Goal: Task Accomplishment & Management: Use online tool/utility

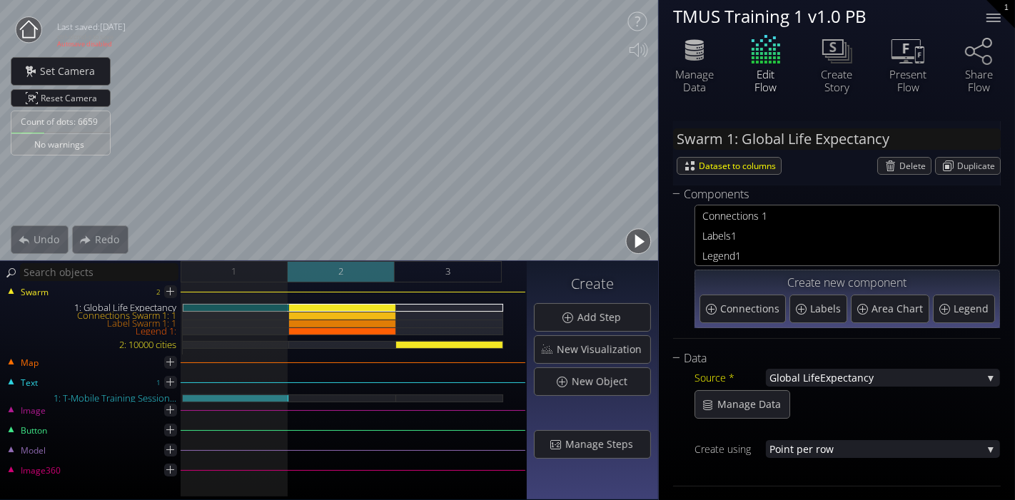
click at [371, 272] on div "2" at bounding box center [341, 271] width 107 height 21
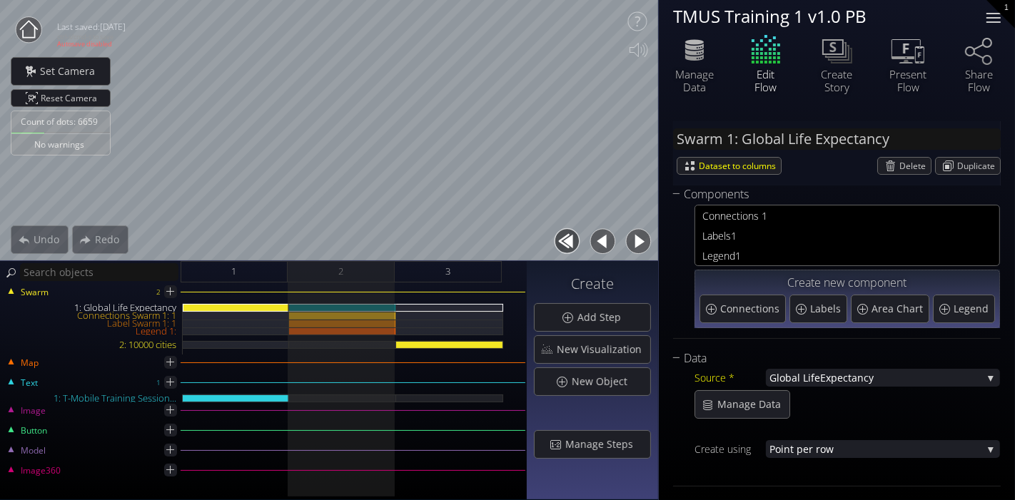
click at [998, 15] on div at bounding box center [993, 18] width 29 height 29
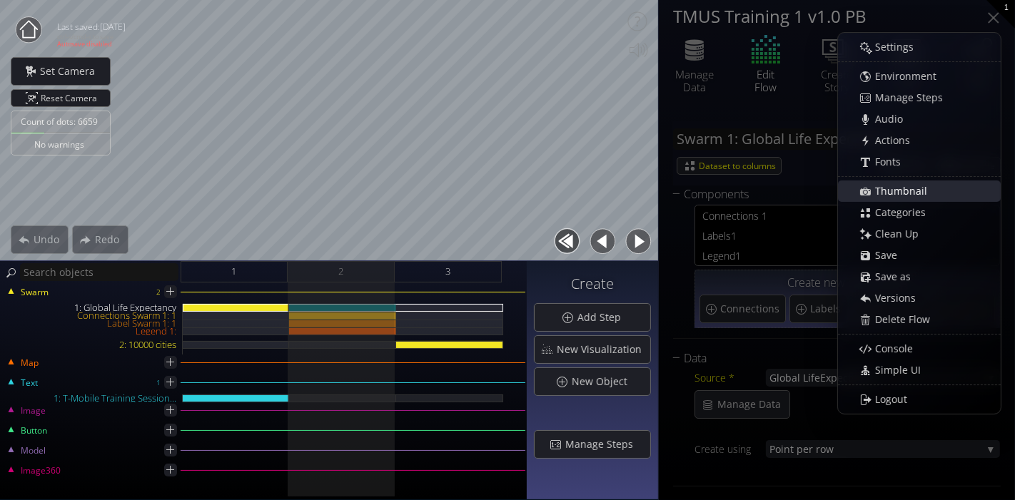
click at [920, 185] on span "Thumbnail" at bounding box center [905, 191] width 61 height 14
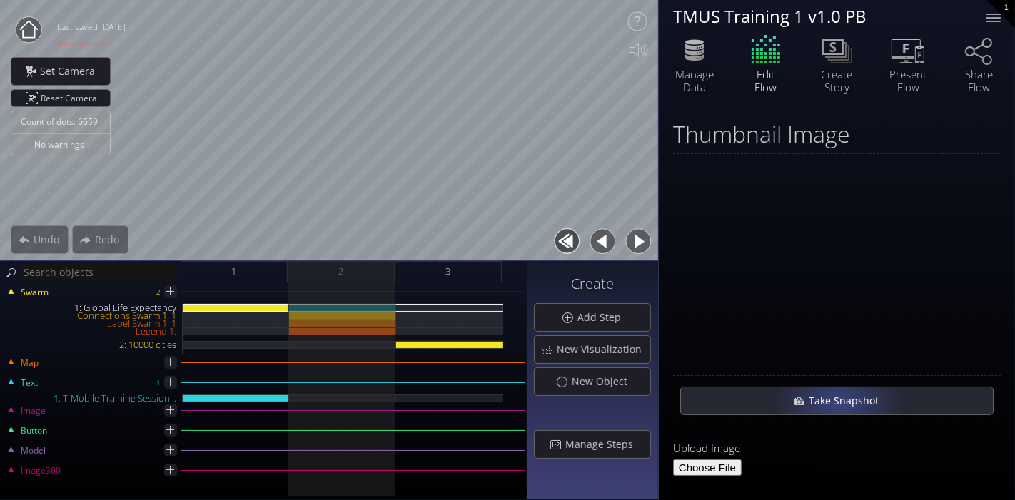
click at [837, 411] on div "Take Snapshot" at bounding box center [837, 401] width 312 height 27
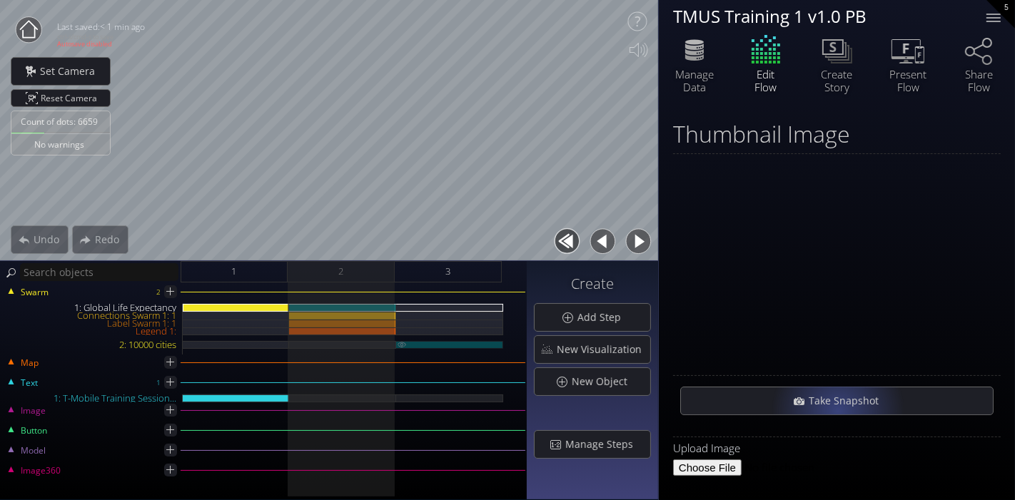
click at [425, 342] on div "2: 10000 cities" at bounding box center [449, 345] width 107 height 8
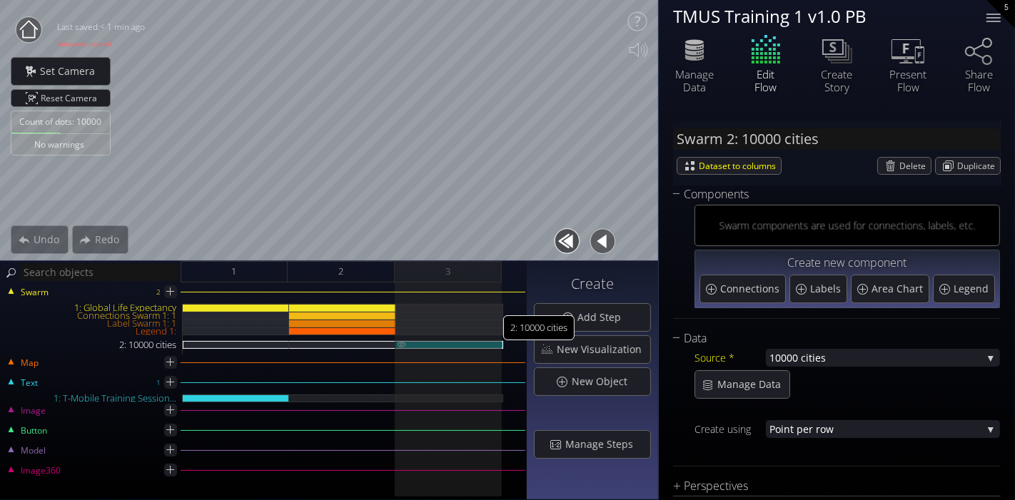
click at [401, 341] on img at bounding box center [401, 344] width 11 height 6
click at [400, 345] on img at bounding box center [401, 344] width 11 height 6
click at [448, 343] on div "2: 10000 cities" at bounding box center [449, 345] width 107 height 8
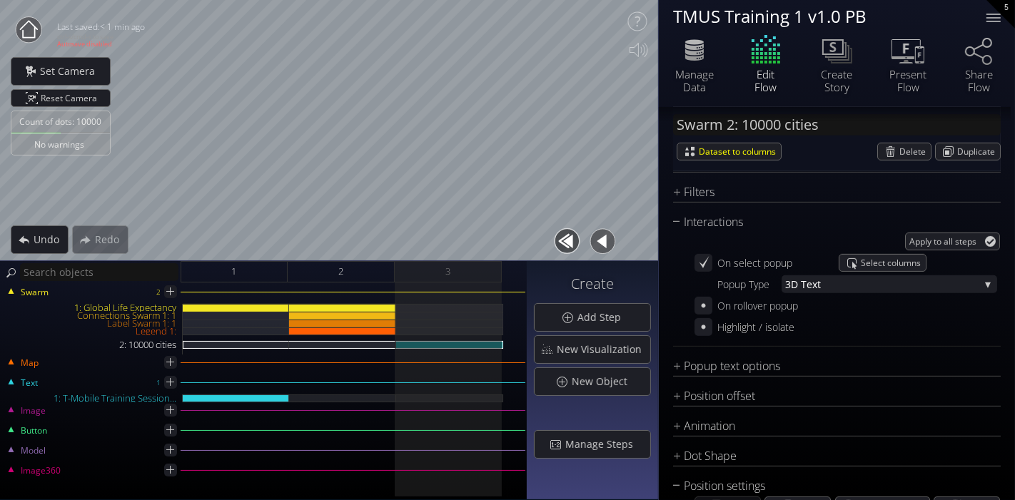
scroll to position [555, 0]
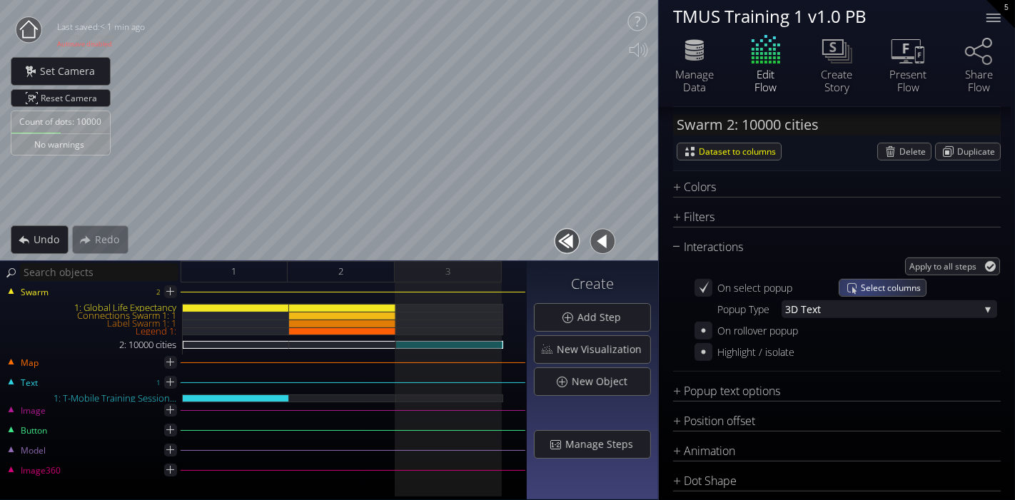
click at [861, 294] on span "Select columns" at bounding box center [893, 288] width 65 height 16
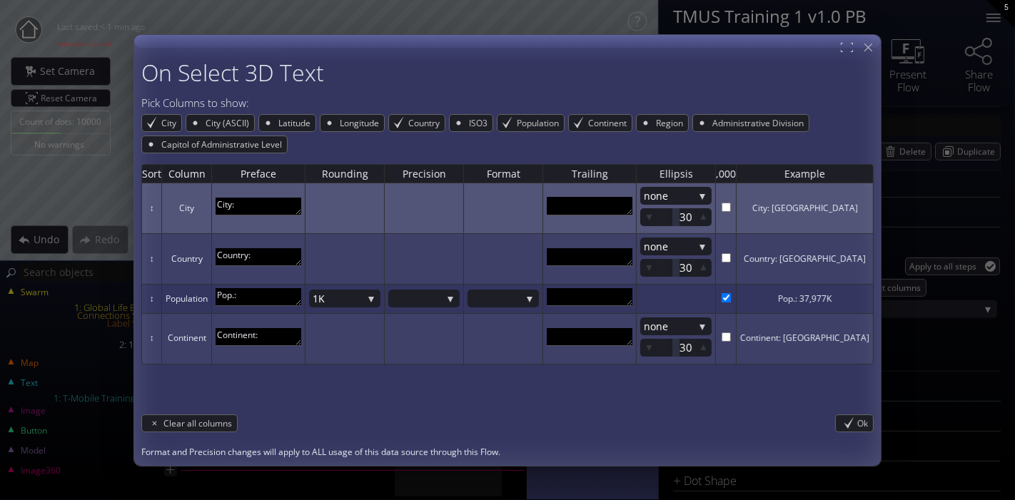
scroll to position [9, 0]
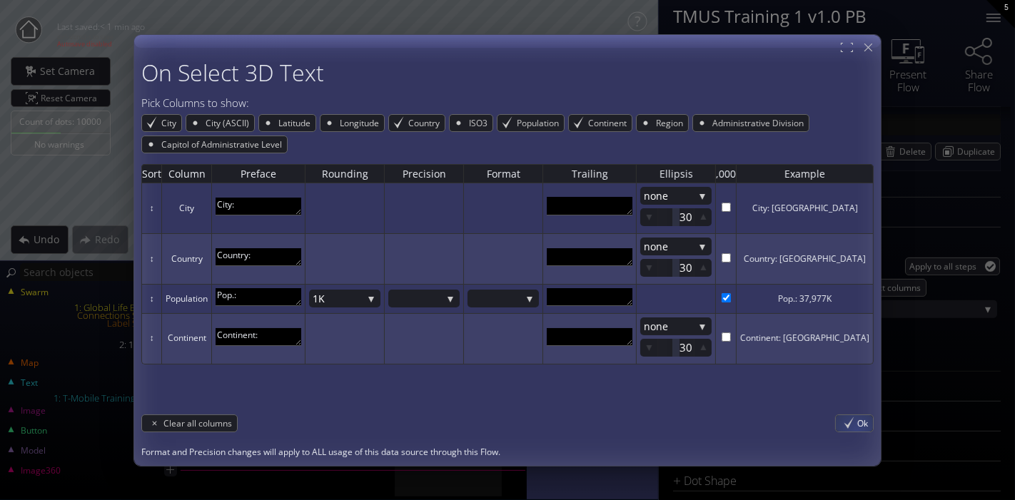
click at [842, 424] on div "Ok" at bounding box center [854, 424] width 37 height 16
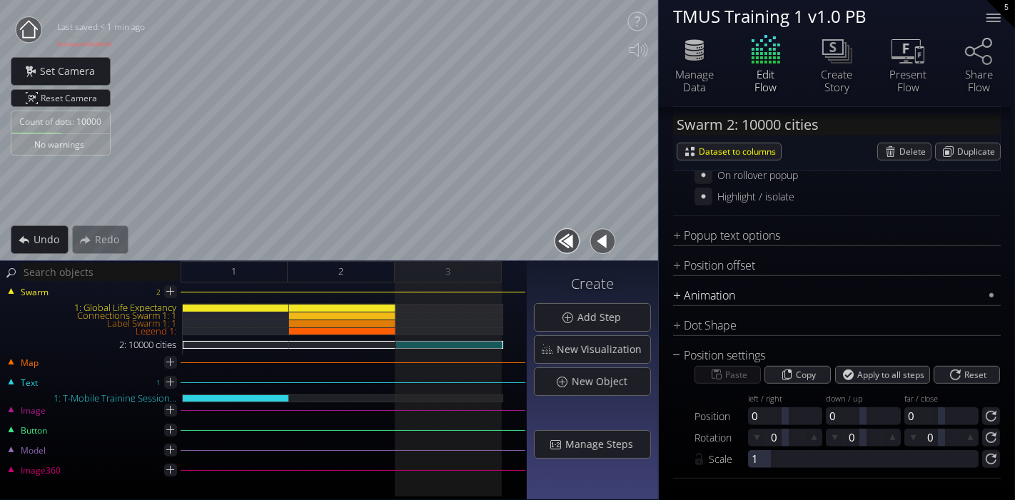
scroll to position [712, 0]
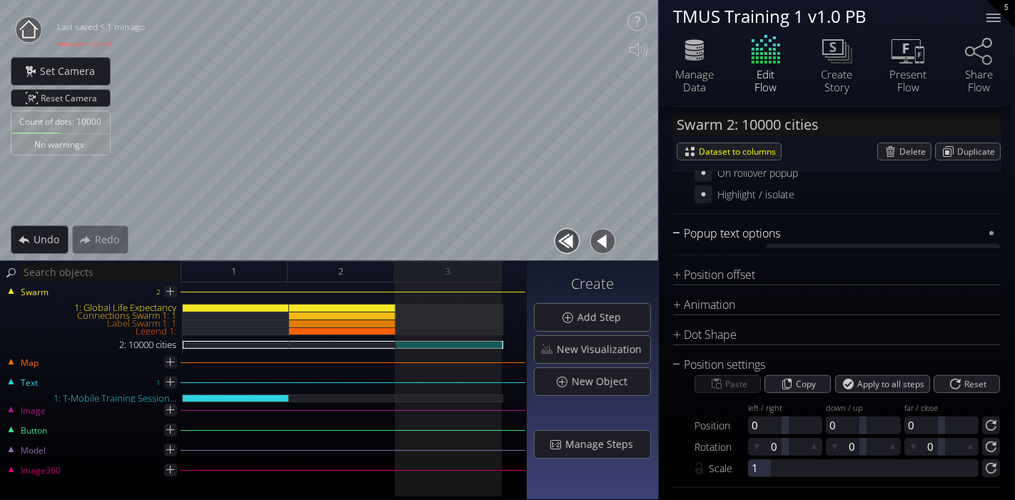
click at [745, 237] on div "Popup text options" at bounding box center [828, 234] width 310 height 18
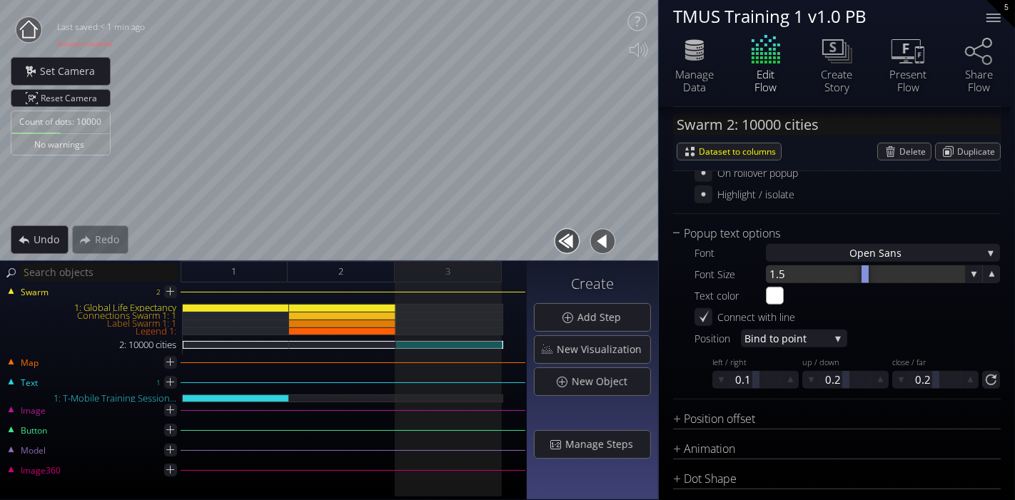
click at [788, 268] on div at bounding box center [865, 275] width 198 height 18
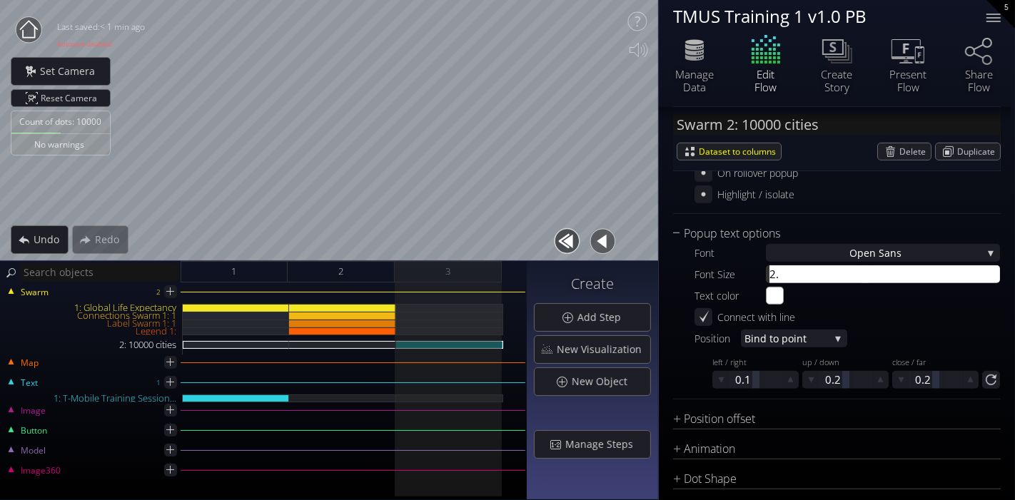
type input "2.5"
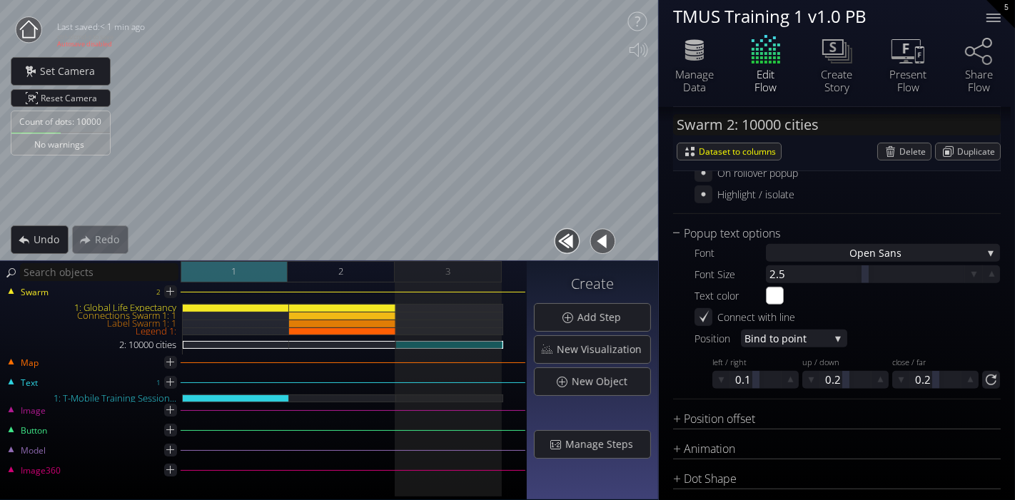
click at [247, 271] on div "1" at bounding box center [234, 271] width 107 height 21
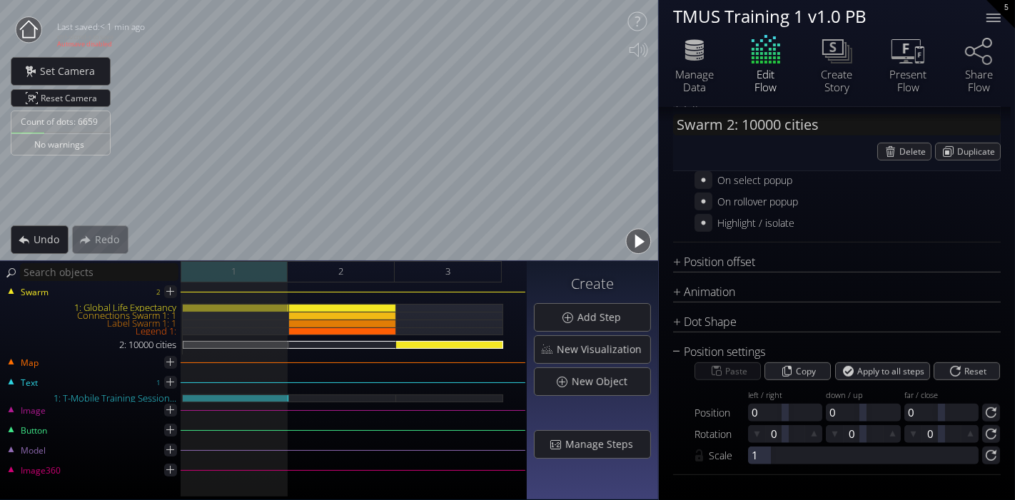
scroll to position [661, 0]
click at [452, 268] on div "3" at bounding box center [448, 271] width 107 height 21
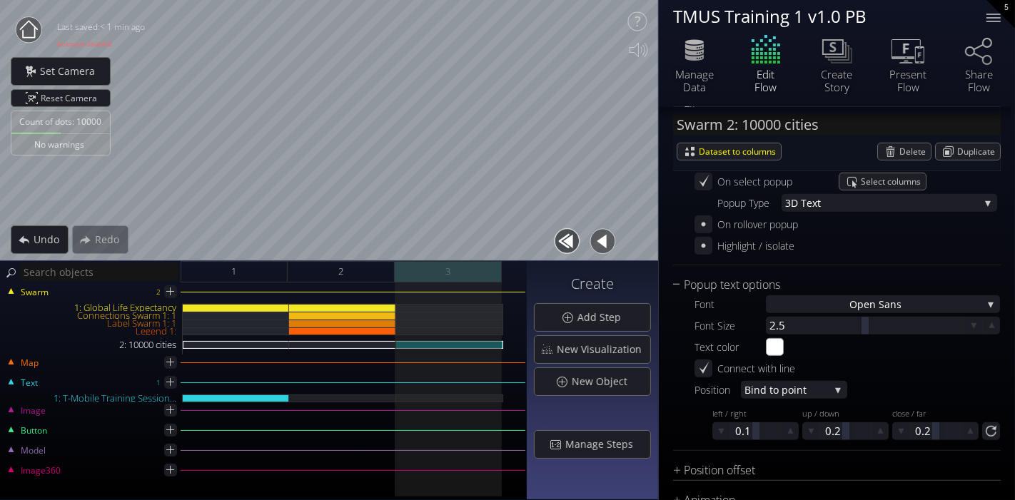
scroll to position [712, 0]
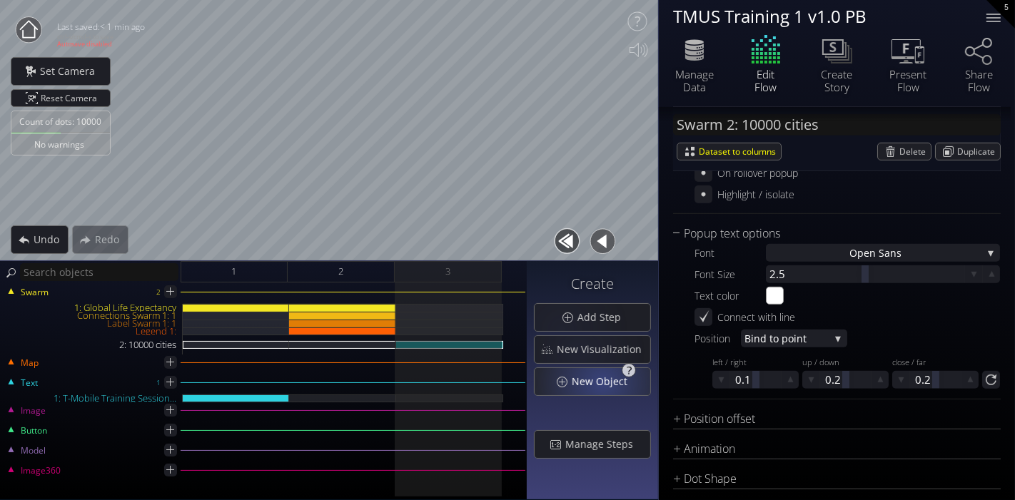
click at [607, 384] on span "New Object" at bounding box center [603, 382] width 65 height 14
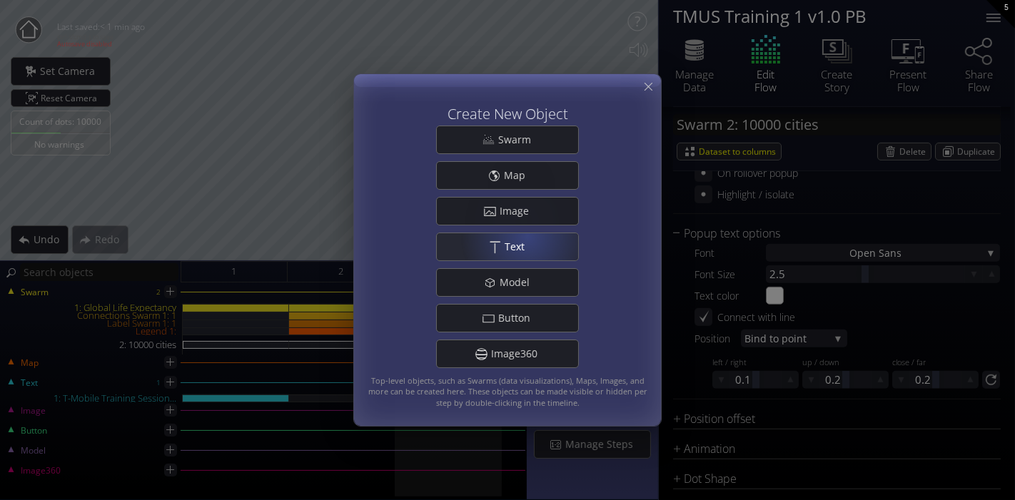
click at [528, 236] on div ".st0{fill:#FFFFFF;} Text" at bounding box center [507, 246] width 141 height 27
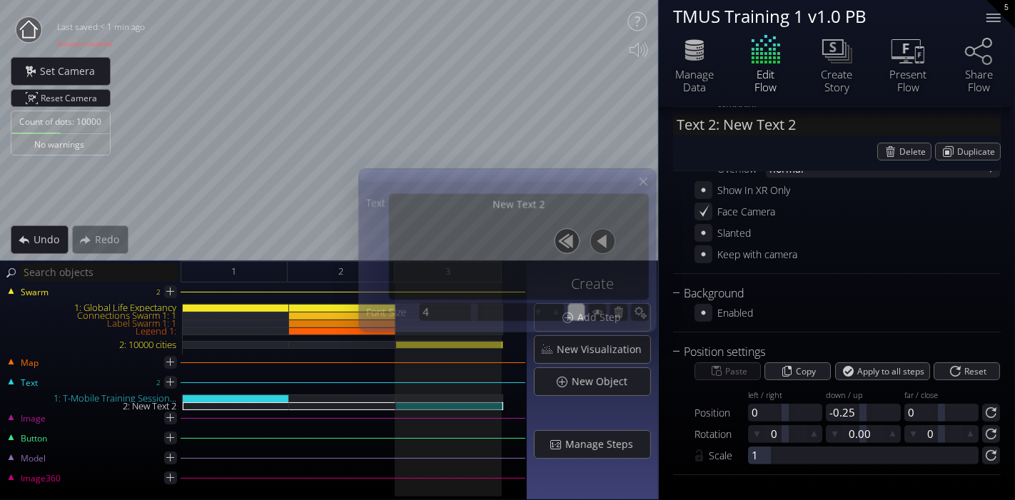
scroll to position [269, 0]
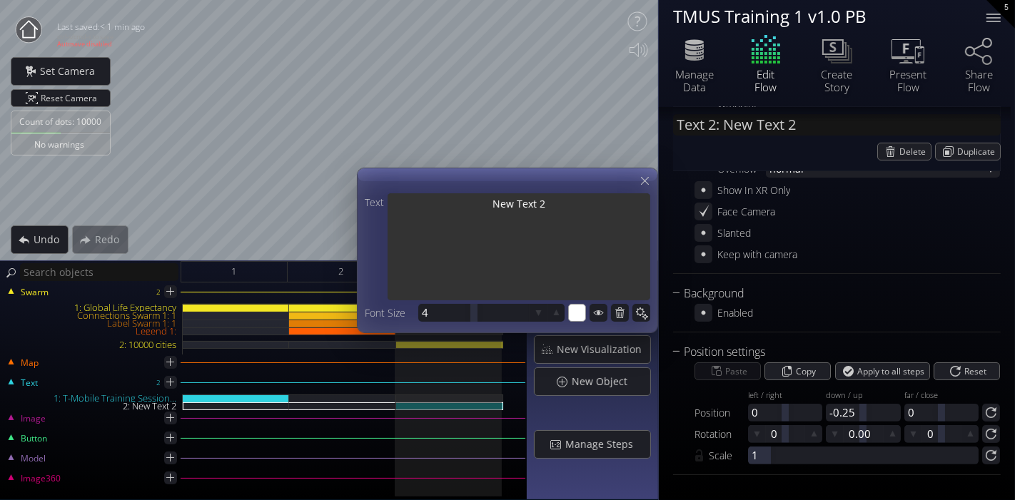
click at [518, 228] on textarea "New Text 2" at bounding box center [519, 248] width 263 height 110
type input "Text 2: New 1Text 2"
type textarea "New 1Text 2"
type input "Text 2: New 10Text 2"
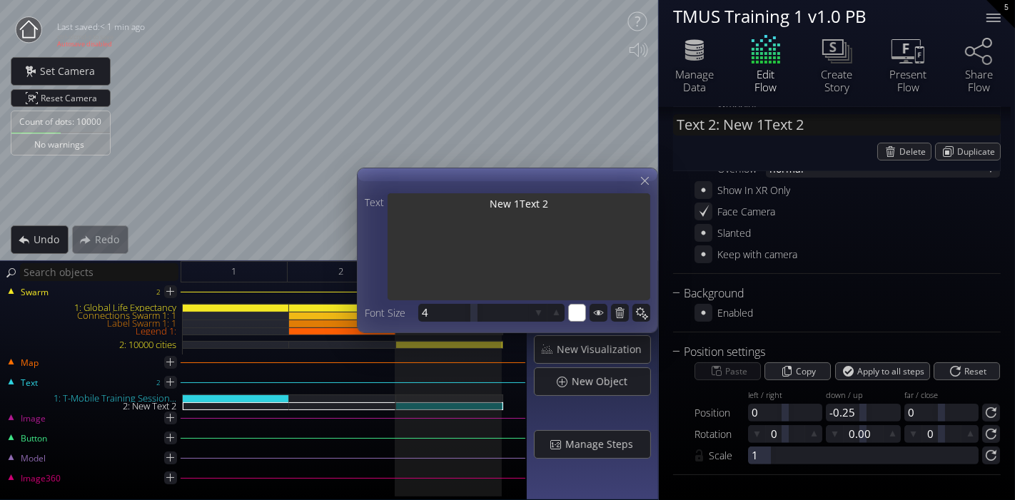
type textarea "New 10Text 2"
type input "Text 2: New 10,Text 2"
type textarea "New 10,Text 2"
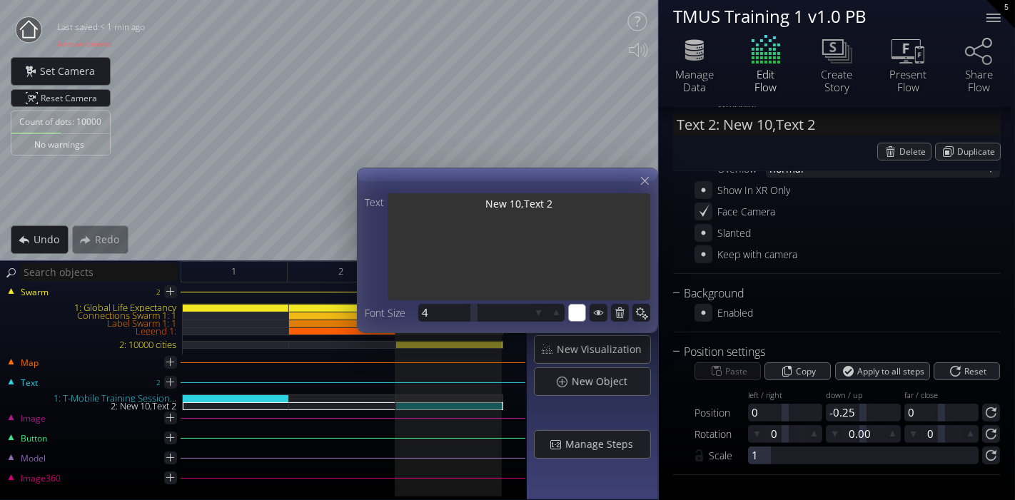
type input "Text 2: 1"
type textarea "1"
type input "Text 2: 10"
type textarea "10"
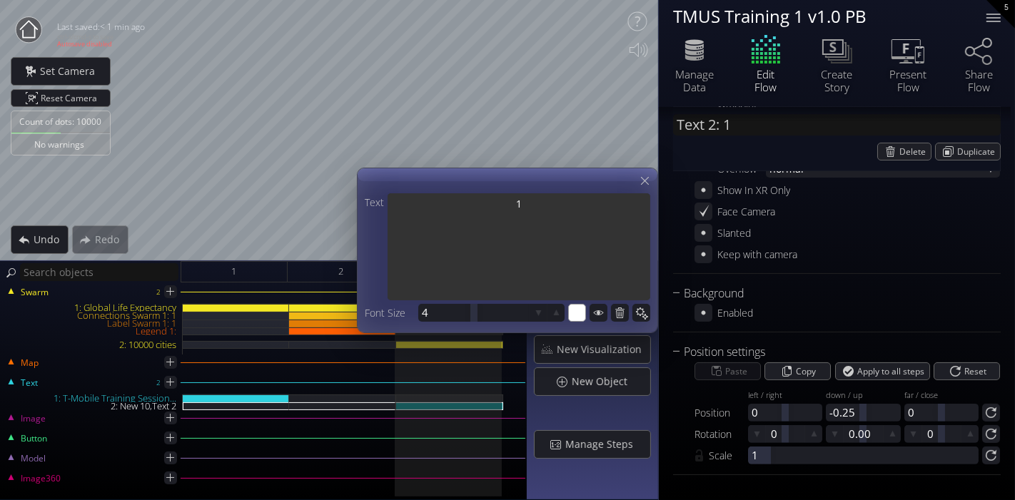
type textarea "10"
type input "Text 2: 10,"
type textarea "10,"
type input "Text 2: 10,0"
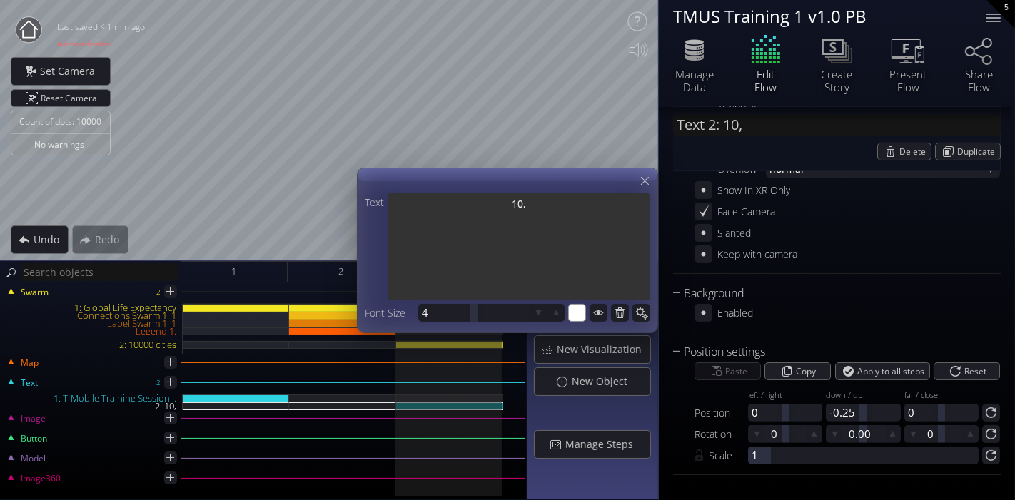
type textarea "10,0"
type input "Text 2: 10,00"
type textarea "10,00"
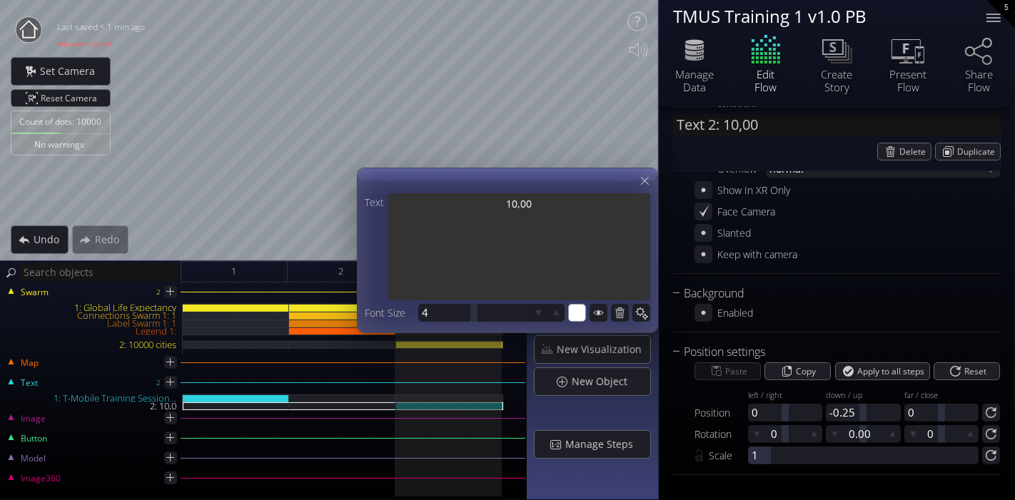
type input "Text 2: 10,000"
type textarea "10,000"
type input "Text 2: 10,000"
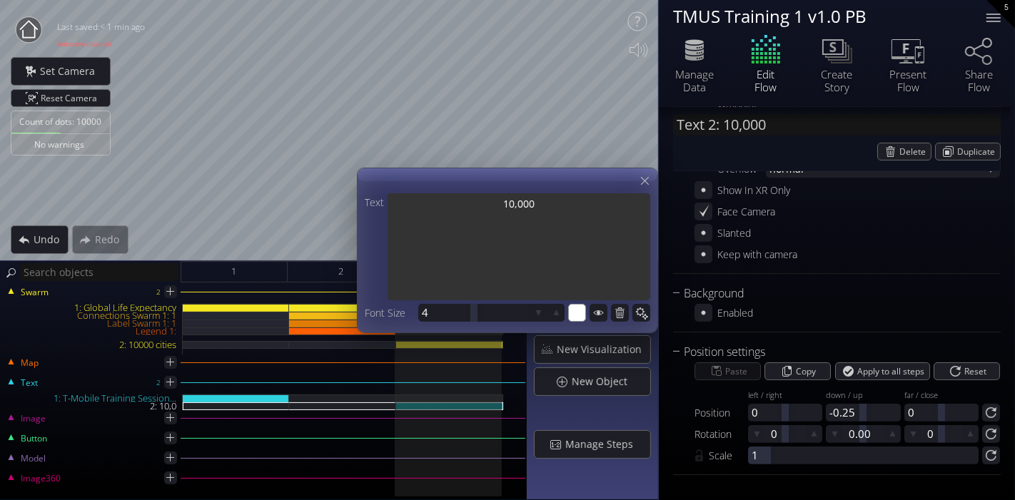
type textarea "10,000"
type textarea "10,000 L"
type input "Text 2: 10,000 L"
type textarea "10,000 L"
type input "Text 2: 10,000 La"
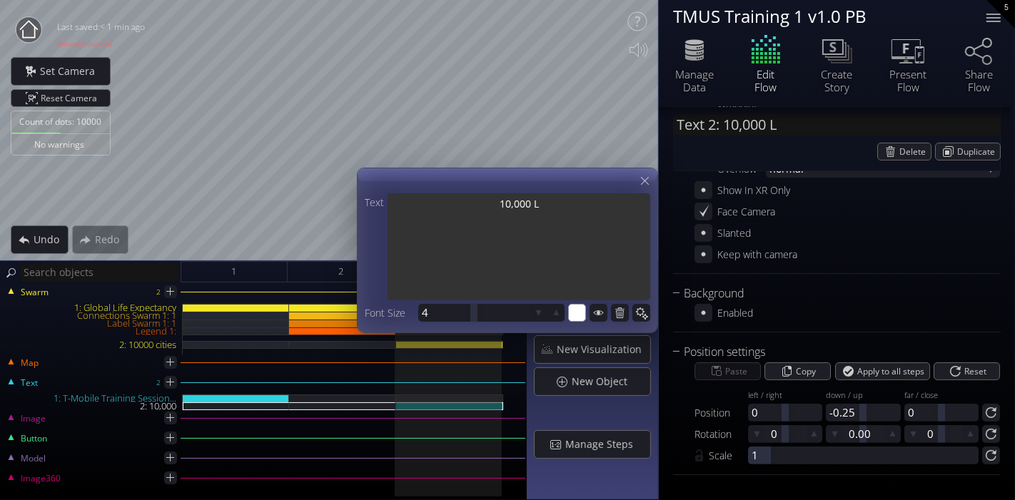
type textarea "10,000 La"
type input "Text 2: 10,000 Lar"
type textarea "10,000 Lar"
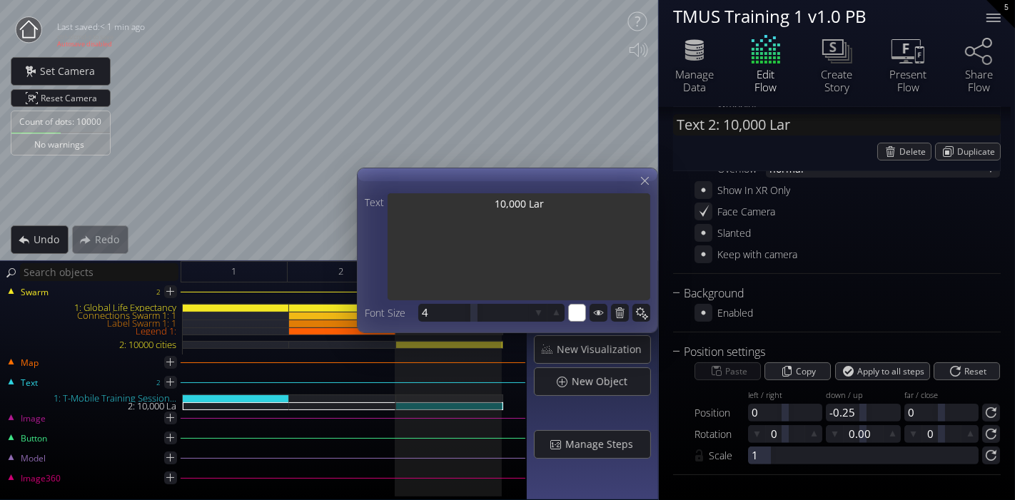
type input "Text 2: 10,000 Larg"
type textarea "10,000 Larg"
type input "Text 2: 10,000 Large"
type textarea "10,000 Large"
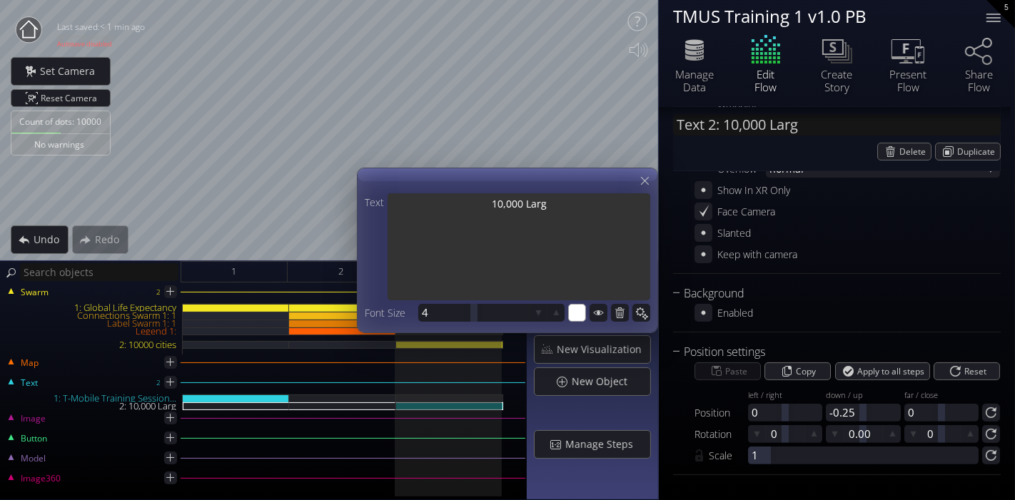
type textarea "10,000 Large"
type input "Text 2: 10,000 Larges"
type textarea "10,000 Larges"
type input "Text 2: 10,000 Largest"
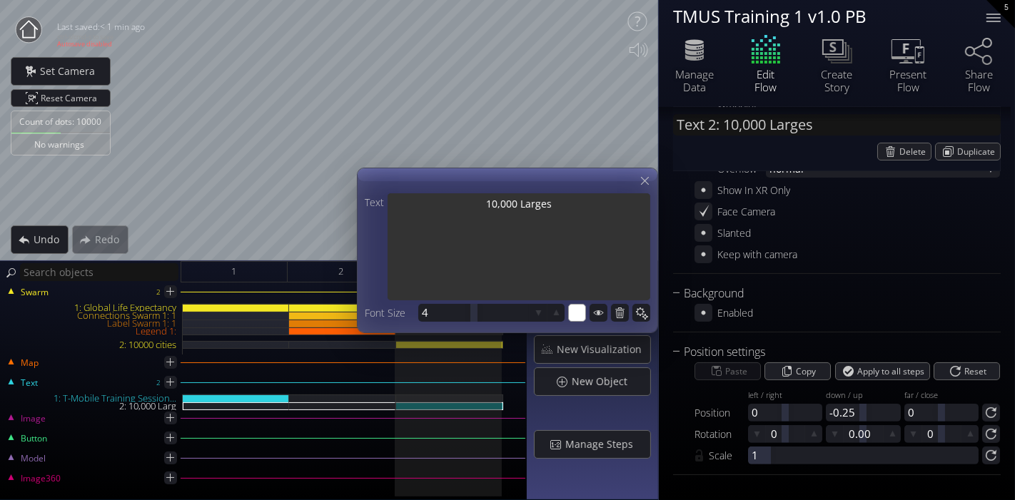
type textarea "10,000 Largest"
type input "Text 2: 10,000 Largest"
type textarea "10,000 Largest"
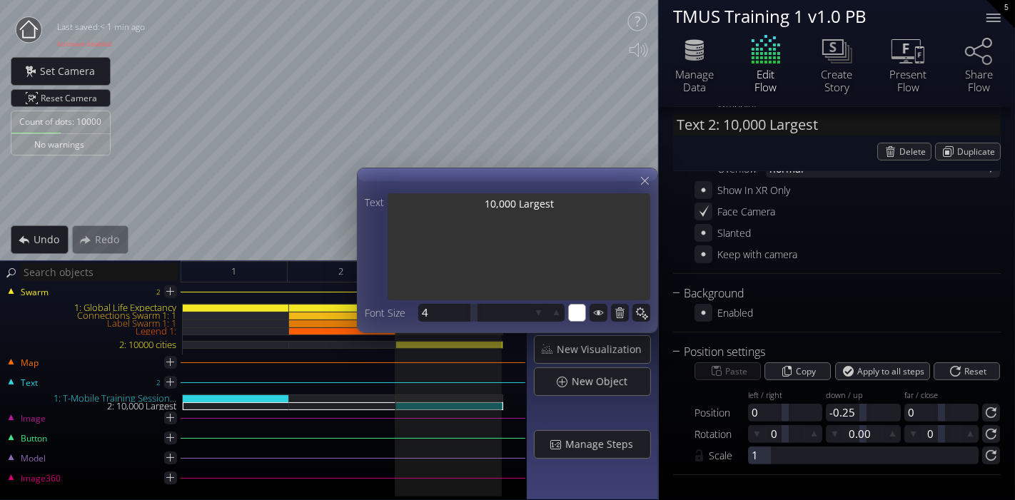
type input "Text 2: 10,000 Largest C"
type textarea "10,000 Largest C"
type input "Text 2: 10,000 Largest Ci"
type textarea "10,000 Largest Ci"
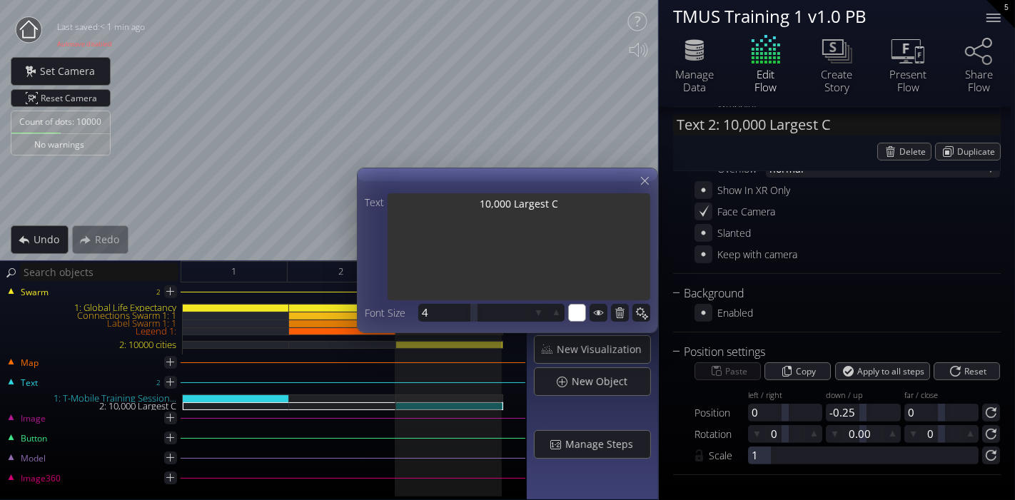
type textarea "10,000 Largest Ci"
type textarea "10,000 Largest Cit"
type input "Text 2: 10,000 Largest Cit"
type textarea "10,000 Largest Cit"
type textarea "10,000 Largest Citit"
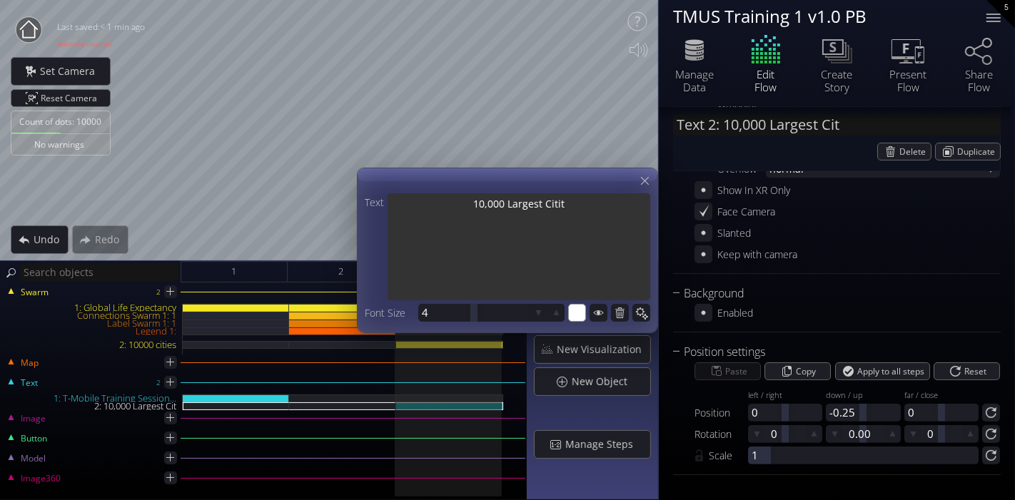
type input "Text 2: 10,000 Largest Citit"
type textarea "10,000 Largest Citit"
type input "Text 2: 10,000 Largest Citite"
type textarea "10,000 Largest Citite"
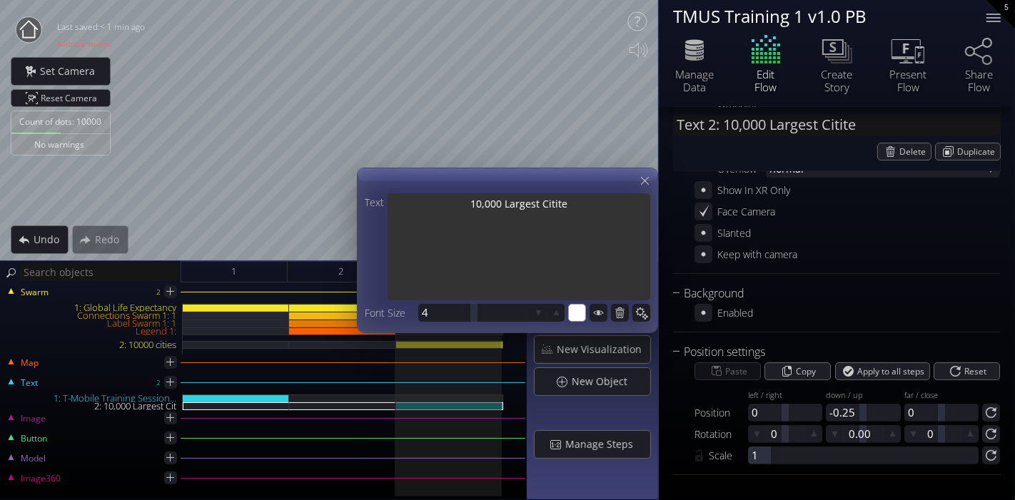
type textarea "10,000 Largest Citites"
type input "Text 2: 10,000 Largest Citites"
type textarea "10,000 Largest Citites"
type input "Text 2: 10,000 Largest"
type textarea "10,000 Largest"
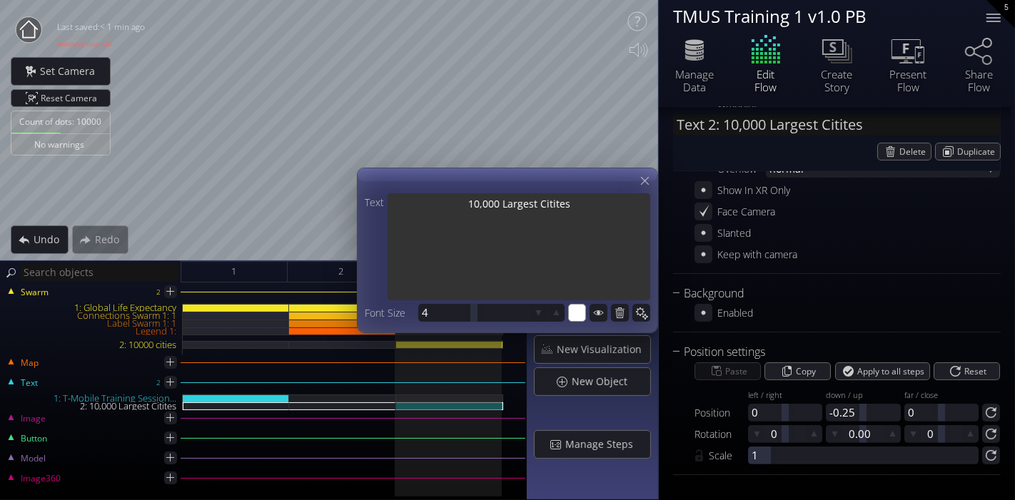
type textarea "10,000 Largest"
type input "Text 2: 10,000 Largest C"
type textarea "10,000 Largest C"
type input "Text 2: 10,000 Largest Ci"
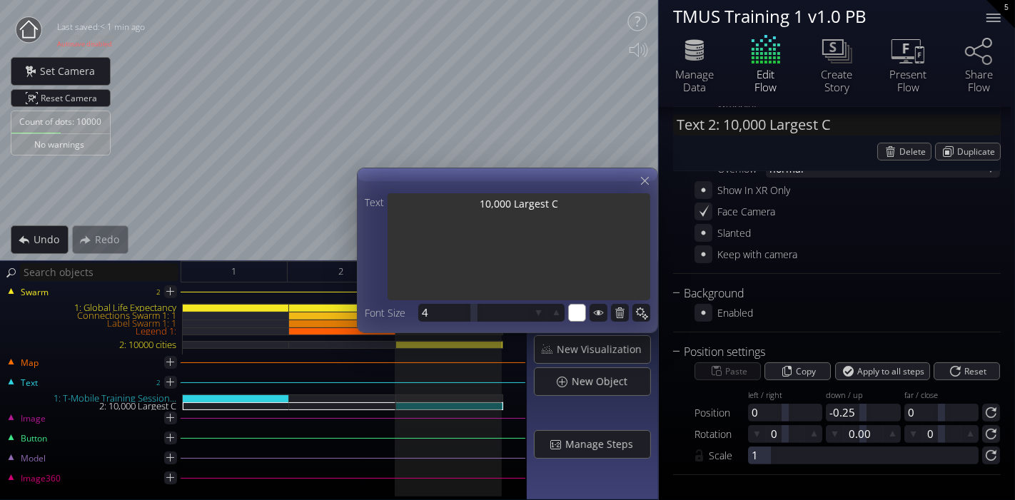
type textarea "10,000 Largest Ci"
type input "Text 2: 10,000 Largest Cit"
type textarea "10,000 Largest Cit"
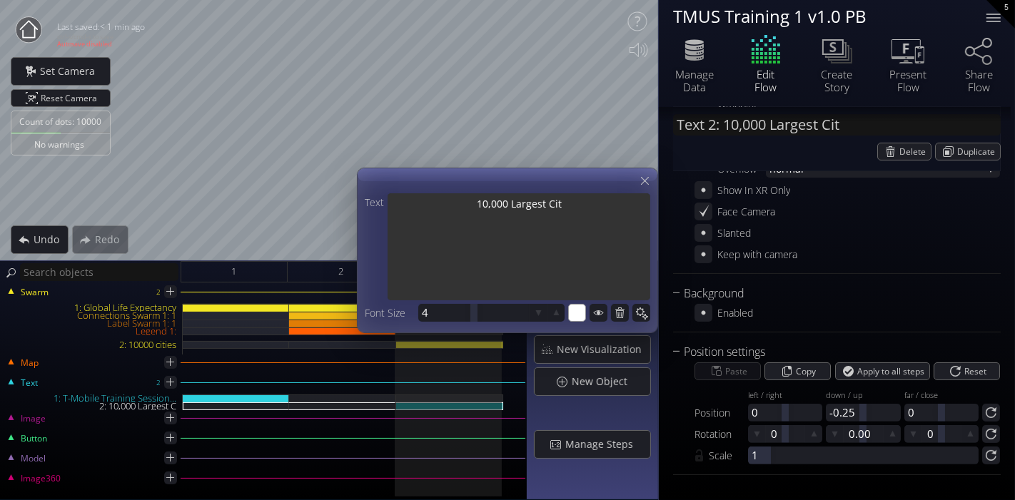
type input "Text 2: 10,000 Largest Citi"
type textarea "10,000 Largest Citi"
type textarea "10,000 Largest Citie"
type input "Text 2: 10,000 Largest Citie"
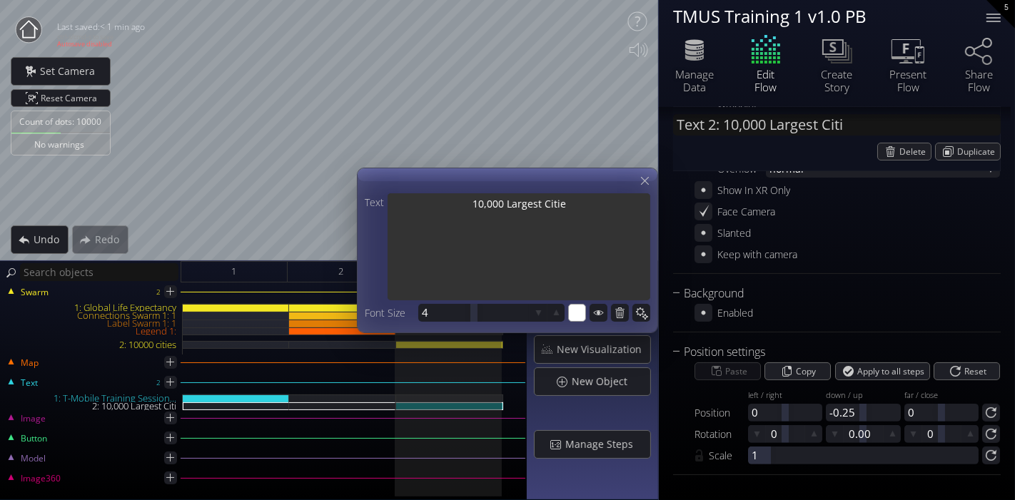
type textarea "10,000 Largest Citie"
type input "Text 2: 10,000 Largest Cities"
type textarea "10,000 Largest Cities"
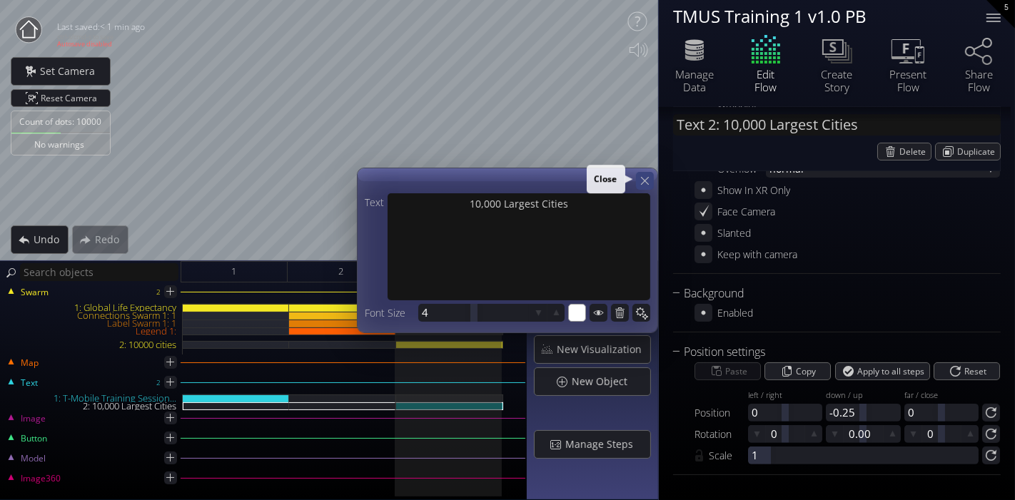
click at [645, 178] on icon at bounding box center [645, 181] width 14 height 14
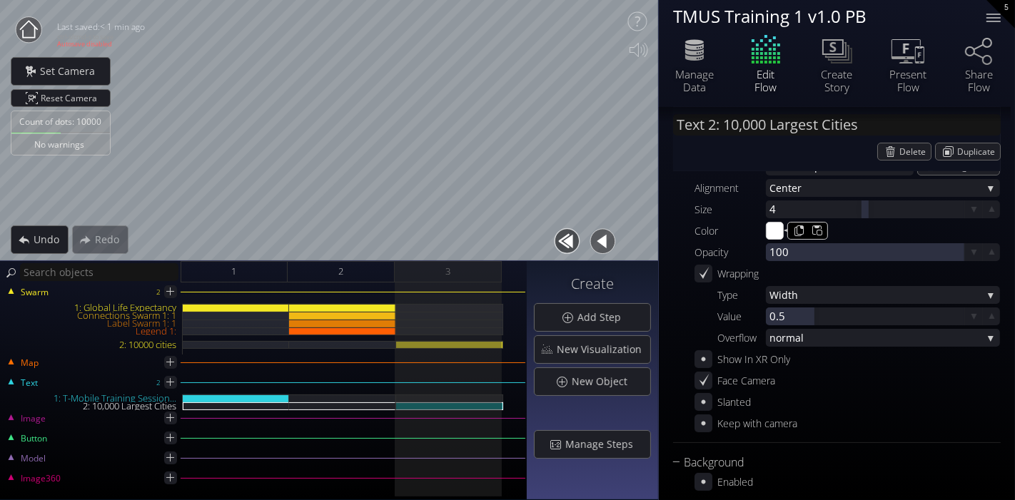
scroll to position [0, 0]
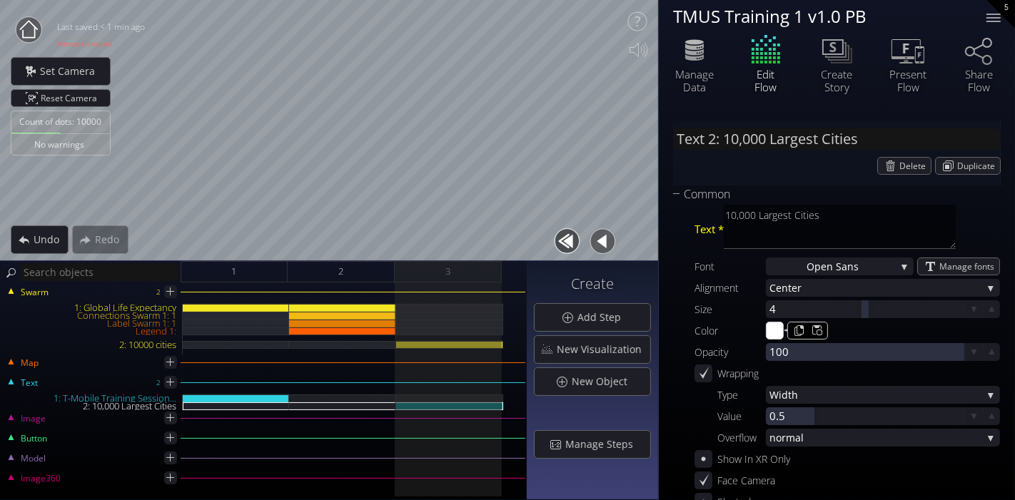
click at [779, 335] on input "#ffffff" at bounding box center [776, 332] width 18 height 18
type input "#ff7300"
click at [667, 288] on div "Text 2: 10,000 Largest Cities [GEOGRAPHIC_DATA] Duplicate Common Text * 10,000 …" at bounding box center [837, 438] width 356 height 663
click at [601, 321] on span "Add Step" at bounding box center [603, 318] width 53 height 14
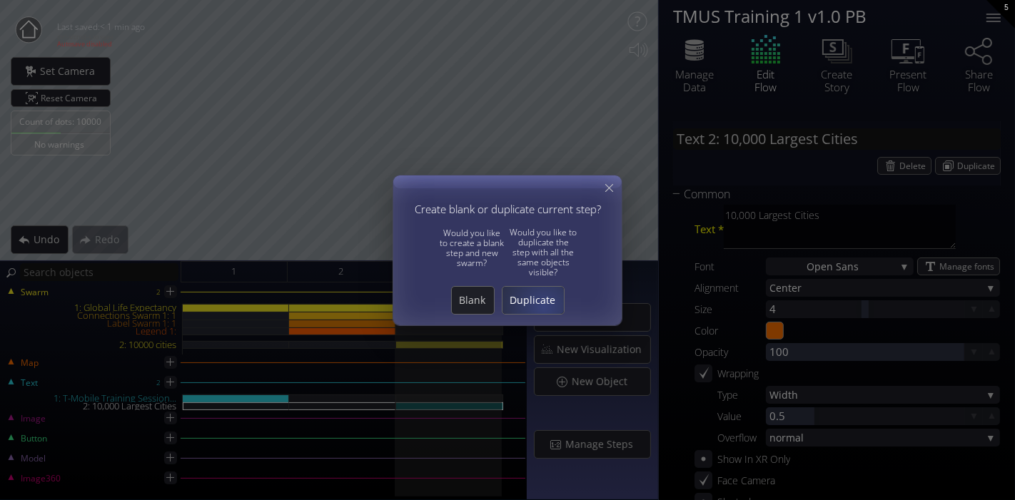
click at [544, 307] on div "Duplicate" at bounding box center [533, 300] width 61 height 27
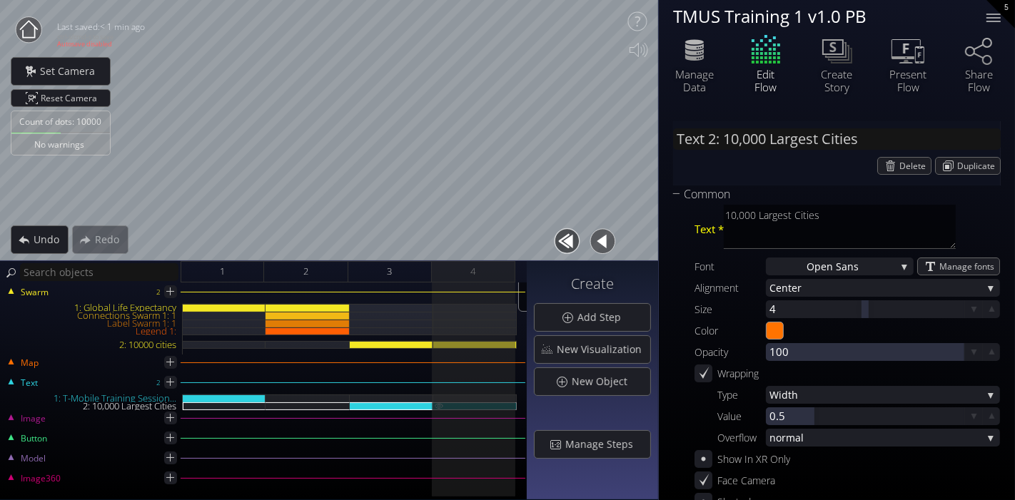
click at [436, 406] on img at bounding box center [438, 406] width 11 height 6
click at [485, 274] on div "4" at bounding box center [474, 271] width 84 height 21
click at [685, 191] on div "Common" at bounding box center [828, 195] width 310 height 18
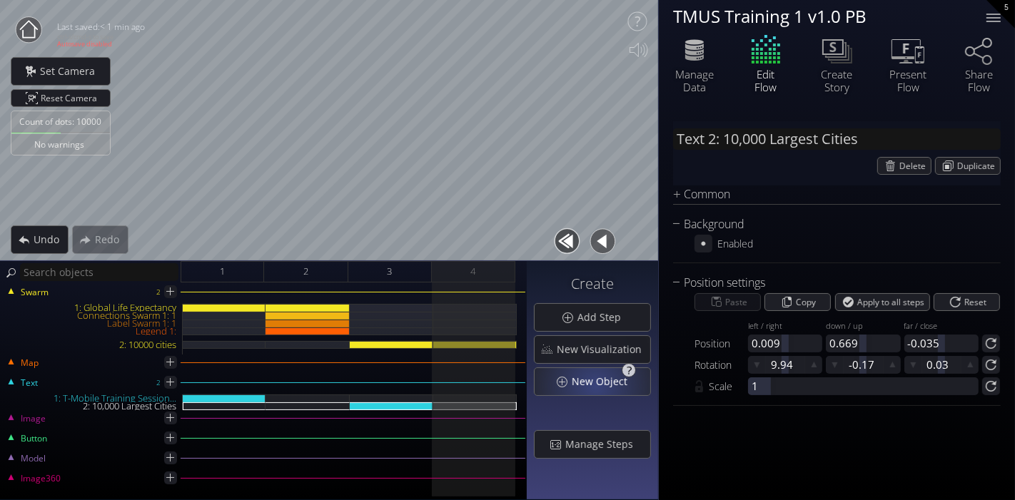
click at [599, 388] on div "New Object" at bounding box center [593, 381] width 116 height 27
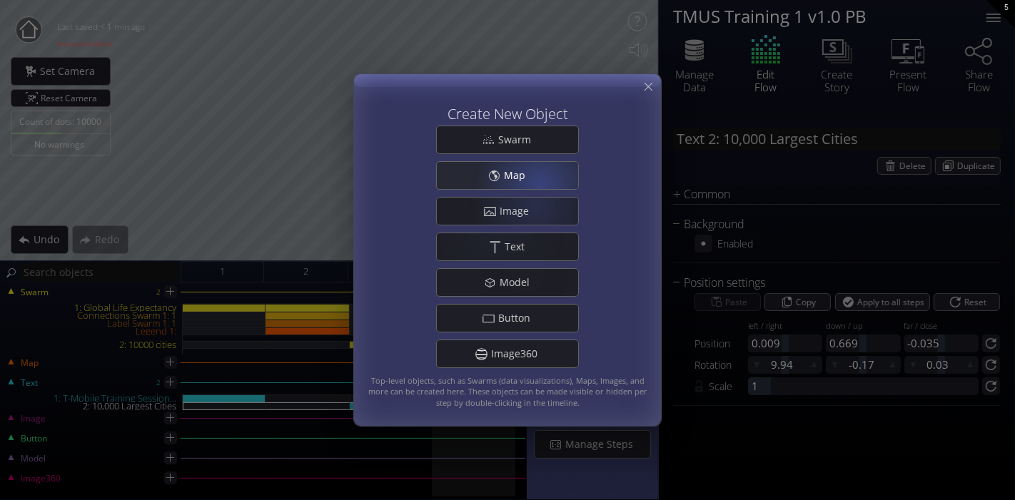
click at [540, 181] on div "Map" at bounding box center [507, 175] width 141 height 27
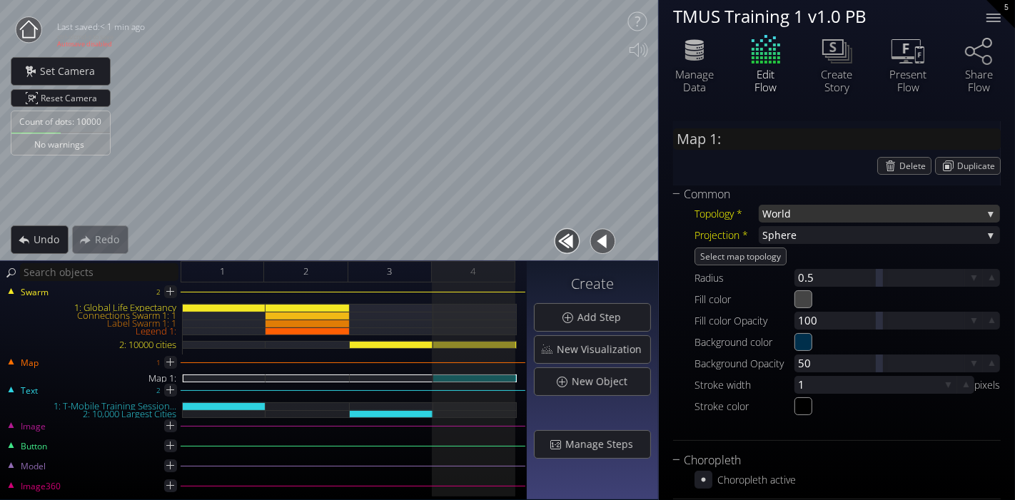
click at [837, 215] on span "World" at bounding box center [872, 214] width 220 height 18
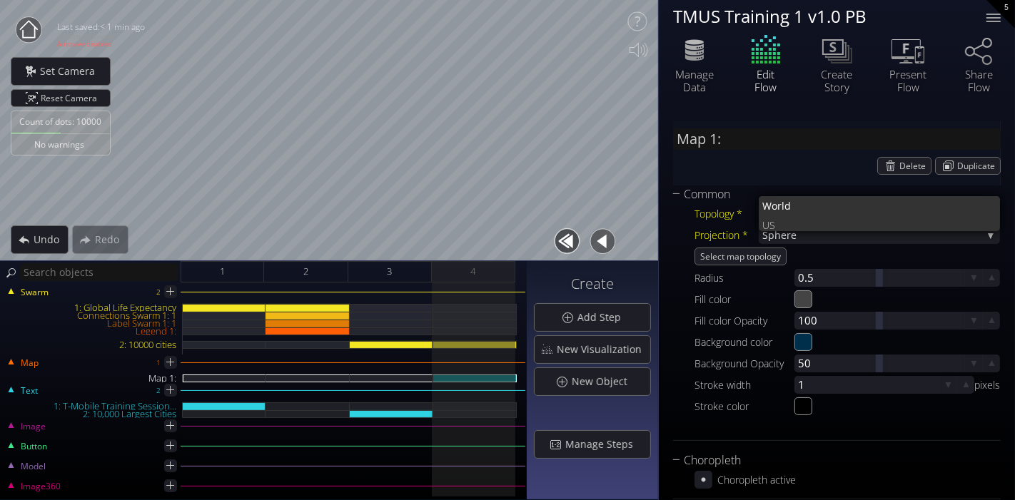
click at [726, 163] on div "Delete Duplicate" at bounding box center [837, 166] width 328 height 18
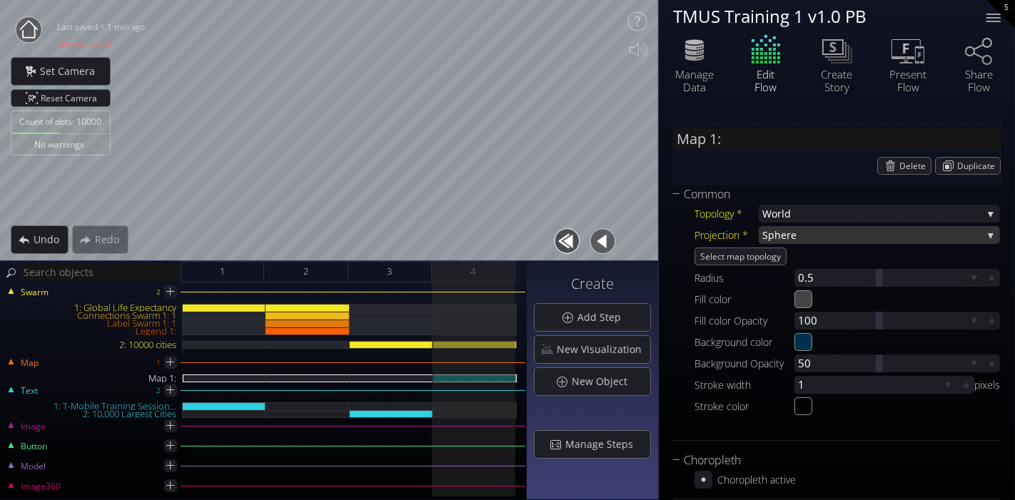
click at [828, 231] on span "here" at bounding box center [879, 235] width 208 height 18
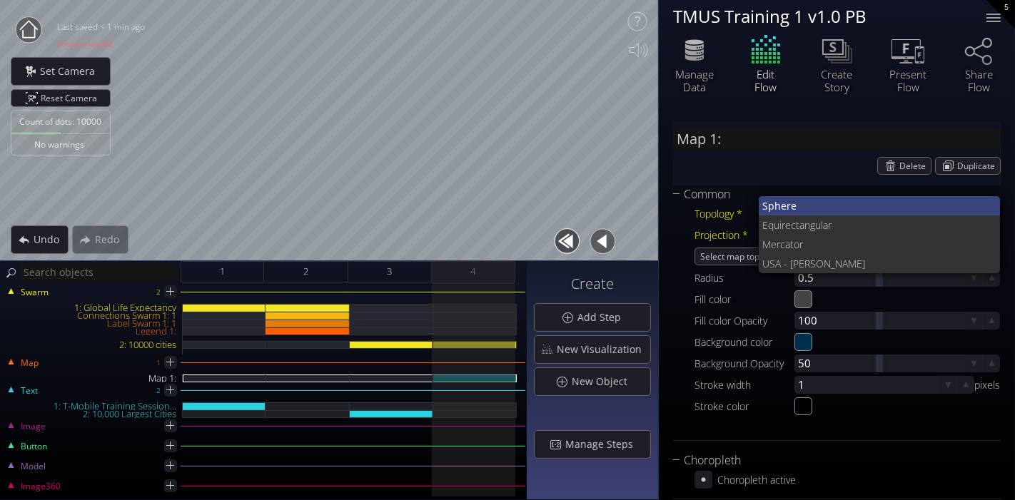
click at [824, 203] on span "here" at bounding box center [882, 205] width 215 height 19
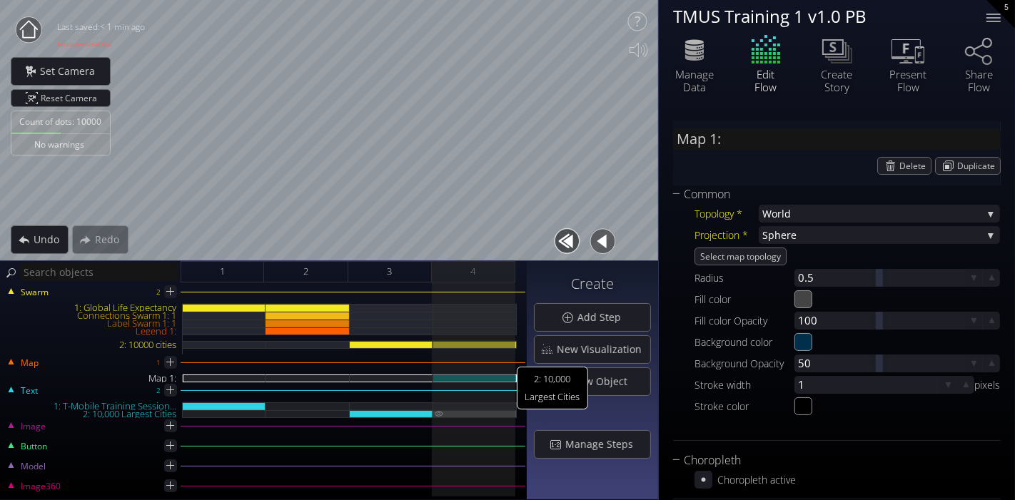
click at [443, 415] on img at bounding box center [438, 414] width 11 height 6
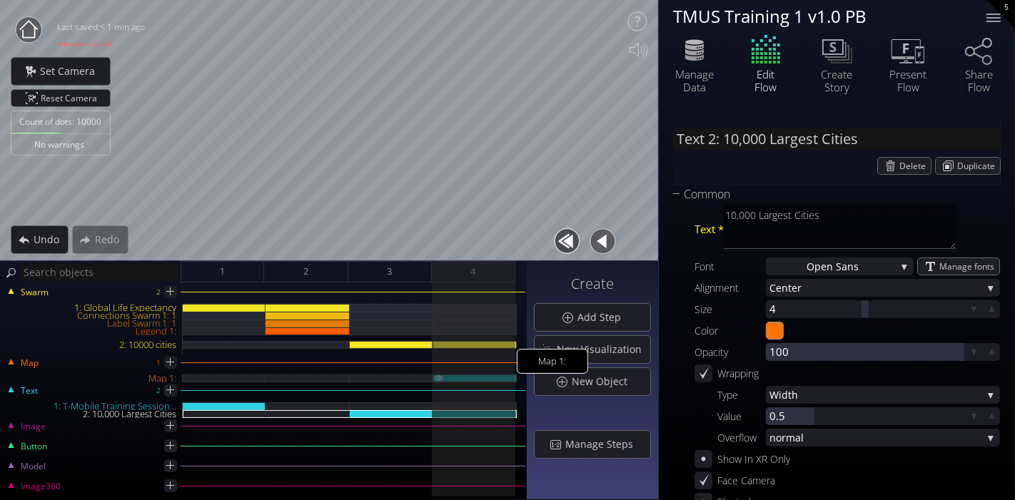
click at [477, 375] on div "Map 1:" at bounding box center [475, 379] width 84 height 8
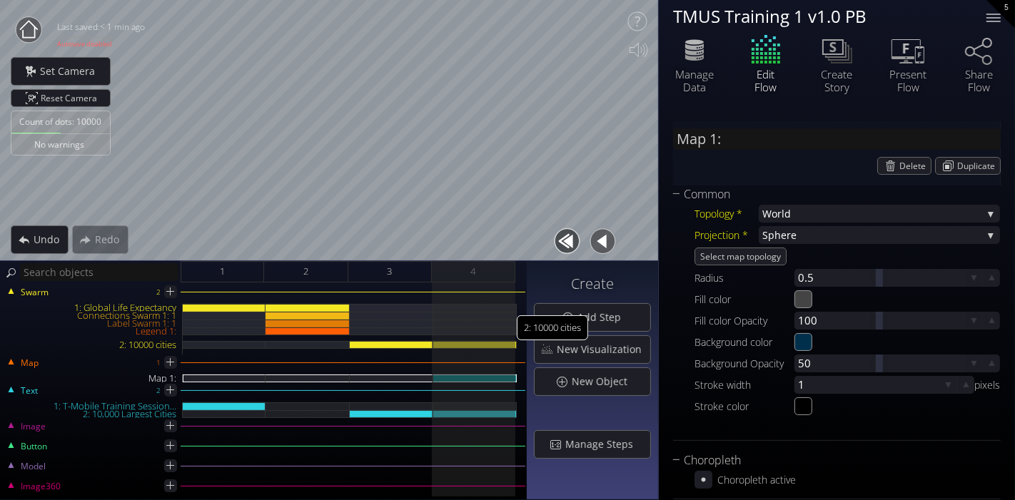
click at [438, 344] on img at bounding box center [438, 344] width 11 height 6
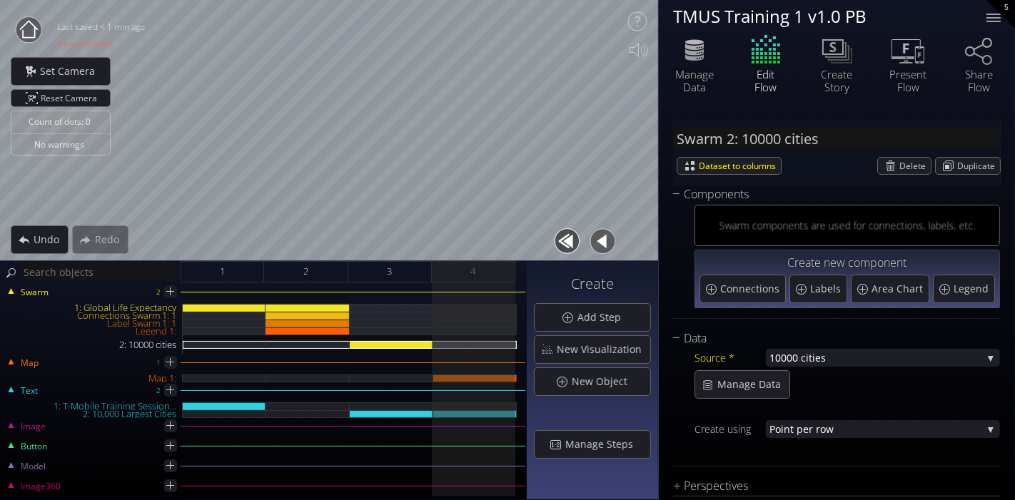
click at [817, 322] on div "Components Swarm components are used for connections, labels, etc. Create new c…" at bounding box center [837, 258] width 328 height 144
click at [479, 381] on div "Map 1:" at bounding box center [475, 379] width 84 height 8
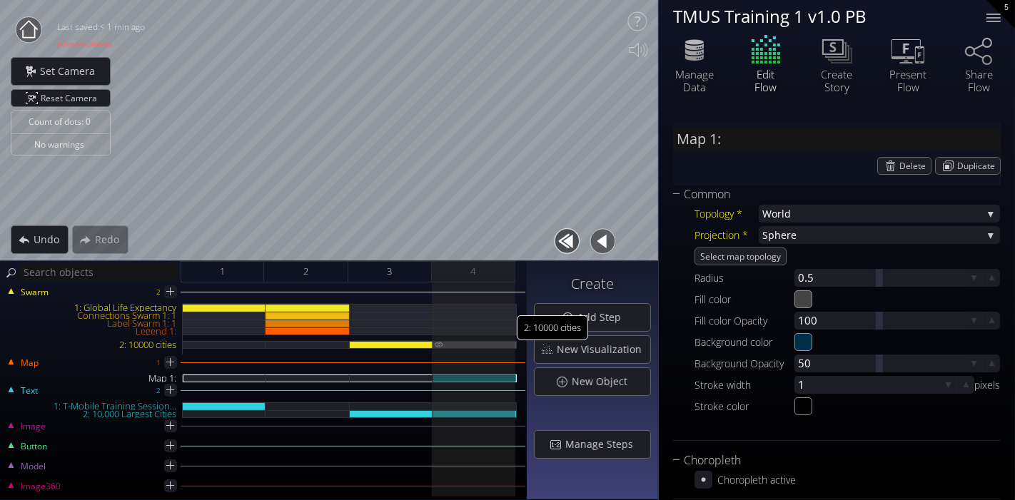
click at [443, 344] on img at bounding box center [438, 344] width 11 height 6
type input "Swarm 2: 10000 cities"
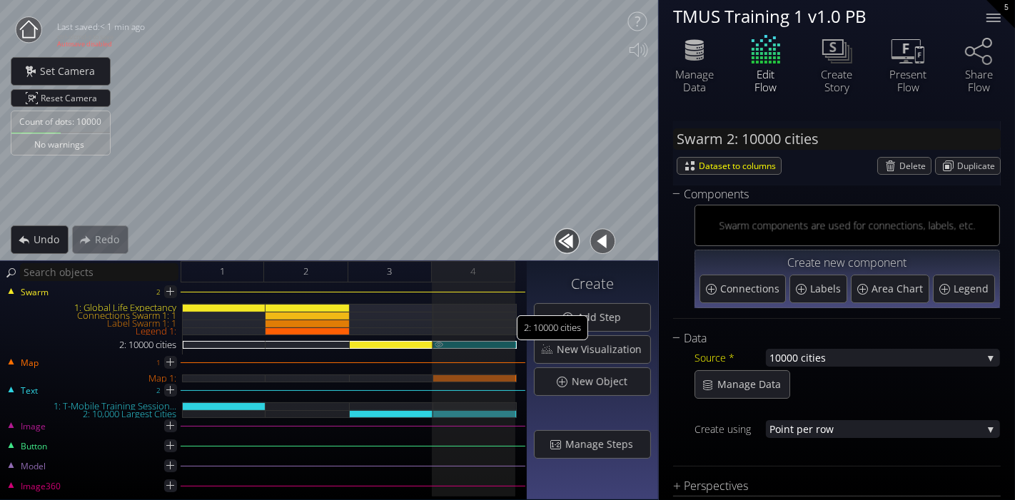
click at [438, 344] on img at bounding box center [438, 344] width 11 height 6
click at [443, 348] on img at bounding box center [438, 344] width 11 height 6
click at [473, 375] on div "Map 1:" at bounding box center [475, 379] width 84 height 8
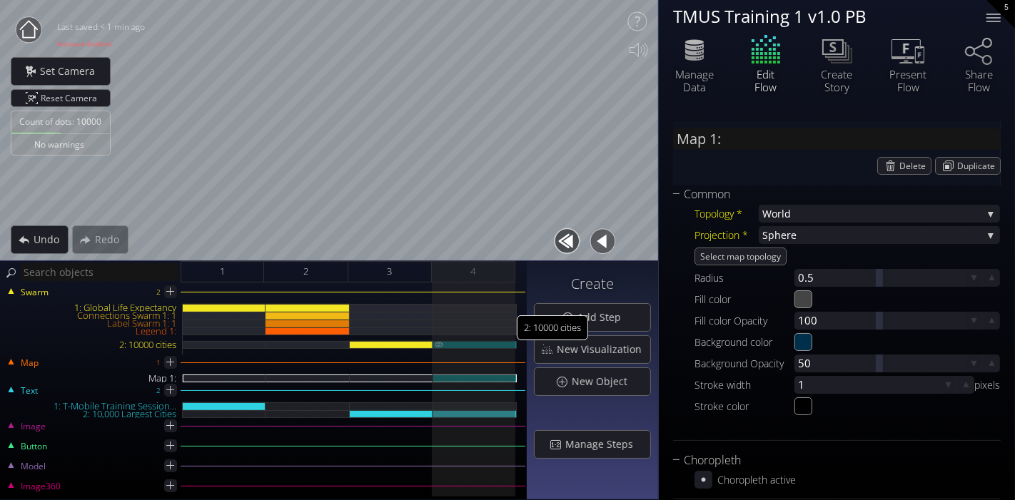
click at [485, 346] on div "2: 10000 cities" at bounding box center [475, 345] width 84 height 8
type input "Swarm 2: 10000 cities"
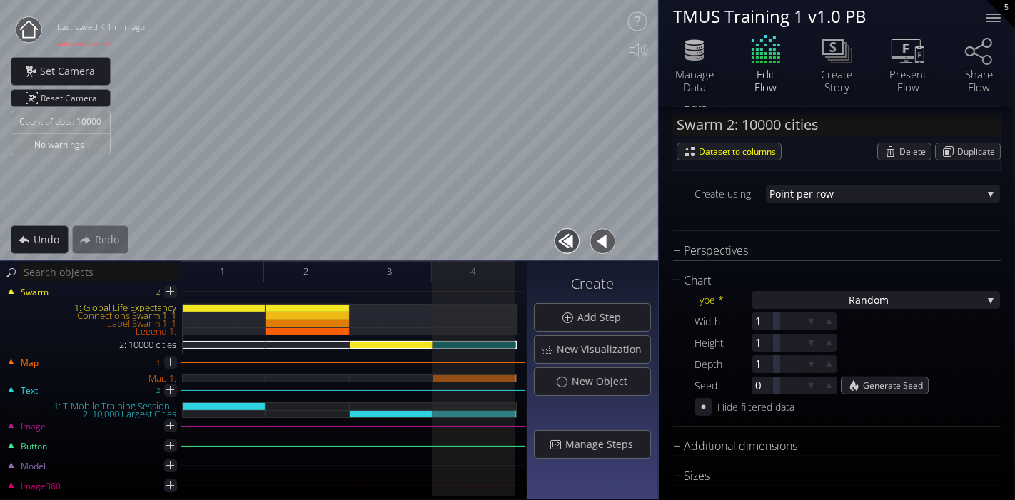
scroll to position [238, 0]
click at [799, 191] on span "nt per row" at bounding box center [883, 192] width 198 height 18
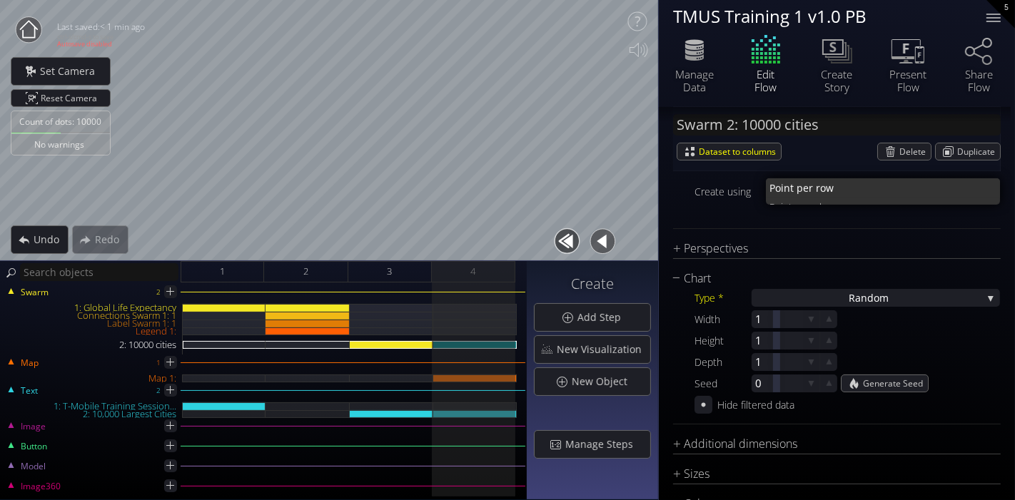
click at [736, 213] on div at bounding box center [848, 213] width 306 height 18
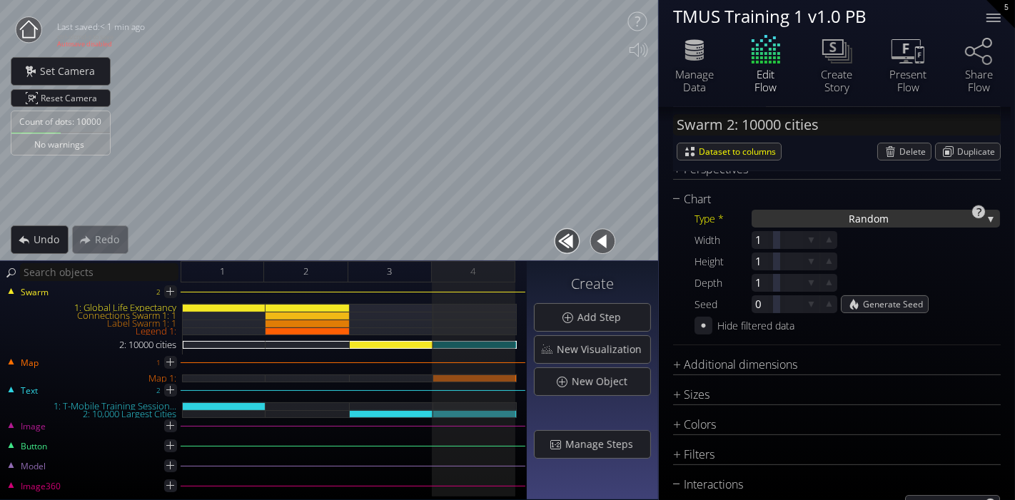
click at [866, 214] on span "ndom" at bounding box center [875, 219] width 28 height 18
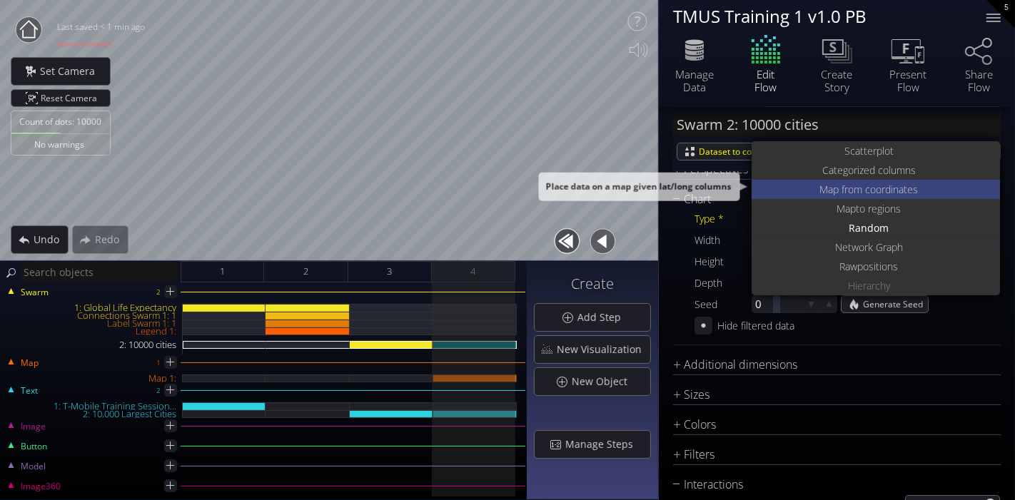
click at [917, 188] on div "Map from c oordinates" at bounding box center [877, 189] width 245 height 19
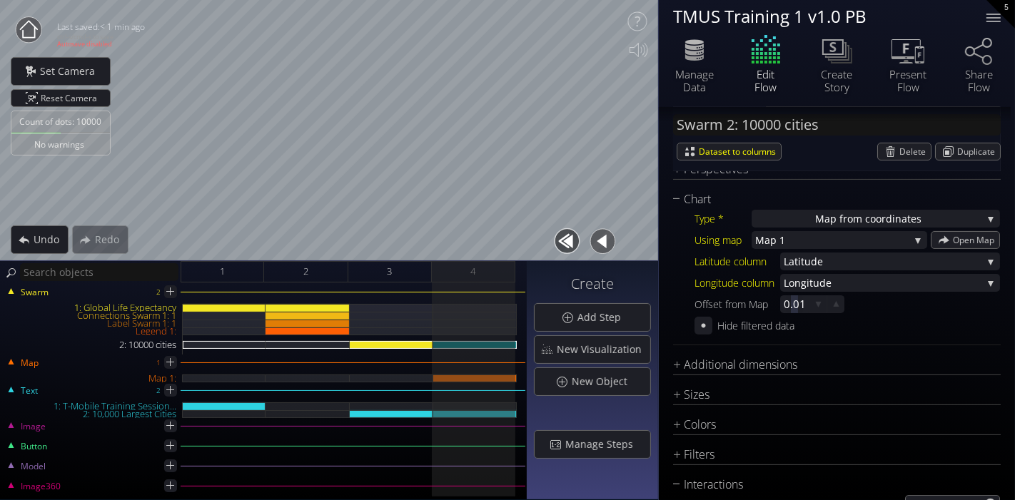
click at [914, 313] on div "Type * Map from c oordinates S catterplot Categoriz ed columns Map from c oordi…" at bounding box center [837, 271] width 328 height 126
click at [754, 368] on div "Additional dimensions" at bounding box center [828, 365] width 310 height 18
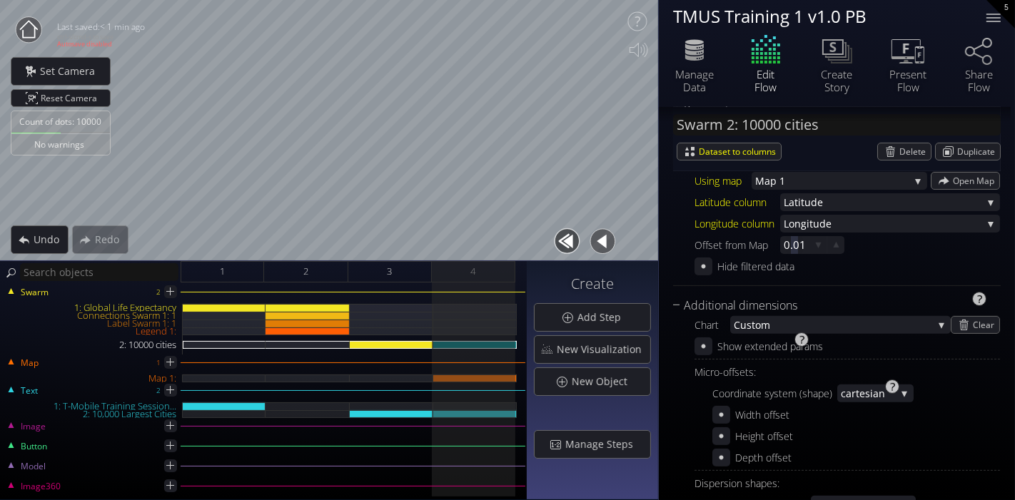
scroll to position [475, 0]
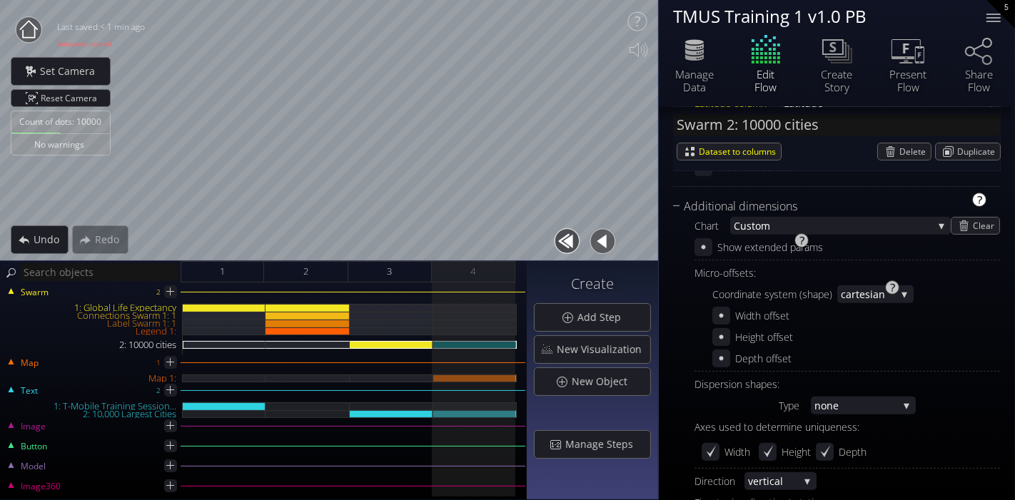
click at [972, 199] on div at bounding box center [979, 200] width 14 height 14
type input "Additional dimensions"
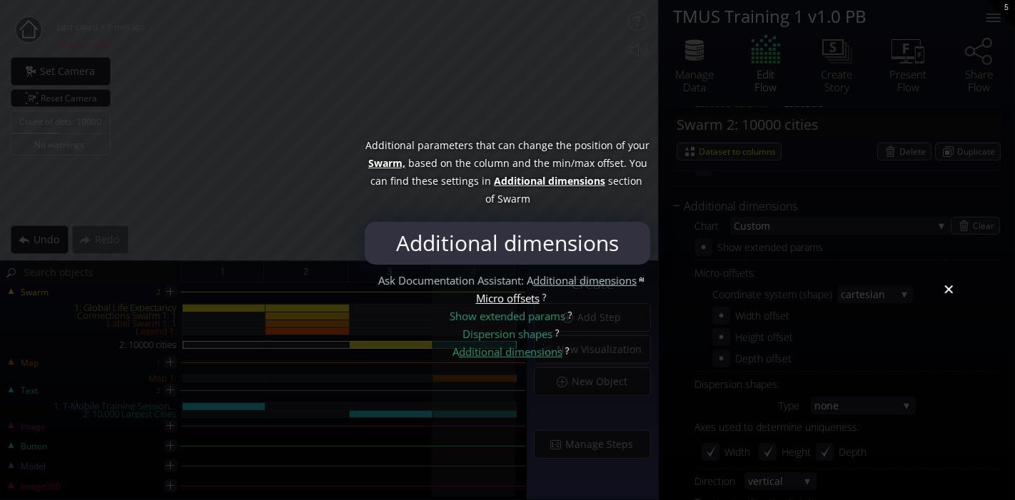
click at [950, 296] on div at bounding box center [507, 250] width 1015 height 500
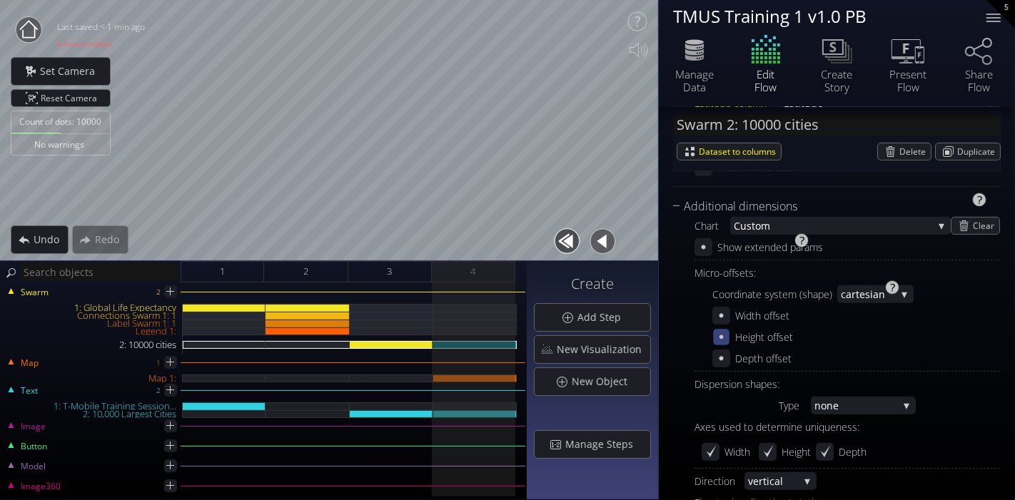
click at [722, 336] on icon at bounding box center [722, 338] width 4 height 4
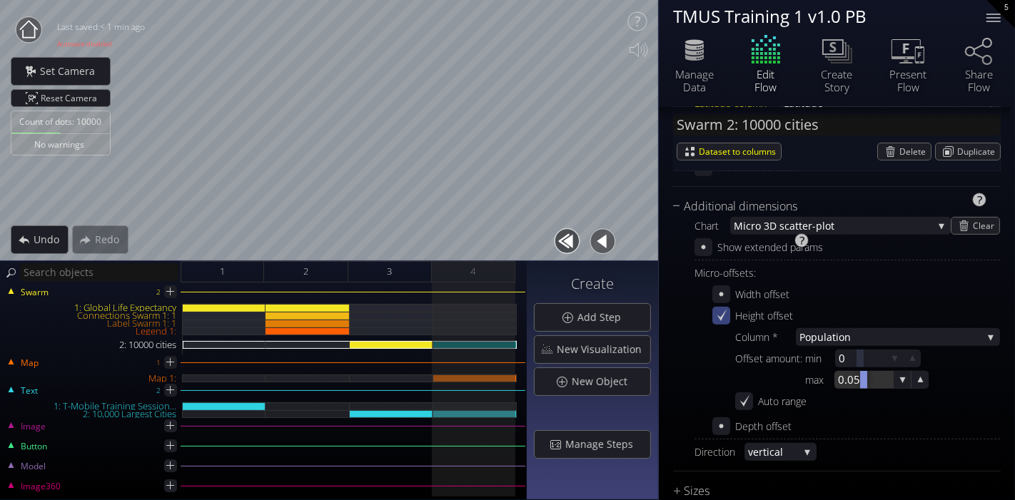
click at [848, 385] on div at bounding box center [864, 380] width 59 height 18
click at [850, 382] on input "0.05" at bounding box center [885, 380] width 94 height 18
type input "0.5"
click at [978, 382] on div "Offset amount: min 0 max 0.5 0.5" at bounding box center [867, 369] width 265 height 39
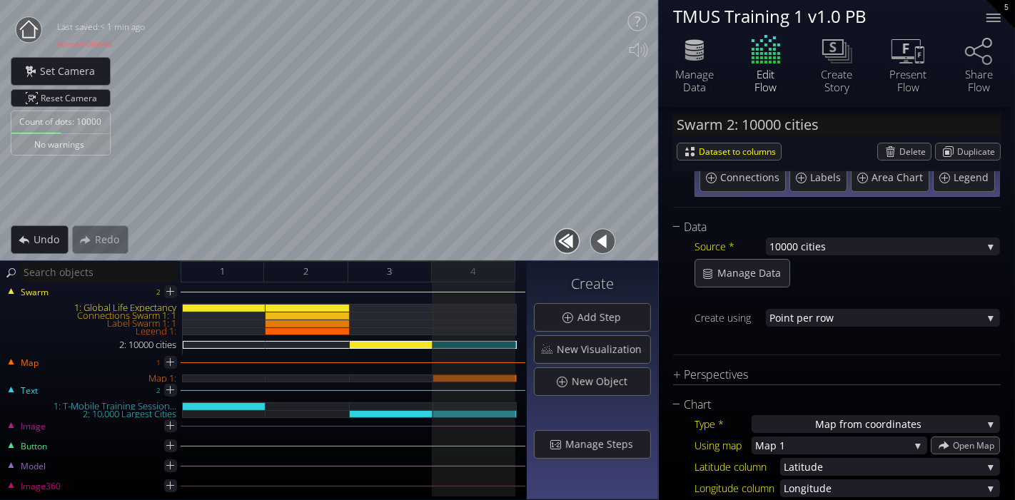
scroll to position [0, 0]
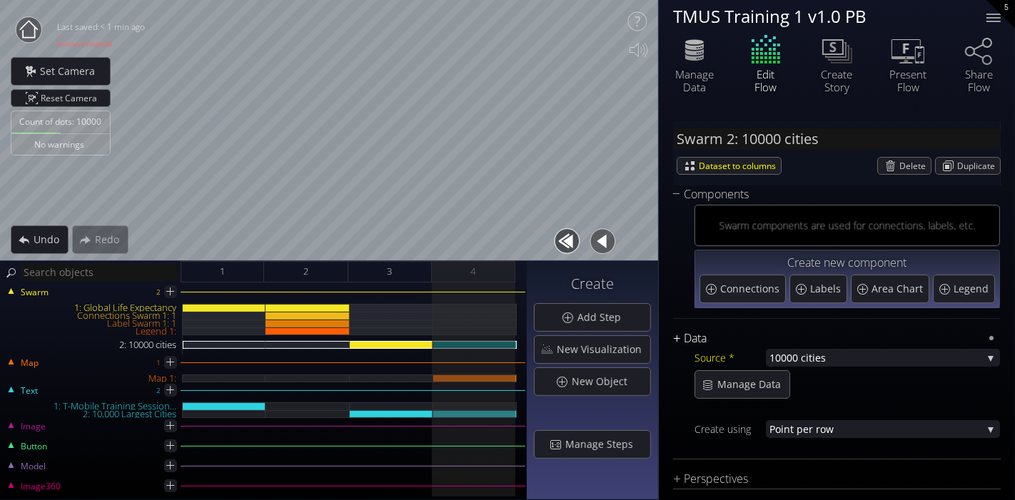
click at [680, 336] on div "Data" at bounding box center [828, 339] width 310 height 18
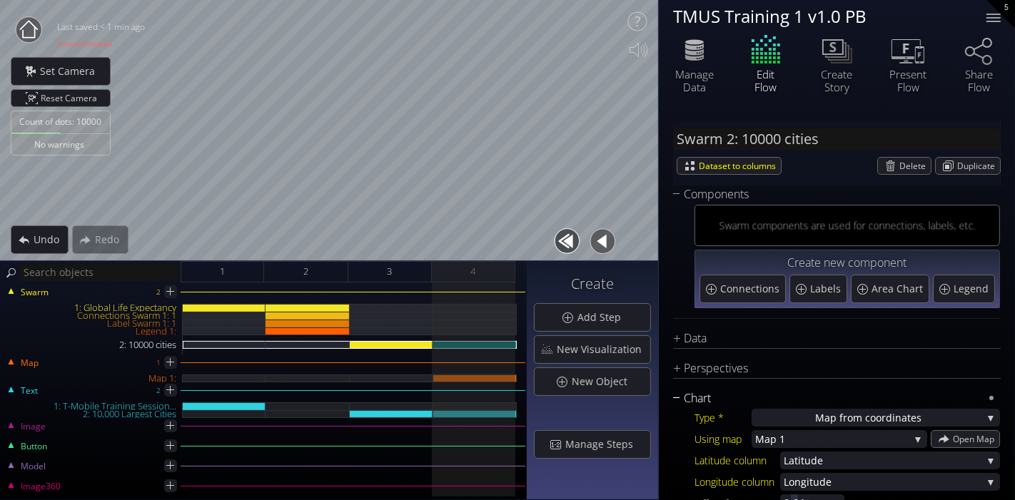
click at [676, 394] on div "Chart" at bounding box center [828, 399] width 310 height 18
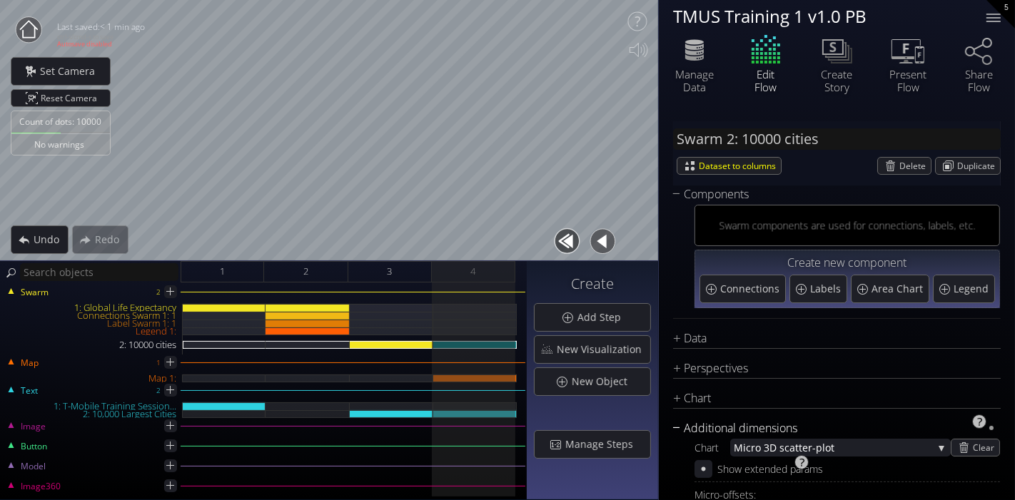
click at [681, 430] on div "Additional dimensions" at bounding box center [828, 429] width 310 height 18
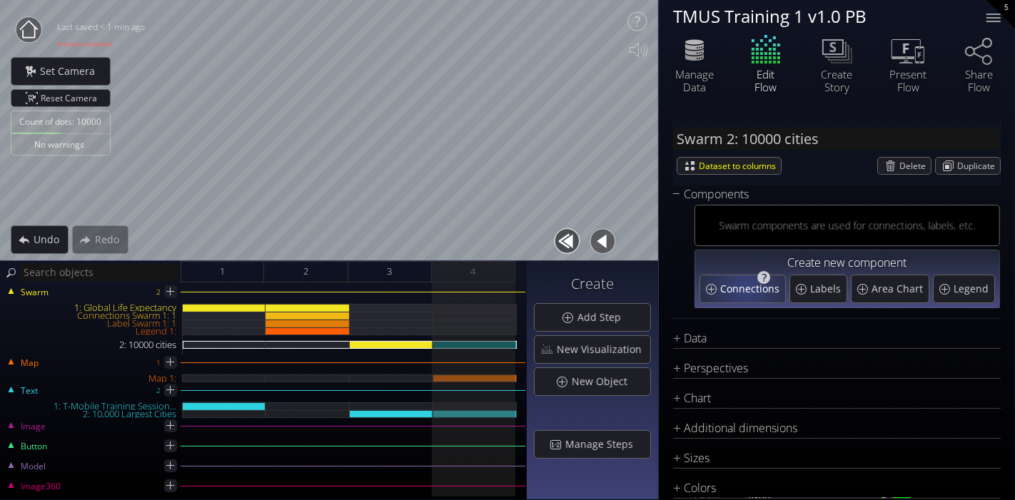
click at [747, 288] on span "Connections" at bounding box center [751, 289] width 63 height 14
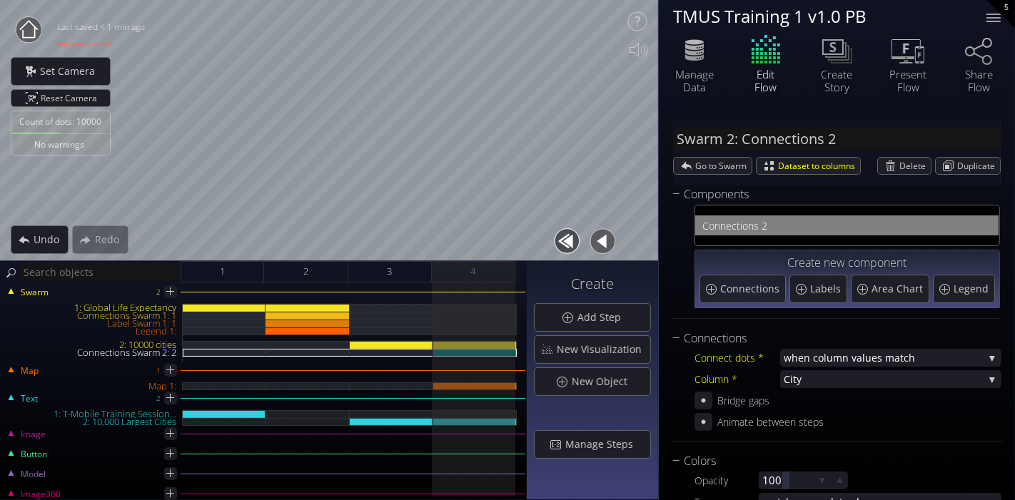
click at [758, 226] on span "nections 2" at bounding box center [855, 226] width 271 height 18
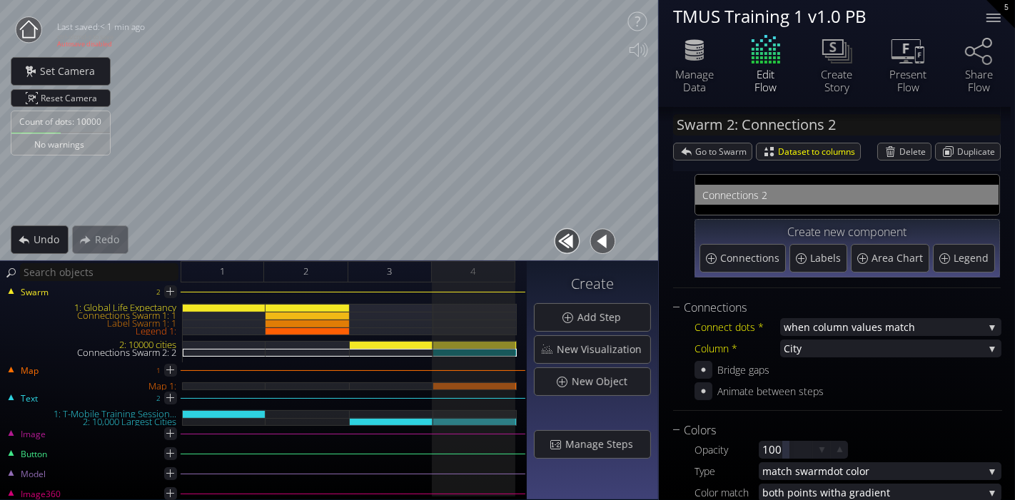
scroll to position [79, 0]
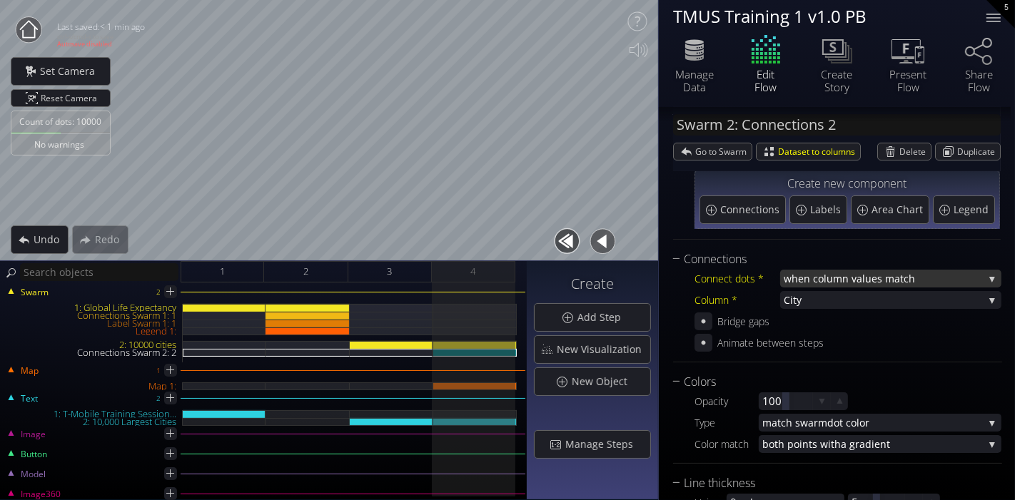
click at [810, 276] on span "when column va" at bounding box center [823, 279] width 79 height 18
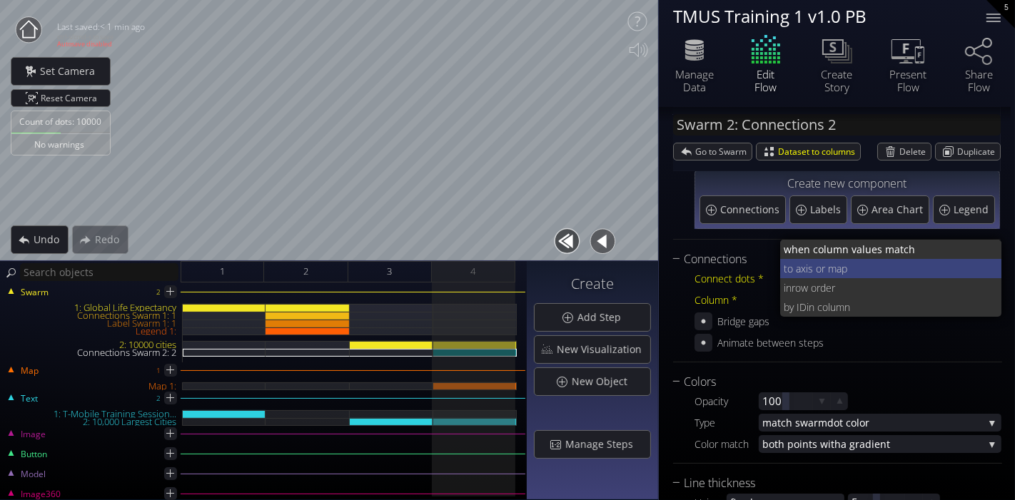
click at [839, 264] on span "xis or map" at bounding box center [896, 268] width 190 height 19
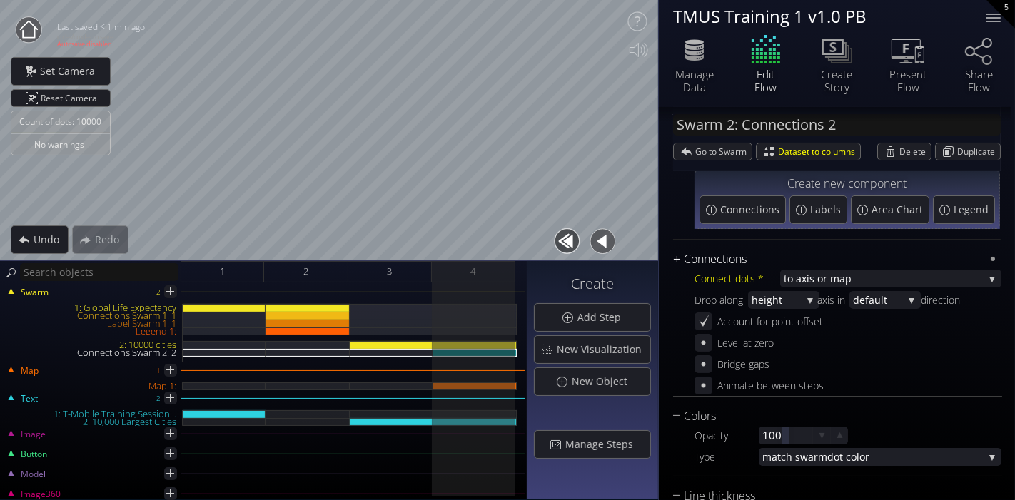
click at [681, 259] on div "Connections" at bounding box center [828, 260] width 311 height 18
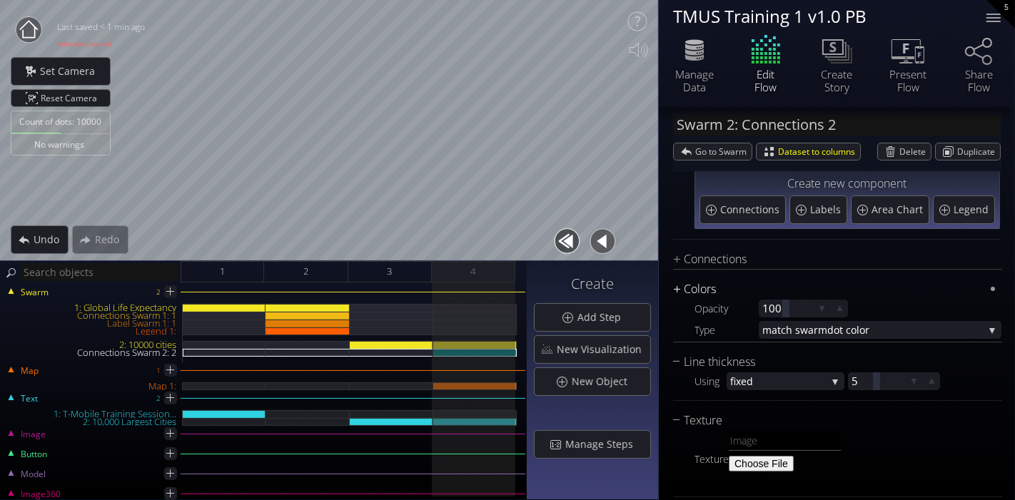
click at [681, 289] on div "Colors" at bounding box center [828, 290] width 311 height 18
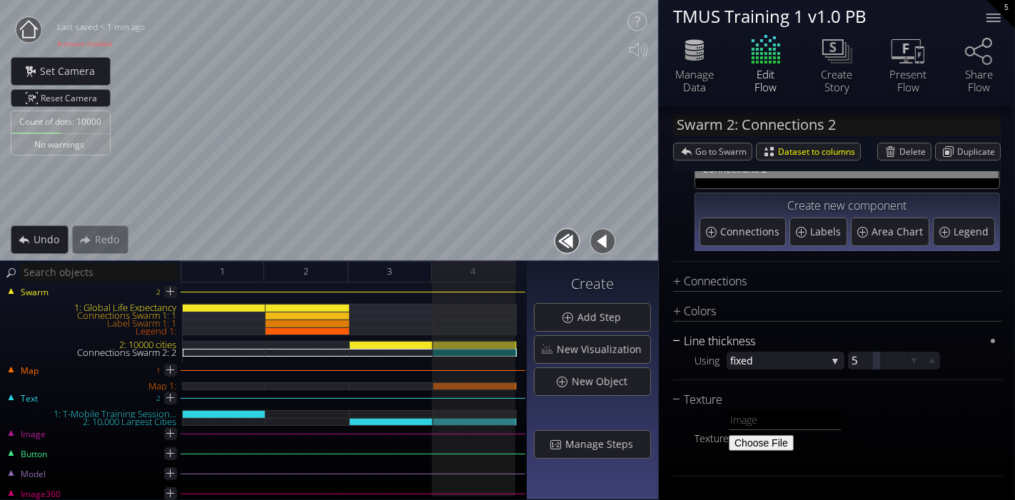
click at [679, 337] on div "Connections Connect dots * to a xis or map when column va lues match to a xis o…" at bounding box center [837, 380] width 329 height 215
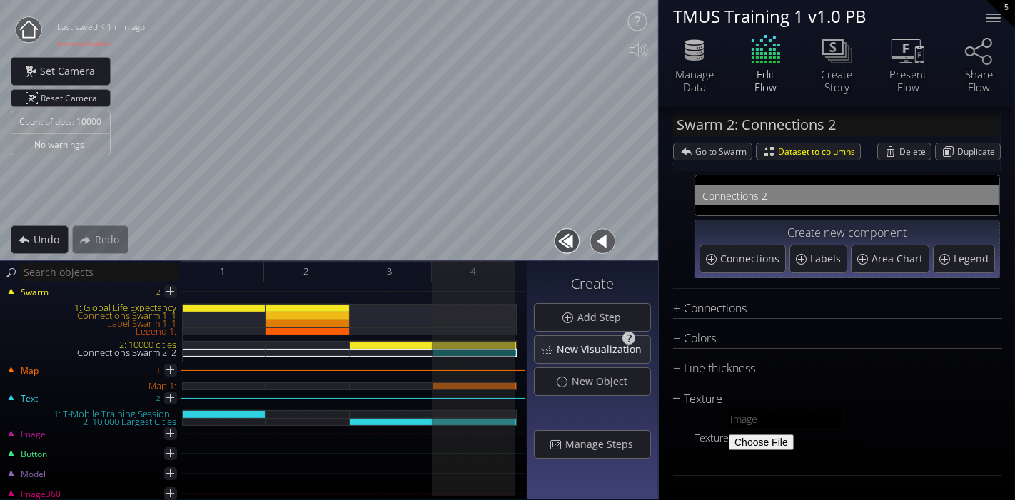
scroll to position [29, 0]
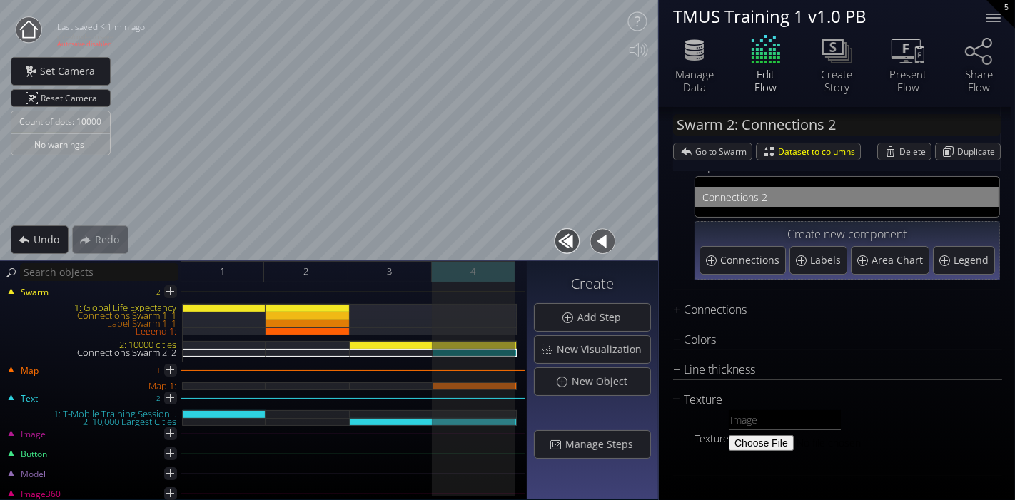
click at [482, 268] on div "4" at bounding box center [474, 271] width 84 height 21
click at [482, 343] on div "2: 10000 cities" at bounding box center [475, 345] width 84 height 8
type input "Swarm 2: 10000 cities"
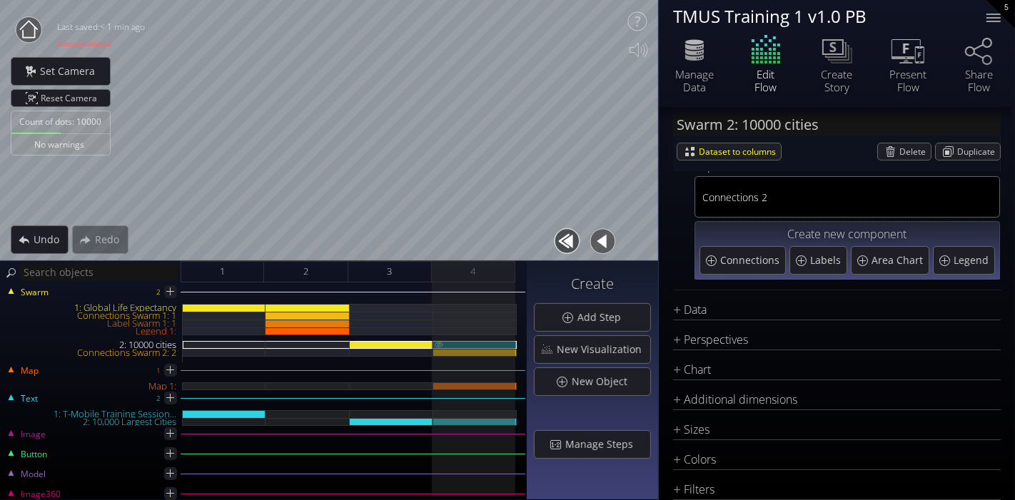
scroll to position [79, 0]
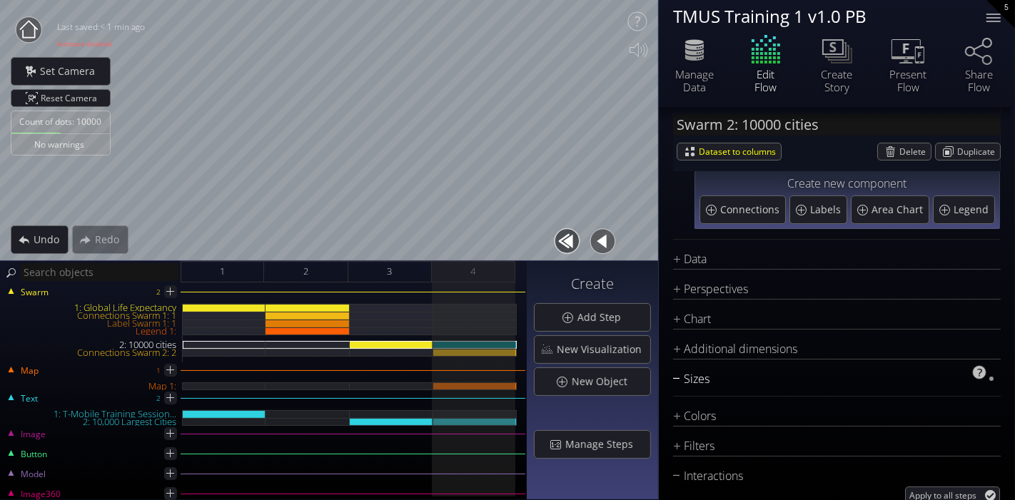
click at [697, 374] on div "Sizes" at bounding box center [828, 380] width 310 height 18
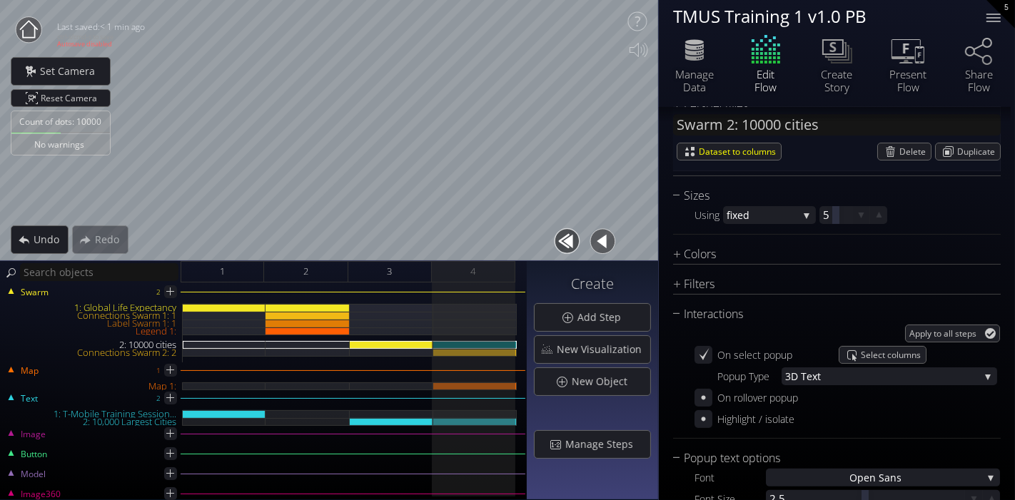
scroll to position [238, 0]
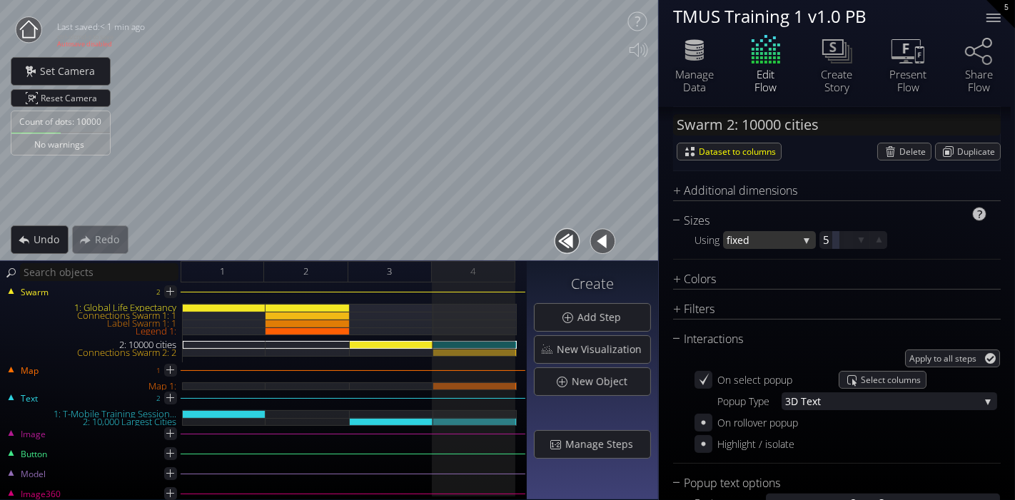
click at [765, 245] on span "fixed" at bounding box center [762, 240] width 71 height 18
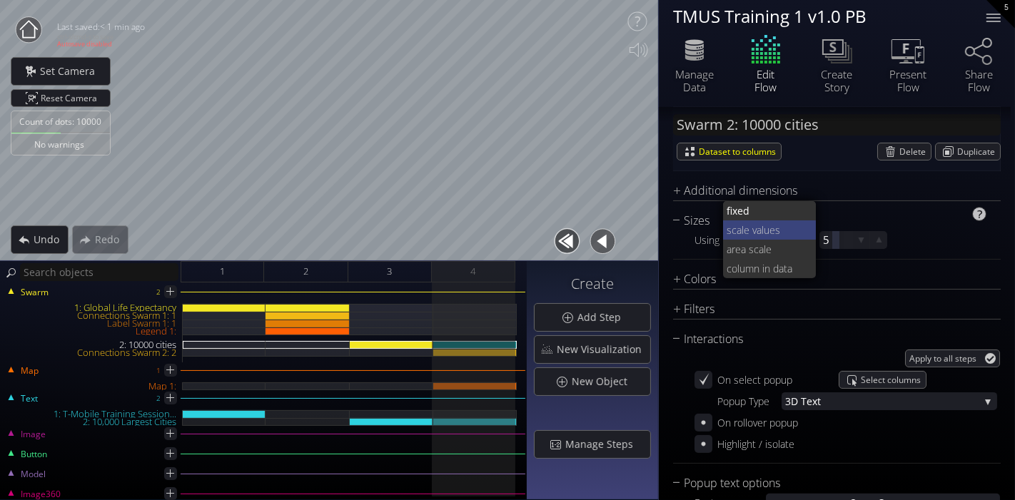
click at [777, 228] on span "ale values" at bounding box center [771, 230] width 69 height 19
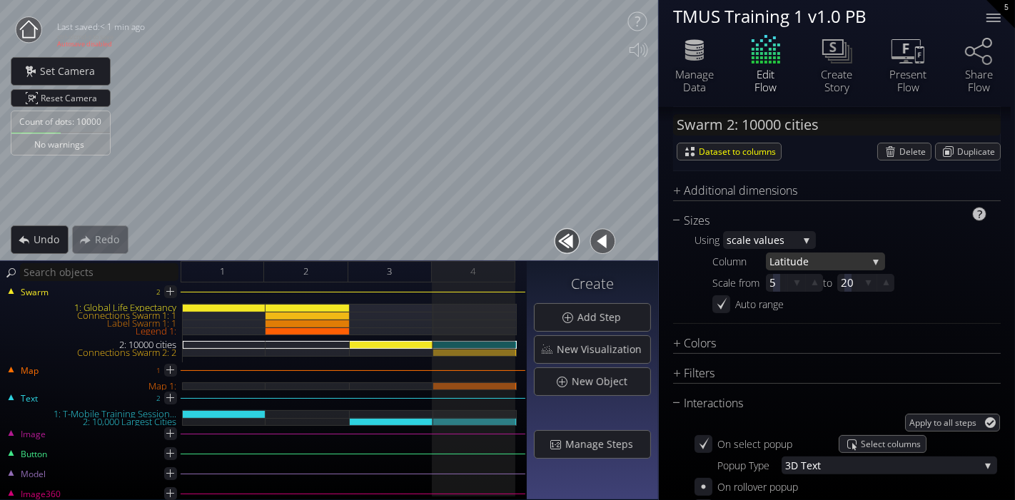
click at [797, 259] on span "de" at bounding box center [832, 262] width 71 height 18
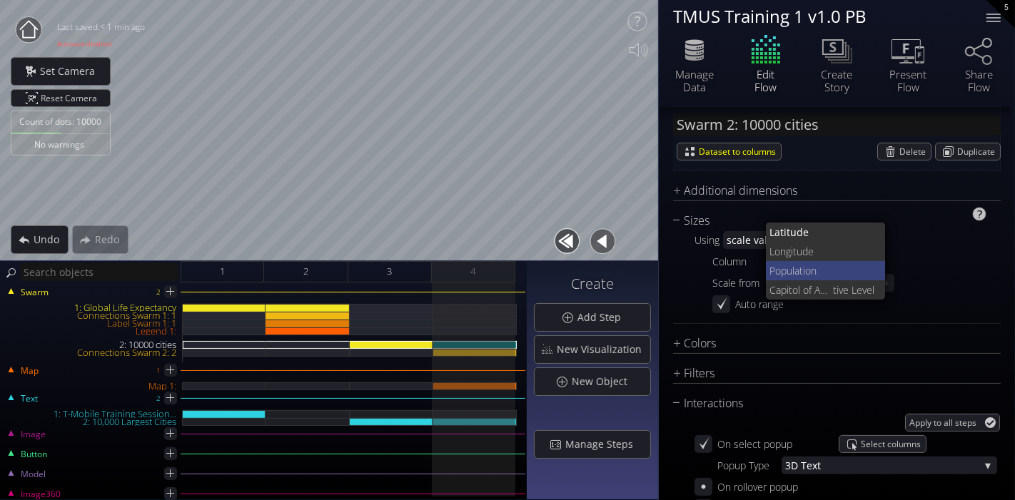
click at [802, 266] on span "Population" at bounding box center [822, 270] width 105 height 19
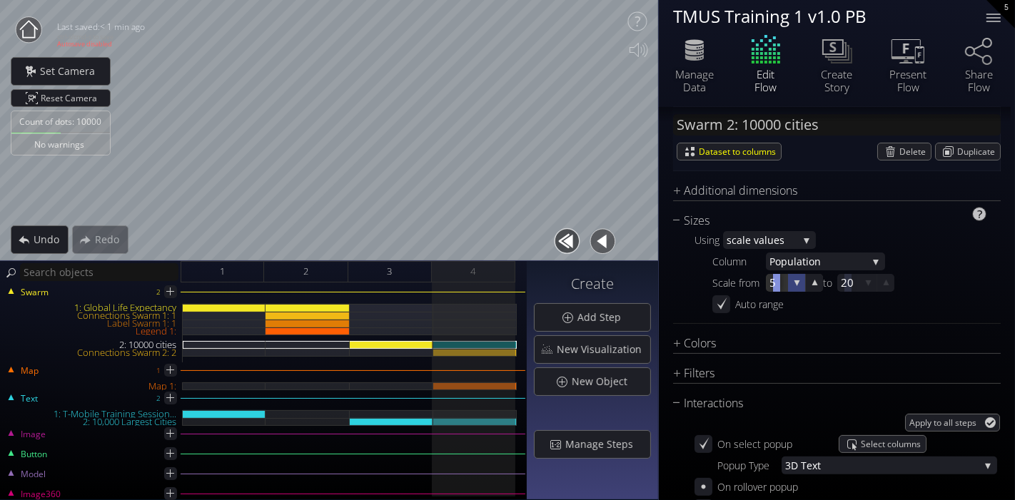
click at [795, 284] on icon at bounding box center [797, 283] width 14 height 14
click at [810, 285] on icon at bounding box center [815, 283] width 12 height 12
click at [813, 288] on div at bounding box center [814, 283] width 16 height 16
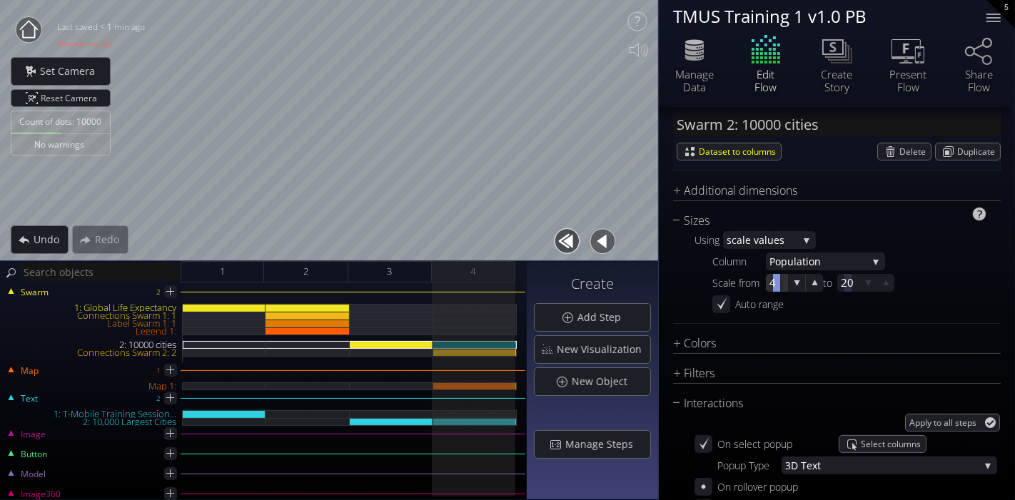
click at [773, 283] on div at bounding box center [776, 283] width 7 height 18
type input "4"
click at [772, 285] on input "4" at bounding box center [798, 283] width 57 height 18
type input "5"
click at [937, 275] on div "Scale from 4 5 to 20" at bounding box center [856, 283] width 288 height 18
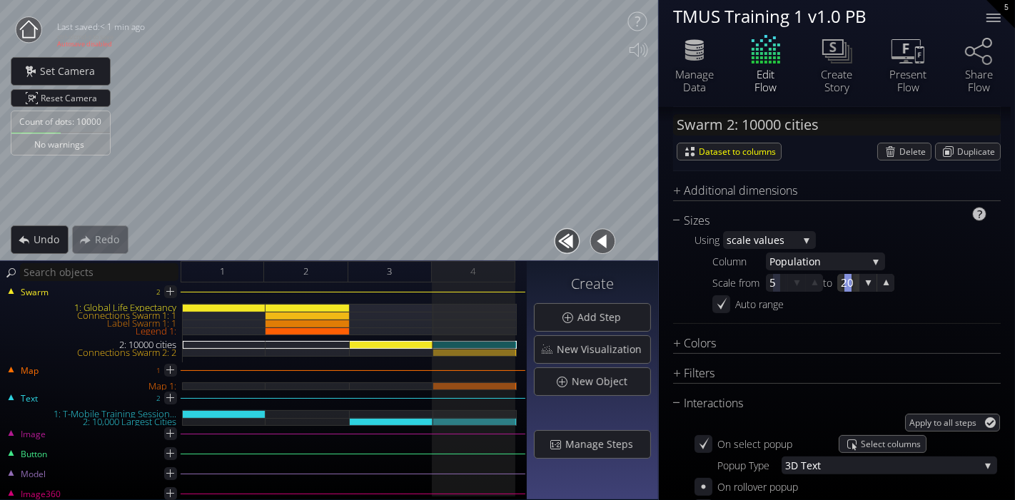
click at [849, 282] on div at bounding box center [848, 283] width 7 height 18
type input "40"
click at [941, 282] on div "Scale from 5 5 to 40 40" at bounding box center [856, 283] width 288 height 18
click at [677, 219] on div "Sizes" at bounding box center [828, 221] width 310 height 18
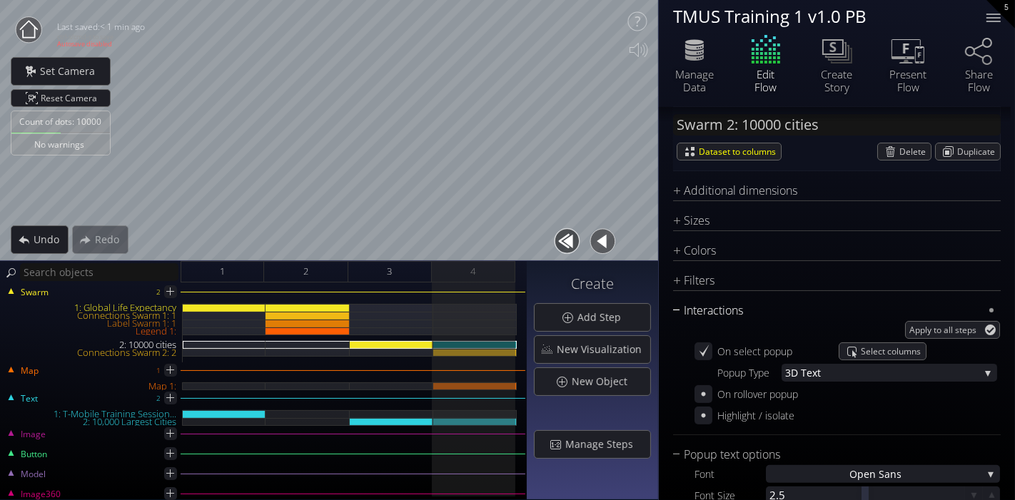
click at [675, 303] on div "Interactions" at bounding box center [828, 311] width 310 height 18
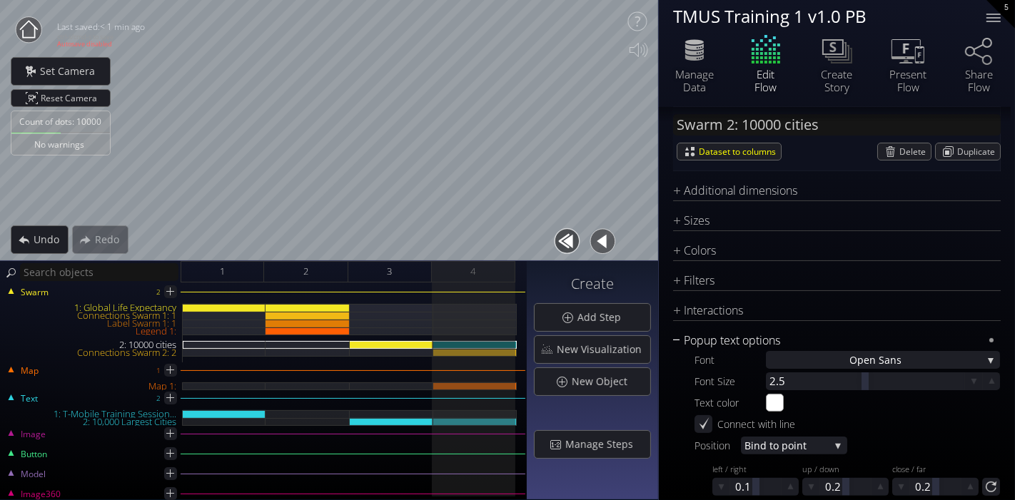
click at [678, 337] on div "Popup text options" at bounding box center [828, 341] width 310 height 18
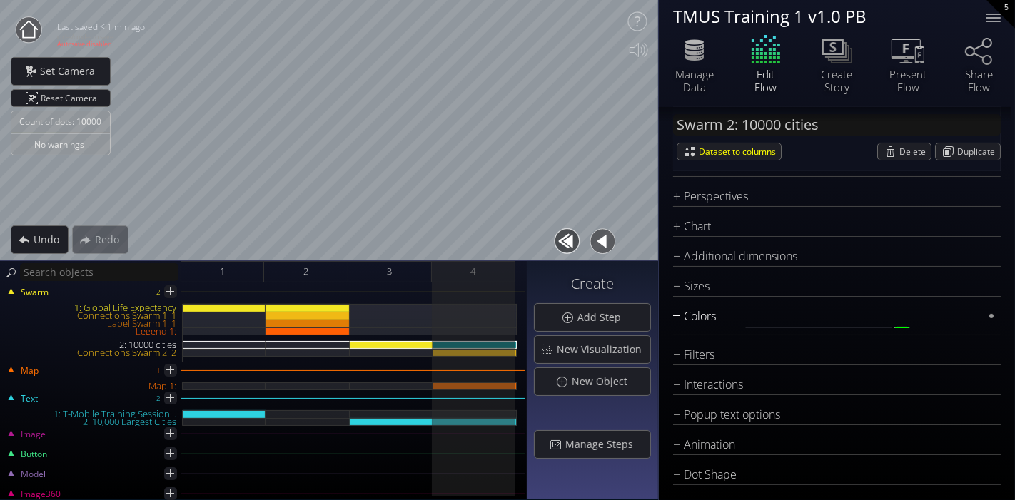
click at [675, 314] on div "Colors" at bounding box center [828, 317] width 310 height 18
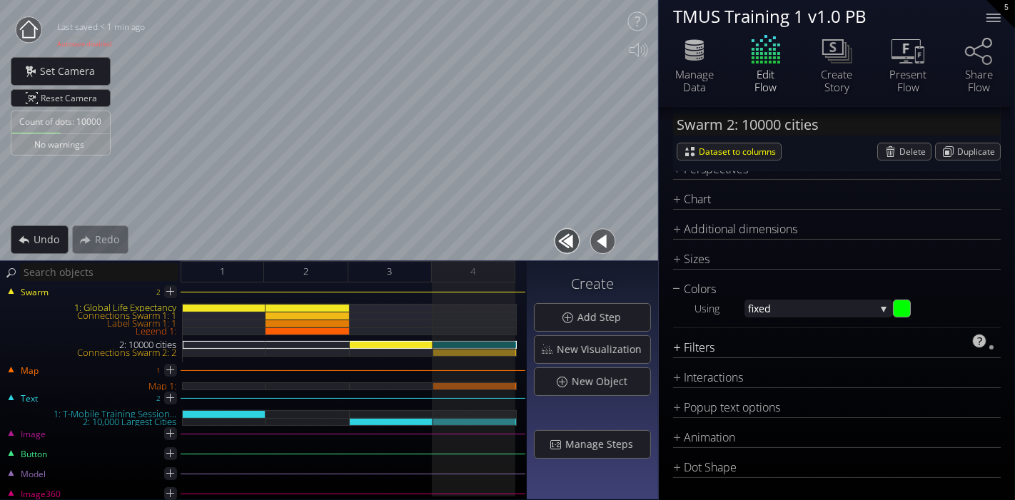
scroll to position [201, 0]
click at [760, 308] on span "fixed" at bounding box center [811, 307] width 127 height 18
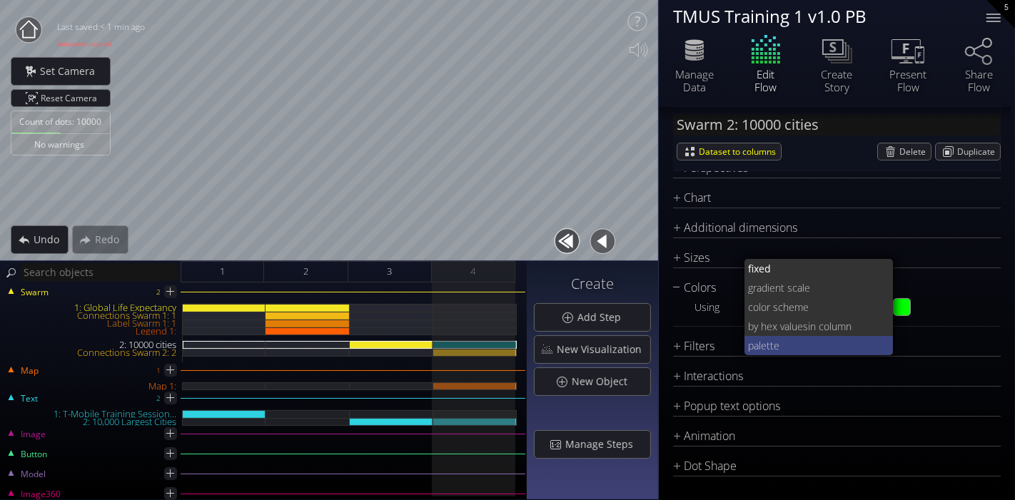
click at [800, 341] on span "tte" at bounding box center [825, 345] width 116 height 19
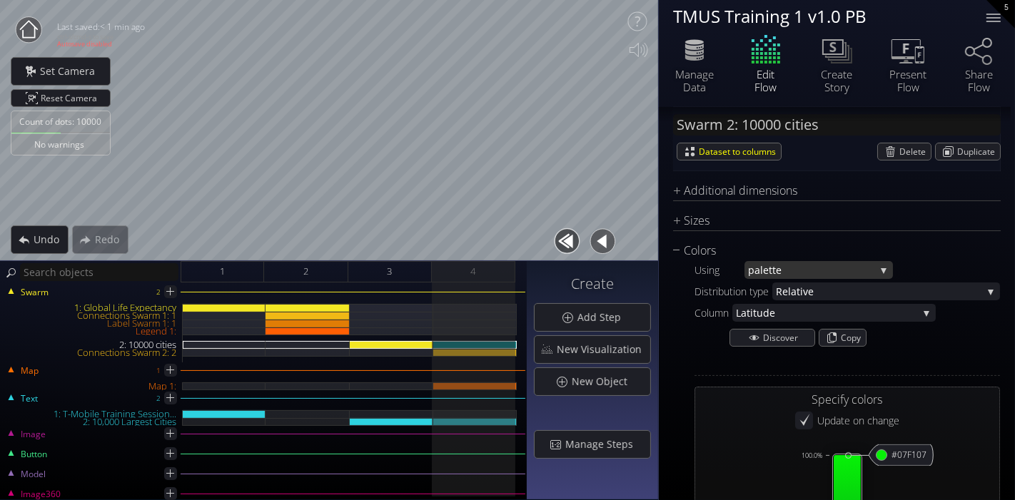
click at [786, 266] on span "tte" at bounding box center [822, 270] width 106 height 18
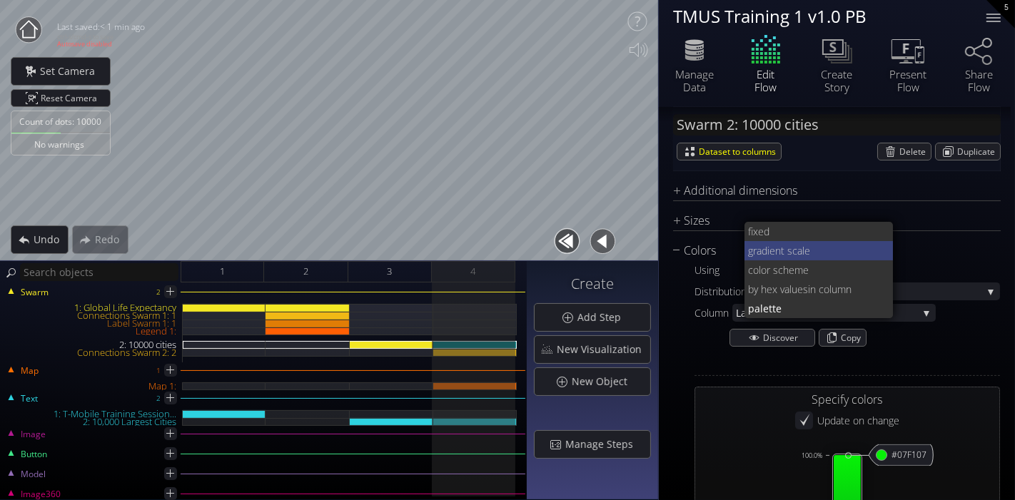
click at [806, 252] on span "ient scale" at bounding box center [824, 250] width 115 height 19
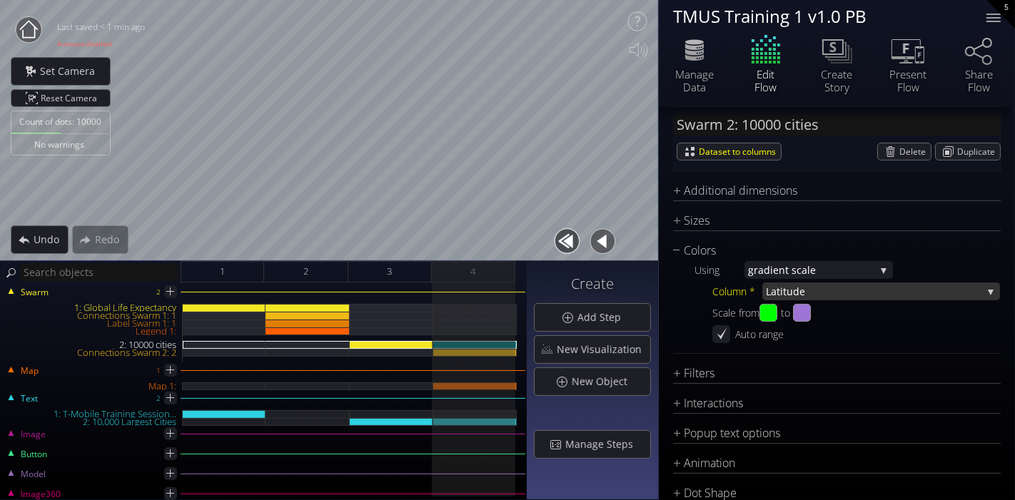
click at [823, 286] on span "de" at bounding box center [887, 292] width 189 height 18
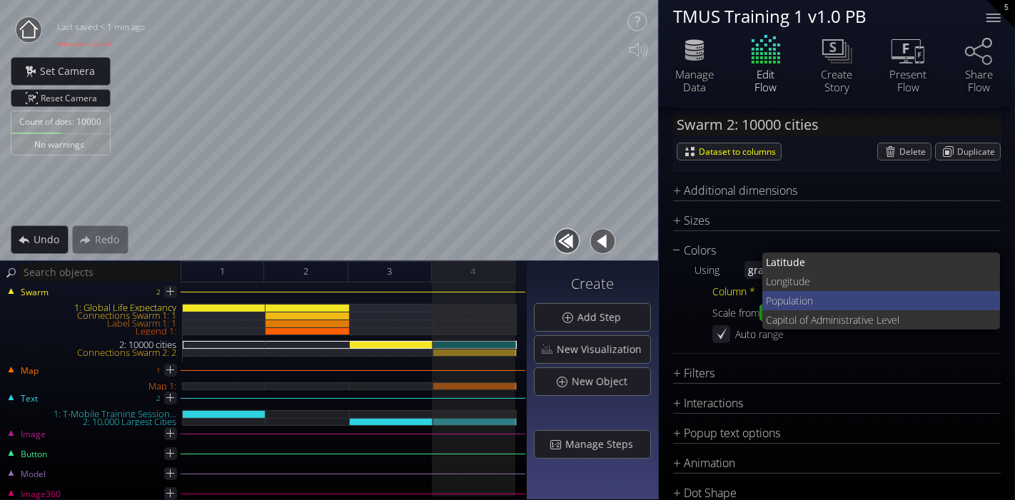
click at [830, 300] on span "Population" at bounding box center [877, 300] width 223 height 19
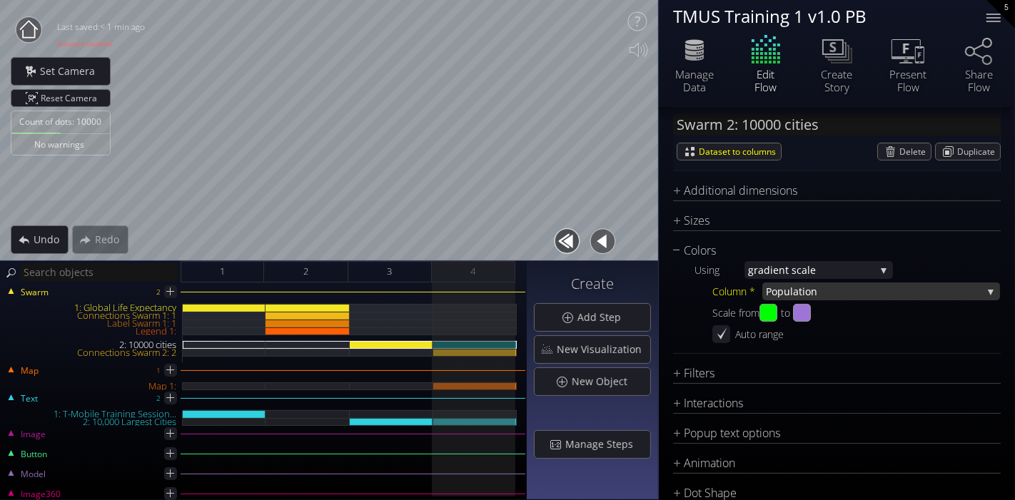
click at [789, 283] on span "Population" at bounding box center [874, 292] width 216 height 18
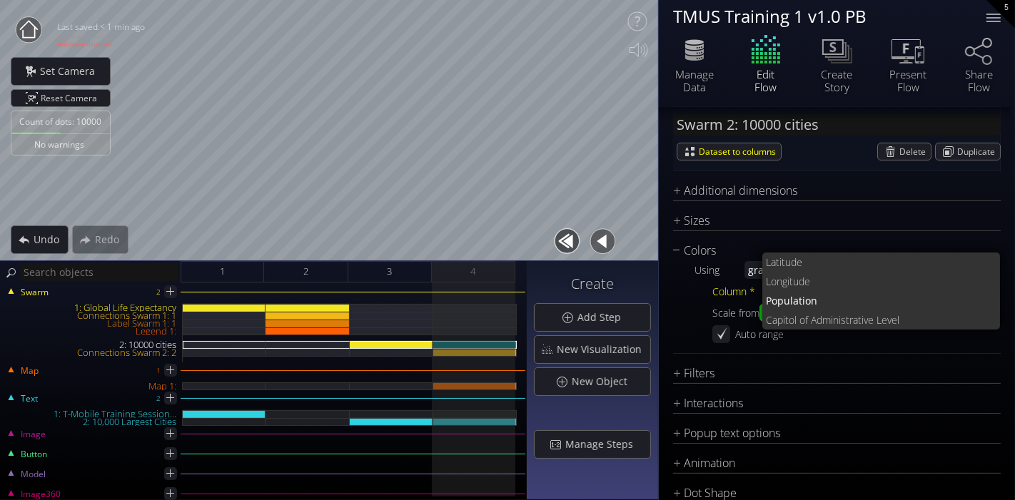
click at [693, 313] on div "Using grad ient scale fixed grad ient scale co lor scheme by hex values in colu…" at bounding box center [837, 302] width 328 height 84
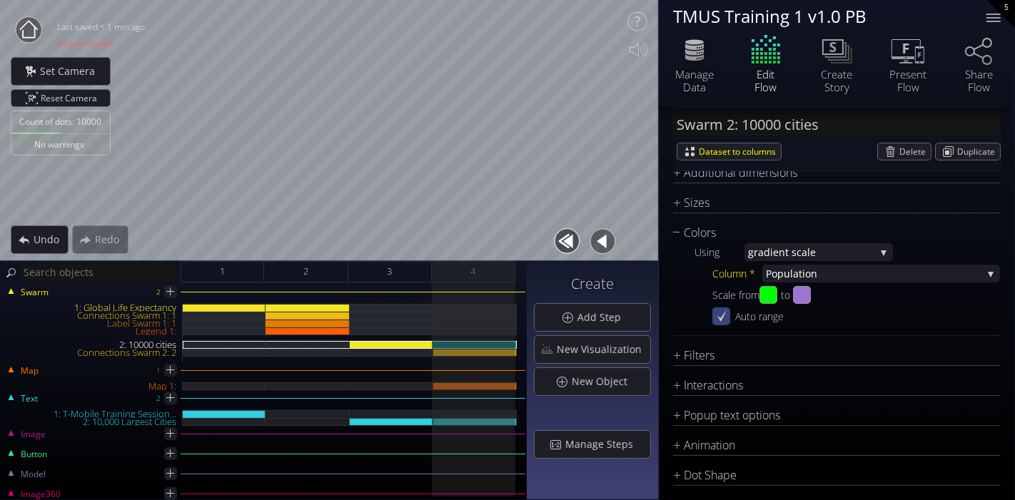
scroll to position [265, 0]
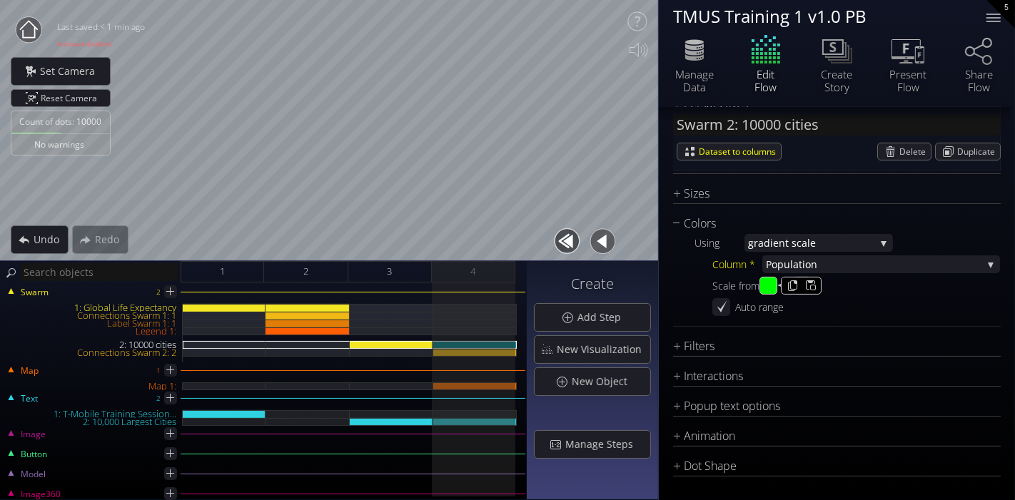
click at [772, 285] on input "#00ff00" at bounding box center [769, 287] width 18 height 18
click at [773, 284] on input "#ff0000" at bounding box center [769, 287] width 18 height 18
click at [969, 306] on div "Auto range" at bounding box center [856, 307] width 288 height 18
click at [775, 284] on input "#ffea00" at bounding box center [769, 287] width 18 height 18
type input "#ffff00"
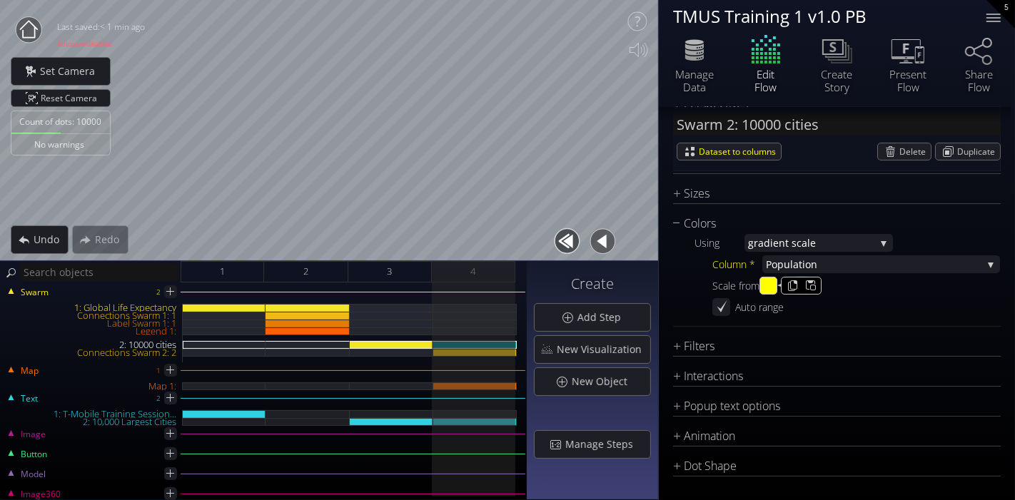
click at [968, 292] on div "Scale from #ffff00 to #9e75d7" at bounding box center [856, 286] width 288 height 18
drag, startPoint x: 804, startPoint y: 278, endPoint x: 886, endPoint y: 283, distance: 82.3
click at [886, 283] on div "Scale from #ffff00 to #9e75d7" at bounding box center [856, 286] width 288 height 18
click at [812, 286] on input "#9e75d7" at bounding box center [803, 287] width 18 height 18
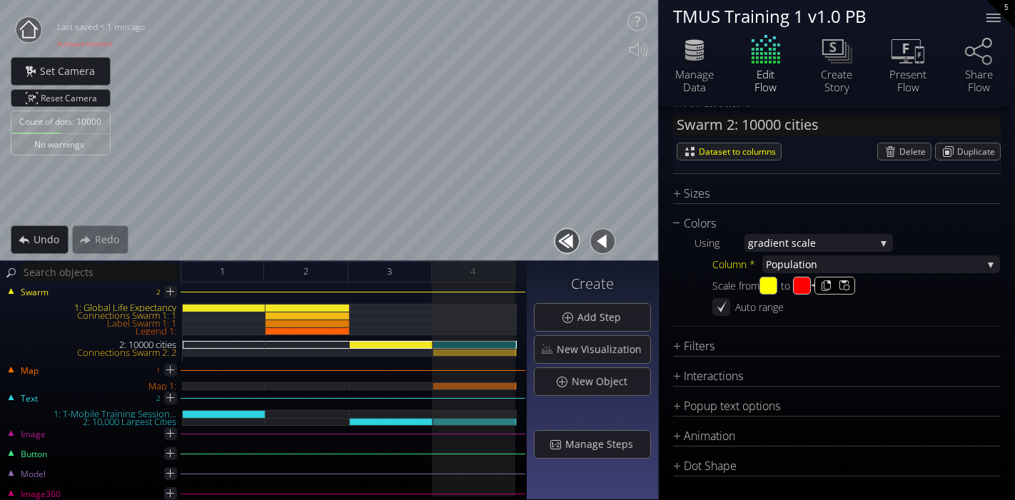
type input "#ff0000"
click at [690, 280] on div "Using grad ient scale fixed grad ient scale co lor scheme by hex values in colu…" at bounding box center [837, 275] width 328 height 84
click at [444, 385] on div "Map 1:" at bounding box center [475, 387] width 84 height 8
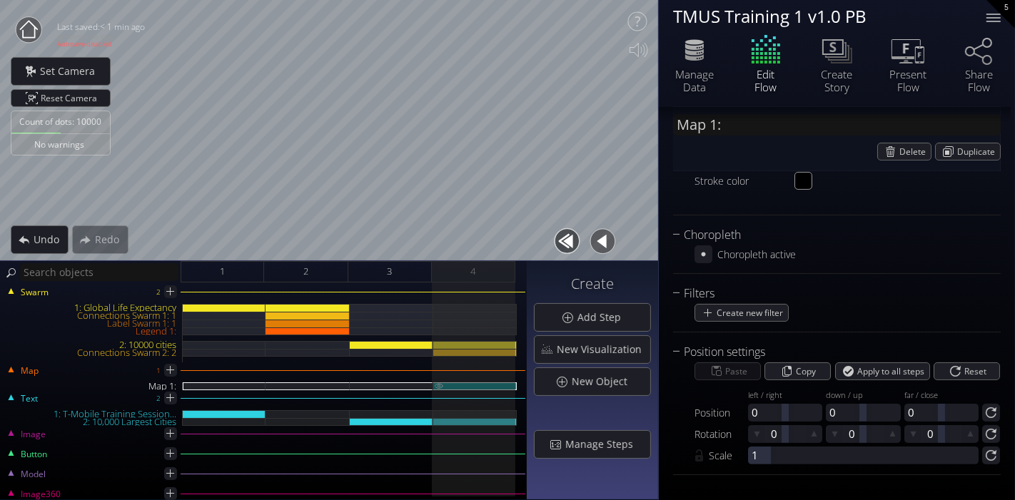
scroll to position [225, 0]
click at [699, 256] on icon at bounding box center [704, 255] width 14 height 14
type input "Map 1: Global Life Expectancy"
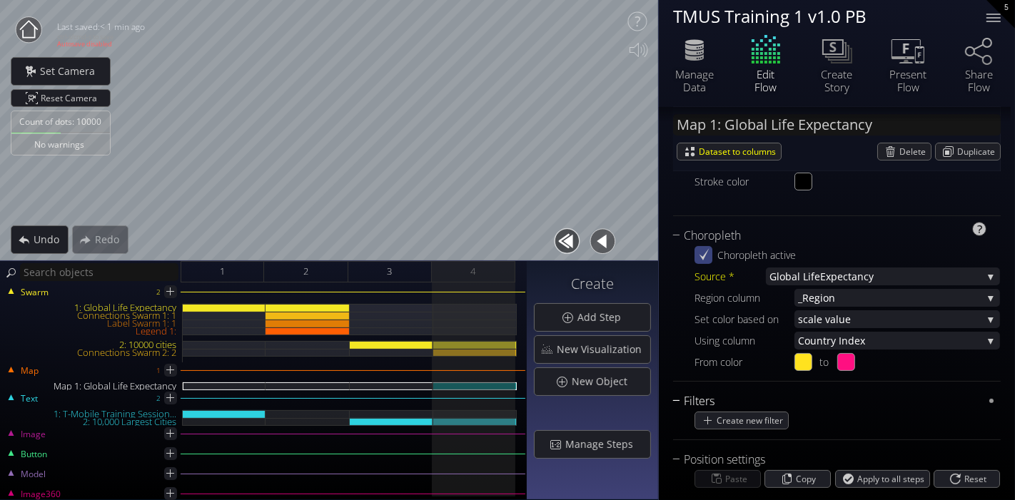
click at [675, 403] on div "Filters" at bounding box center [828, 402] width 310 height 18
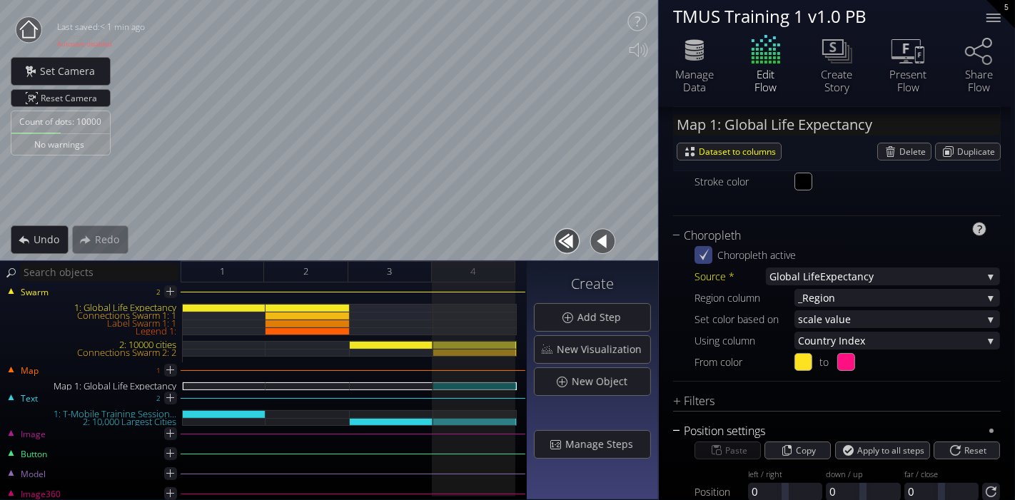
click at [675, 428] on div "Position settings" at bounding box center [828, 432] width 310 height 18
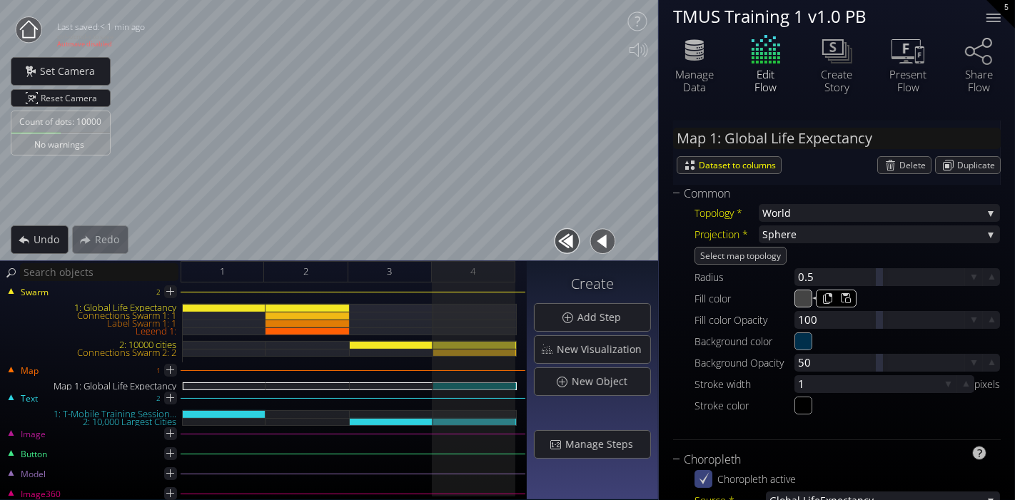
scroll to position [0, 0]
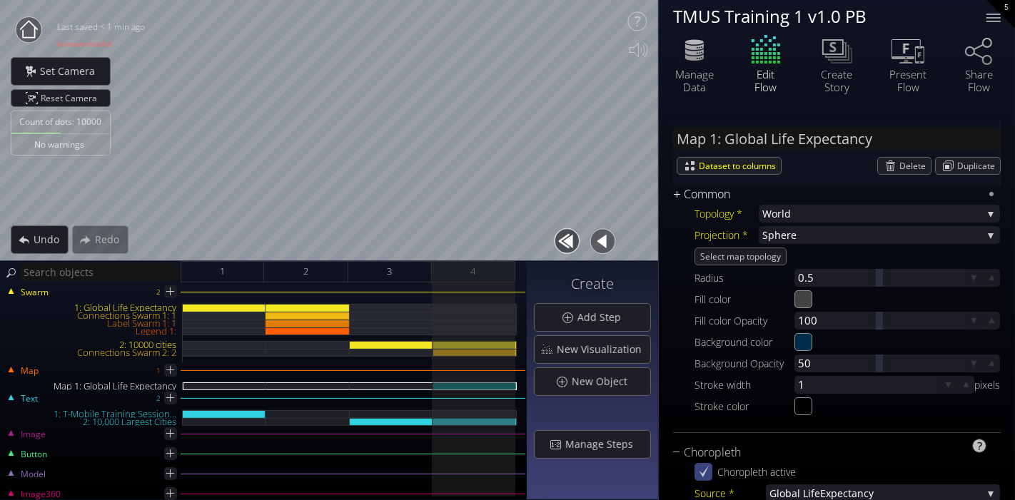
click at [678, 196] on div "Common" at bounding box center [828, 195] width 310 height 18
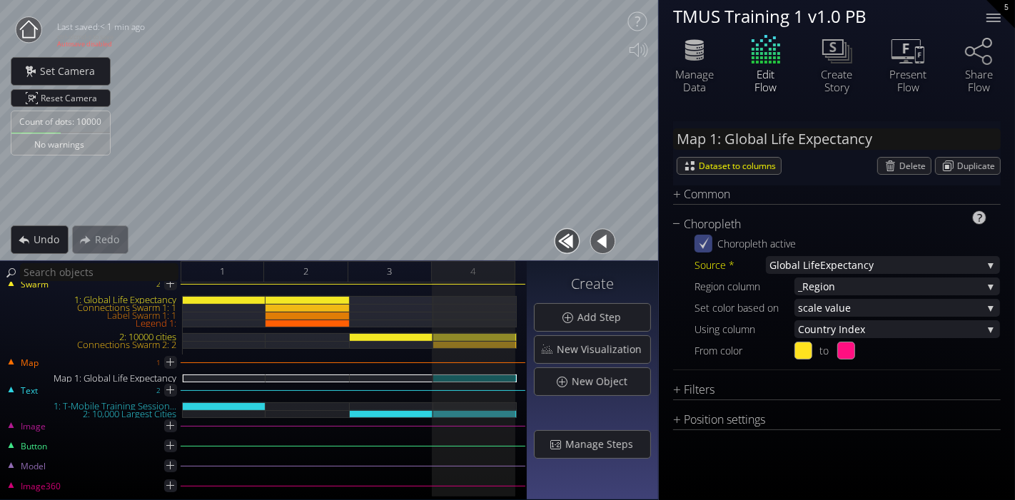
scroll to position [9, 0]
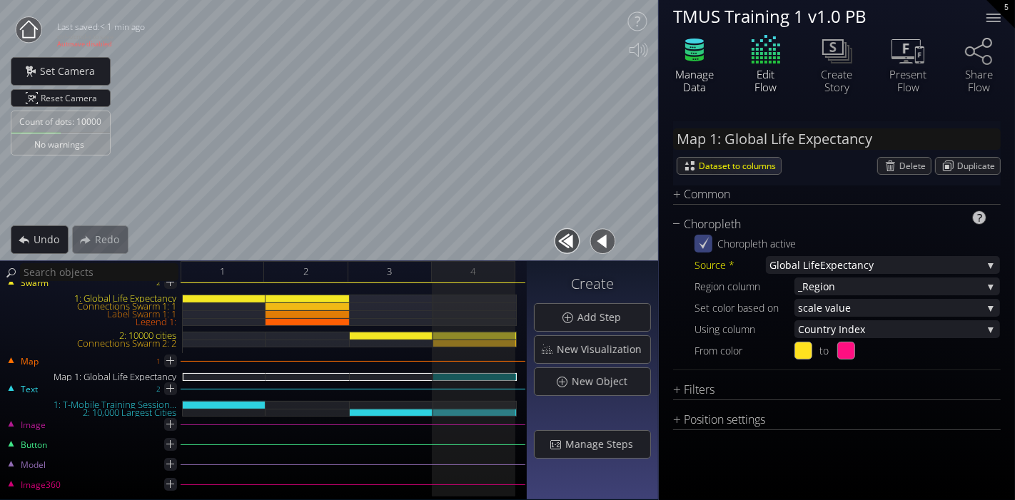
click at [710, 86] on div "Manage Data" at bounding box center [695, 81] width 50 height 26
click at [702, 246] on icon at bounding box center [705, 243] width 10 height 12
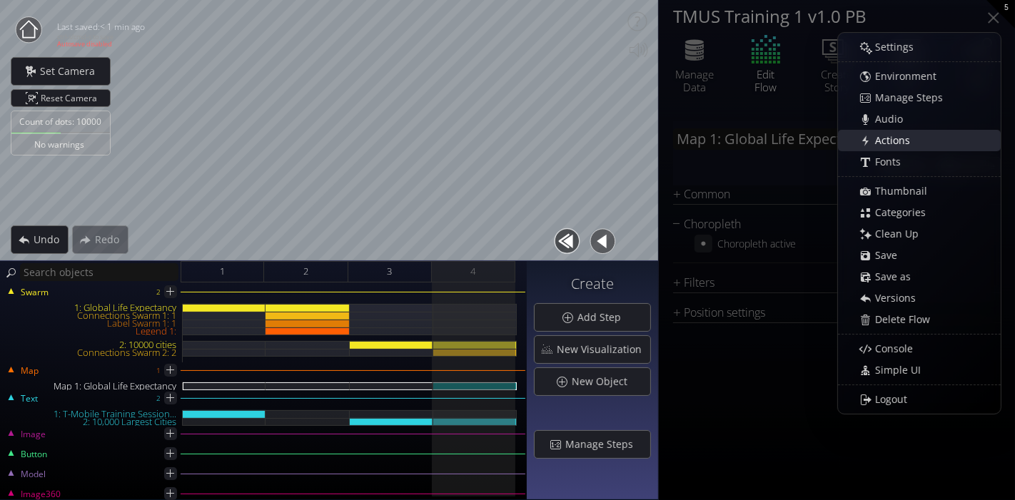
scroll to position [9, 0]
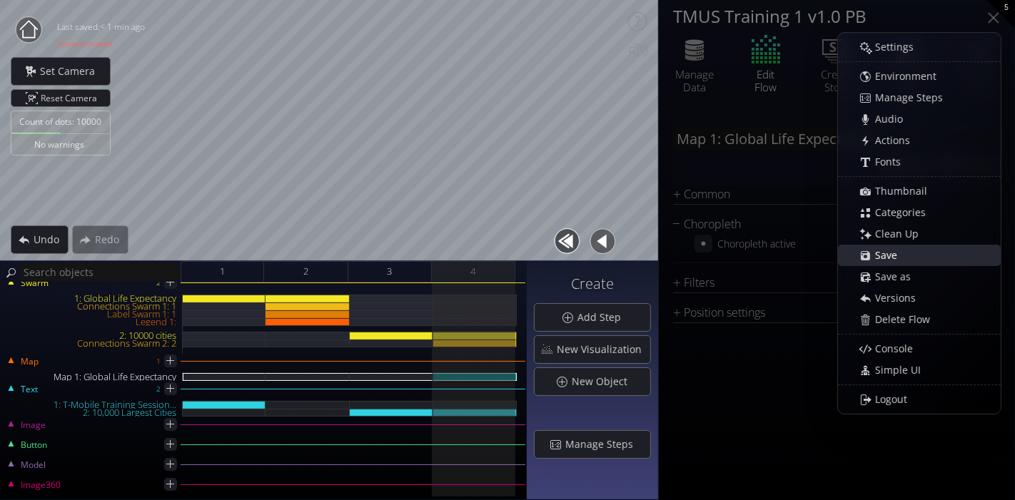
click at [902, 256] on span "Save" at bounding box center [890, 255] width 31 height 14
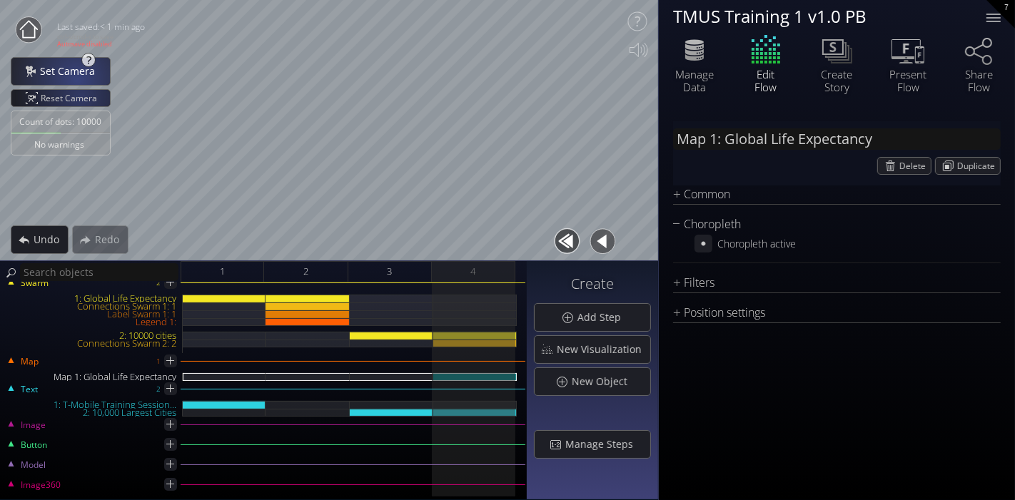
click at [71, 61] on div "Set Camera" at bounding box center [60, 71] width 99 height 27
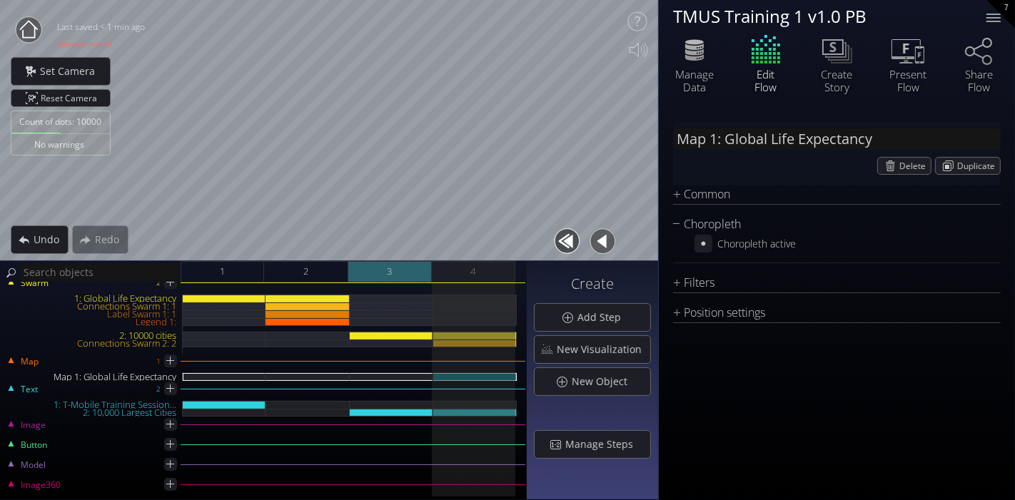
click at [378, 271] on div "3" at bounding box center [390, 271] width 84 height 21
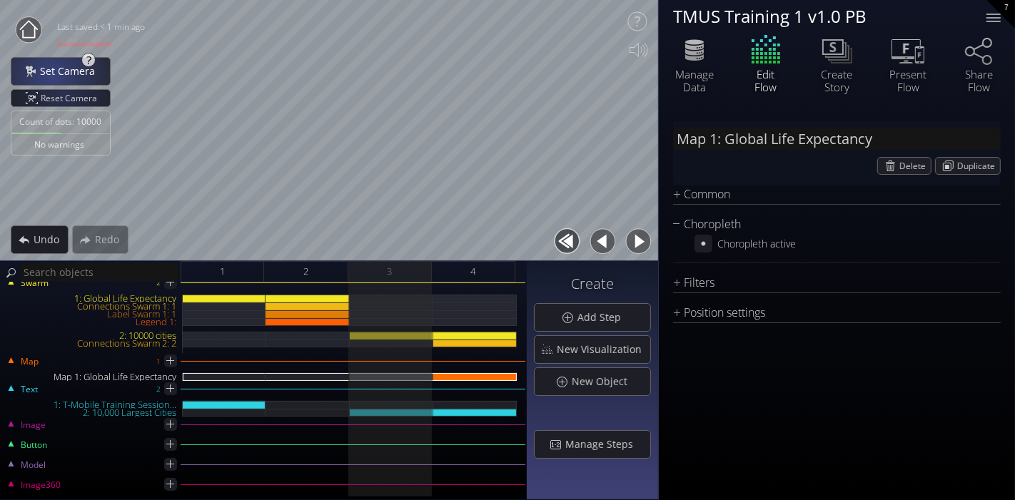
click at [51, 69] on span "Set Camera" at bounding box center [71, 71] width 64 height 14
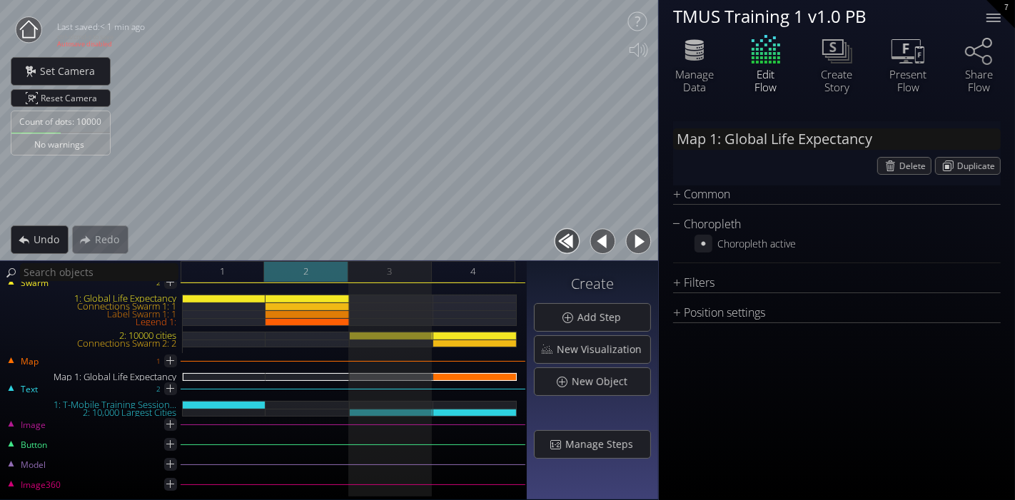
click at [278, 269] on div "2" at bounding box center [306, 271] width 84 height 21
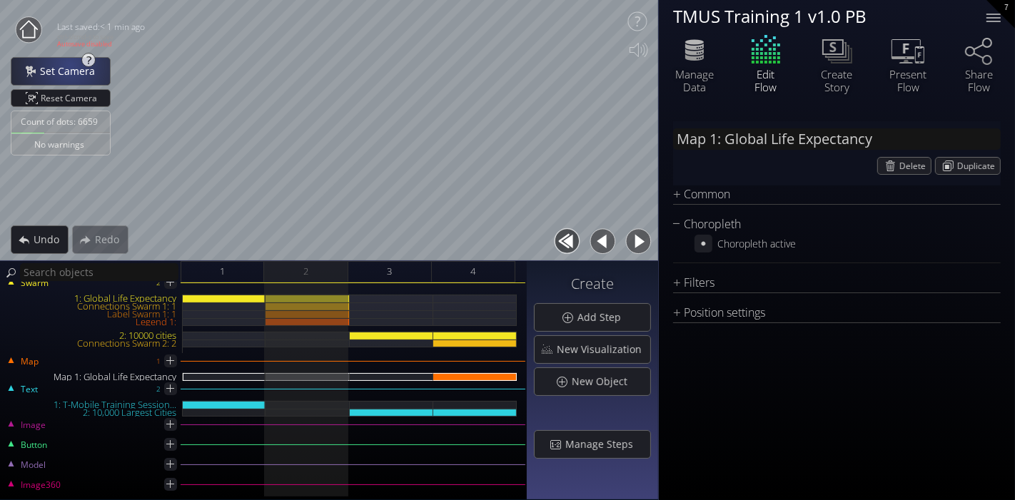
click at [64, 66] on span "Set Camera" at bounding box center [71, 71] width 64 height 14
click at [230, 263] on div "1" at bounding box center [223, 271] width 84 height 21
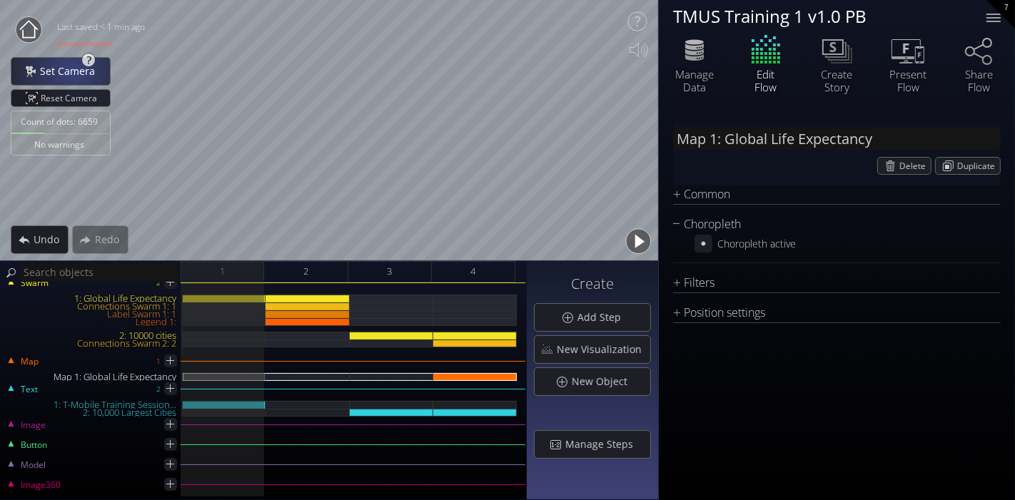
click at [69, 68] on span "Set Camera" at bounding box center [71, 71] width 64 height 14
click at [475, 269] on span "4" at bounding box center [472, 272] width 5 height 18
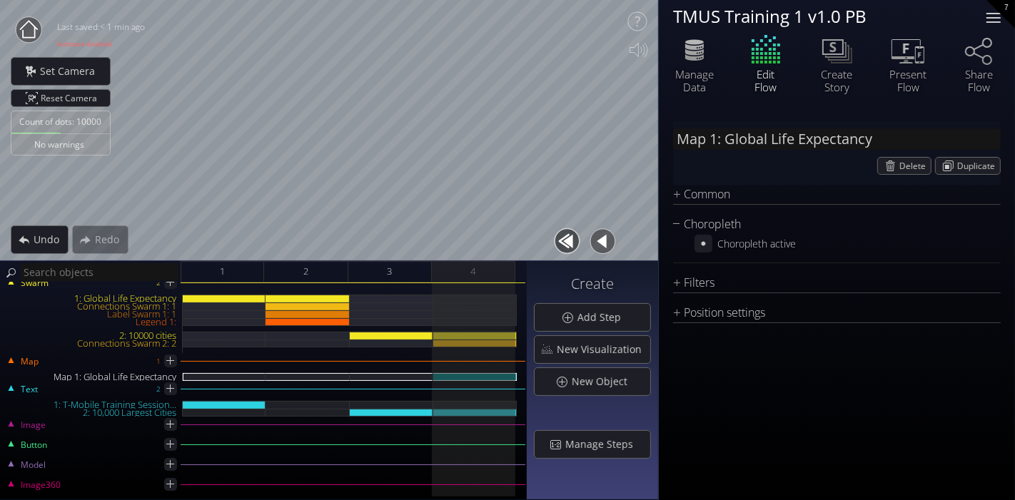
click at [998, 15] on div at bounding box center [993, 18] width 29 height 29
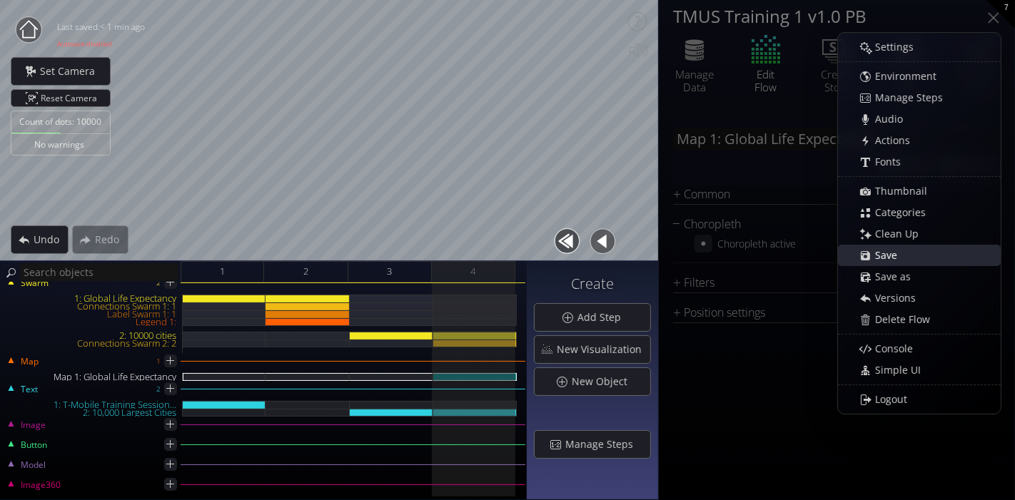
click at [914, 251] on div "Save" at bounding box center [926, 256] width 147 height 20
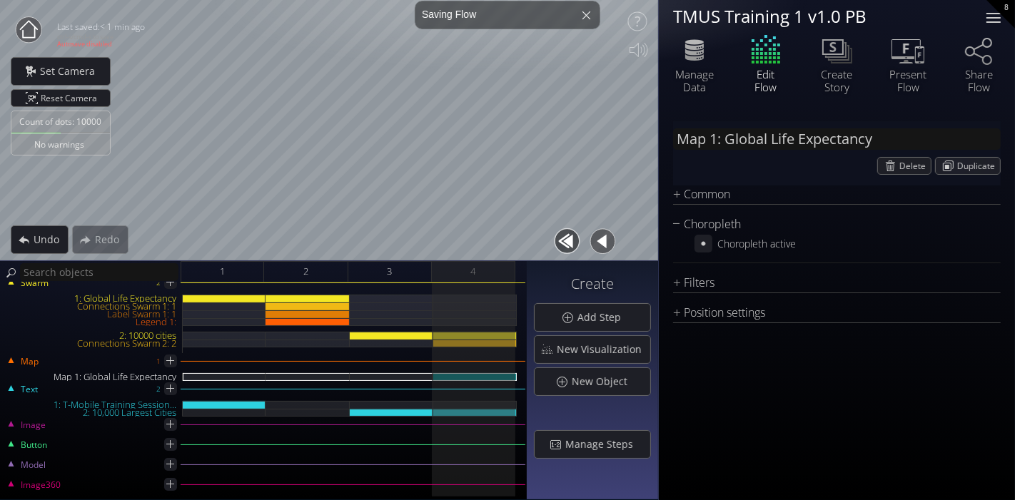
click at [997, 24] on div at bounding box center [993, 18] width 29 height 29
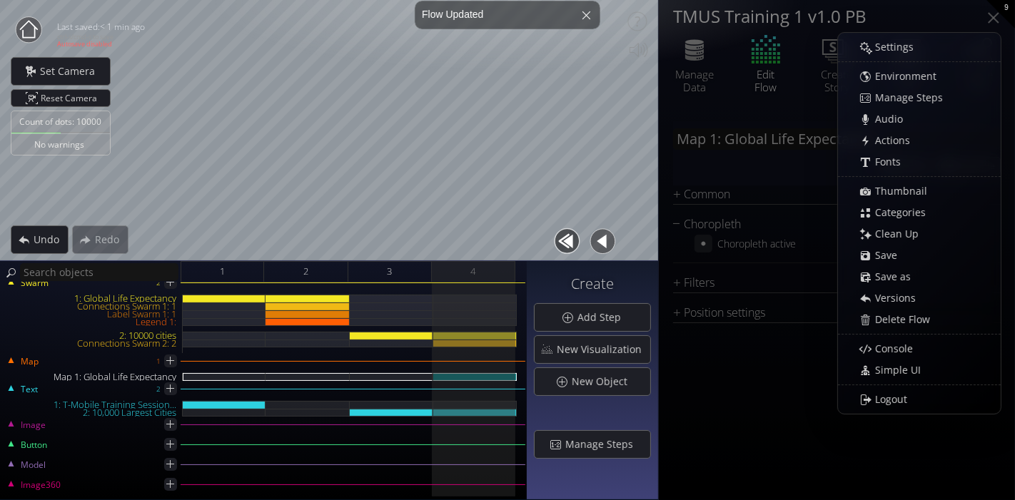
click at [30, 34] on circle at bounding box center [29, 30] width 26 height 26
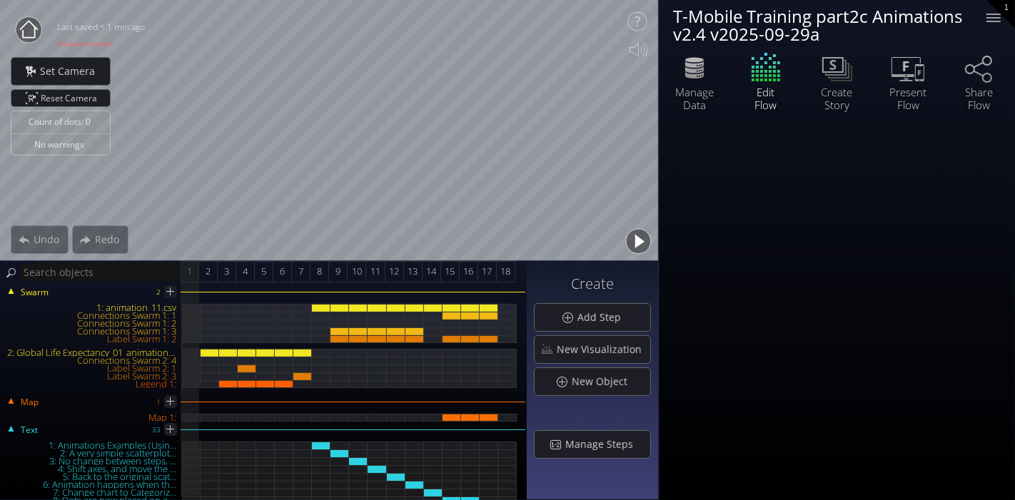
click at [636, 239] on button "button" at bounding box center [639, 242] width 32 height 32
click at [639, 245] on button "button" at bounding box center [639, 242] width 32 height 32
click at [640, 239] on button "button" at bounding box center [639, 242] width 32 height 32
click at [645, 241] on button "button" at bounding box center [639, 242] width 32 height 32
click at [640, 231] on button "button" at bounding box center [639, 242] width 32 height 32
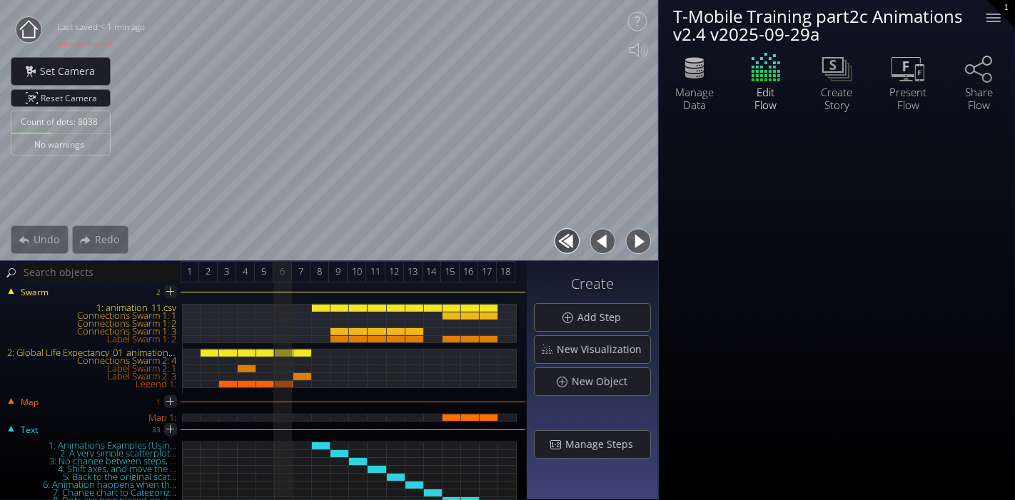
click at [641, 233] on button "button" at bounding box center [639, 242] width 32 height 32
click at [89, 94] on span "Reset Camera" at bounding box center [71, 98] width 61 height 16
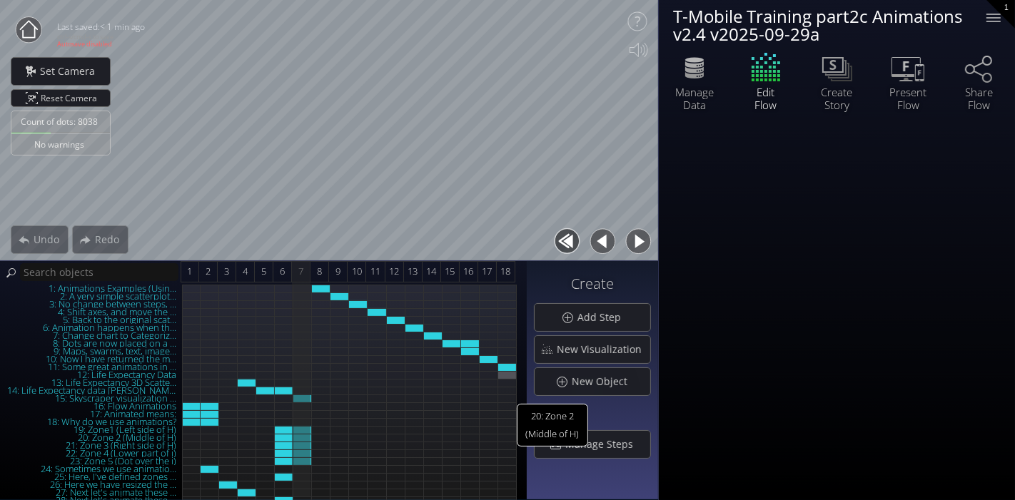
scroll to position [158, 0]
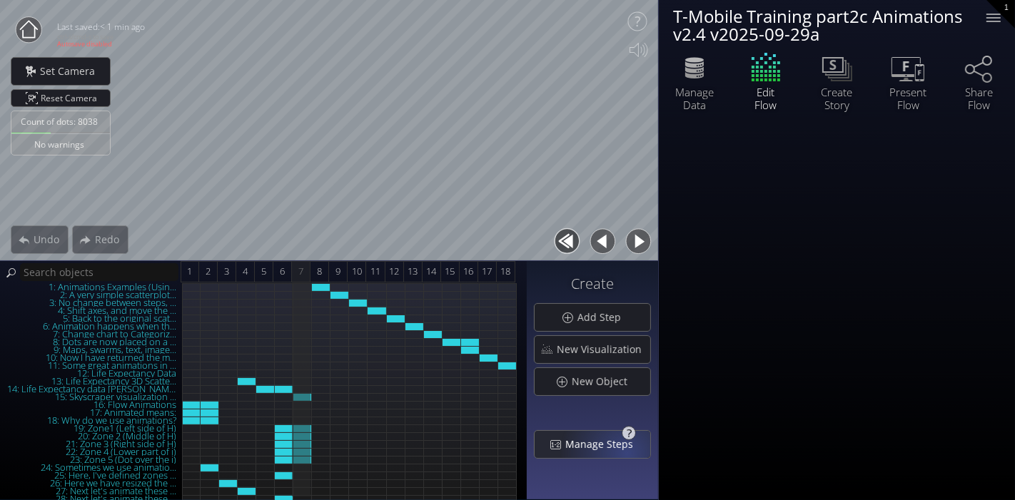
click at [630, 451] on div "Manage Steps" at bounding box center [593, 444] width 116 height 27
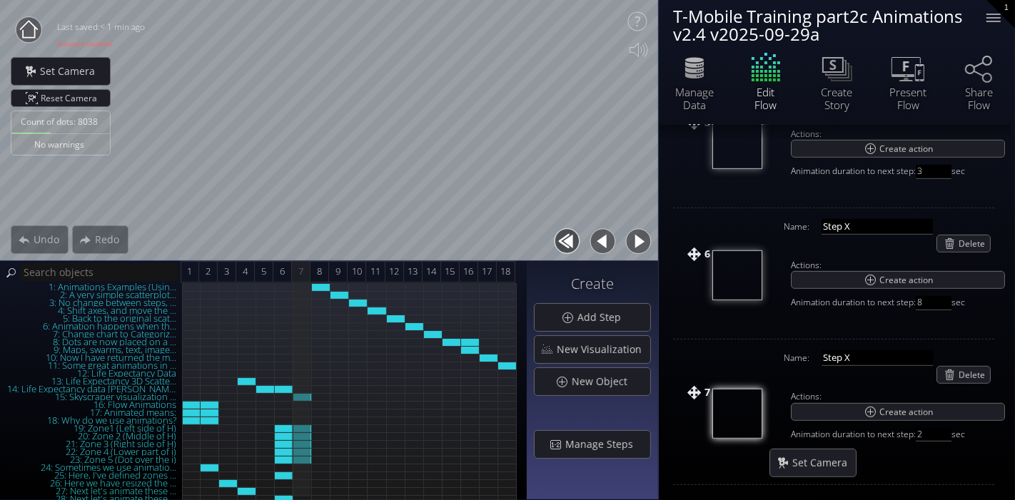
scroll to position [714, 0]
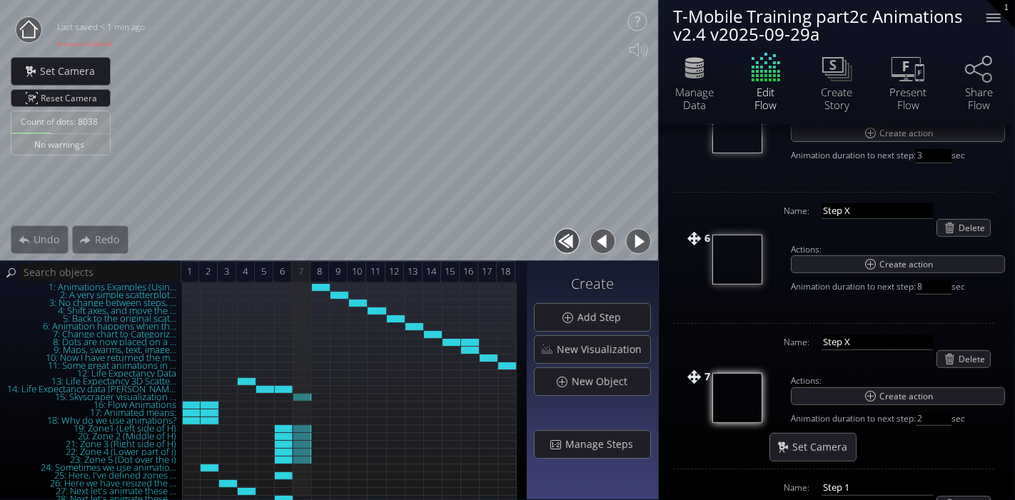
click at [648, 246] on button "button" at bounding box center [639, 242] width 32 height 32
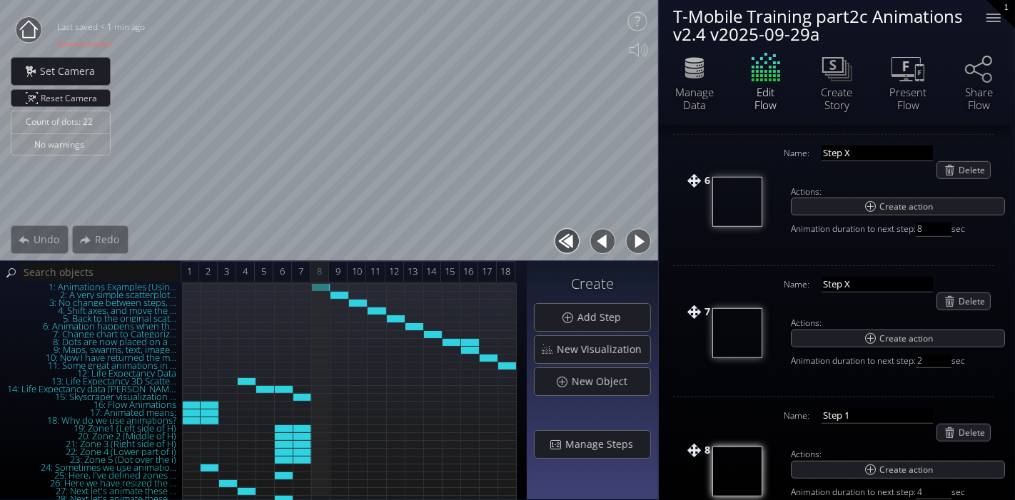
scroll to position [775, 0]
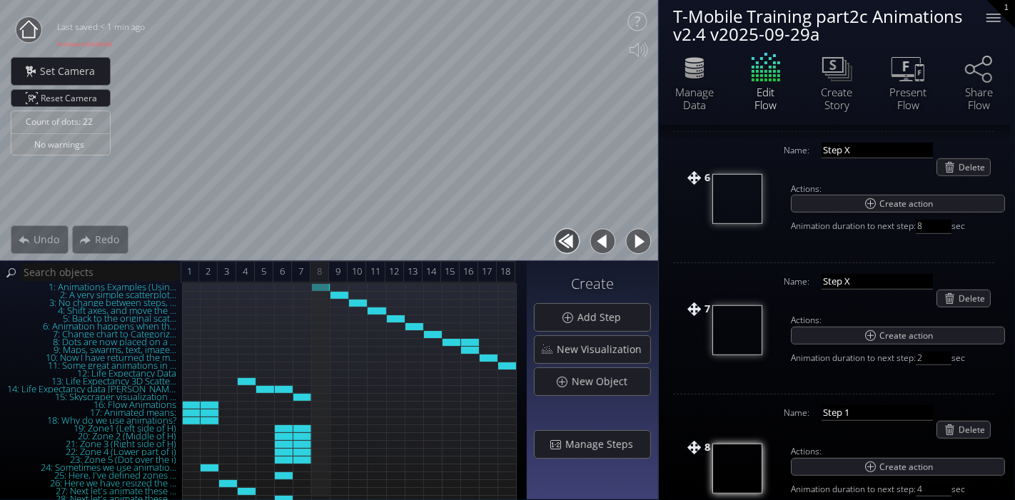
click at [641, 243] on button "button" at bounding box center [639, 242] width 32 height 32
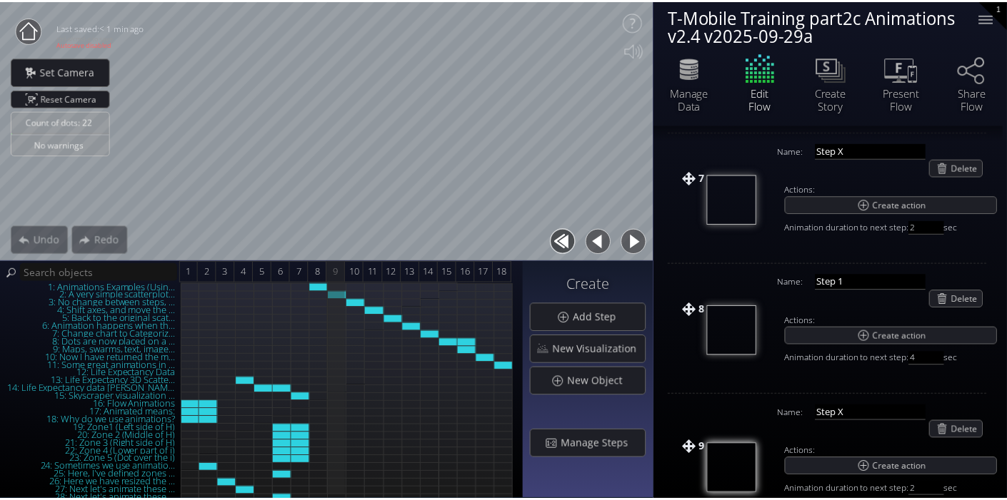
scroll to position [906, 0]
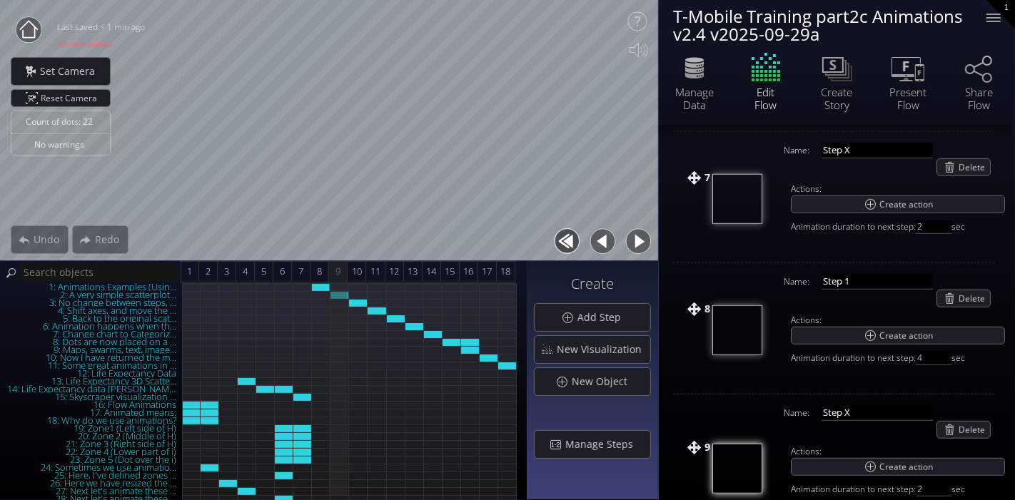
click at [22, 34] on icon at bounding box center [29, 29] width 18 height 18
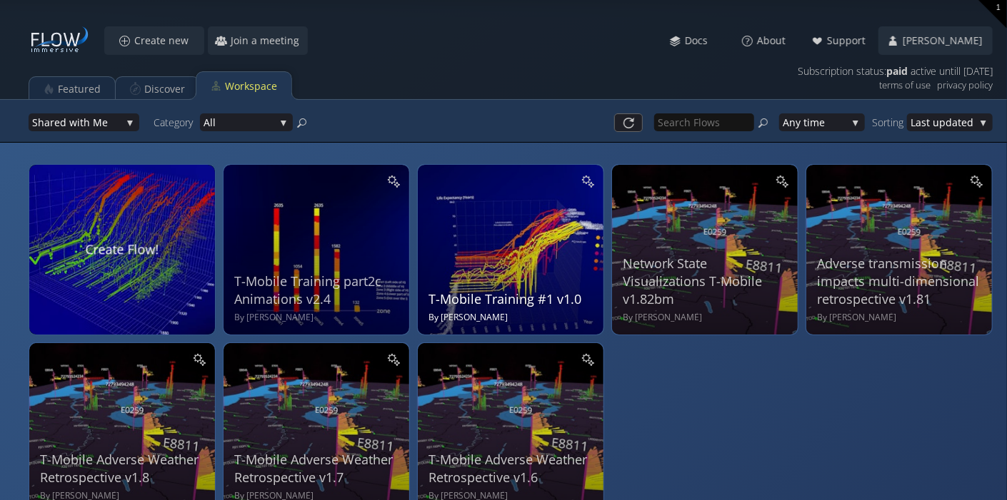
click at [516, 237] on div "T-Mobile Training #1 v1.0 By Bill Morton" at bounding box center [512, 248] width 168 height 152
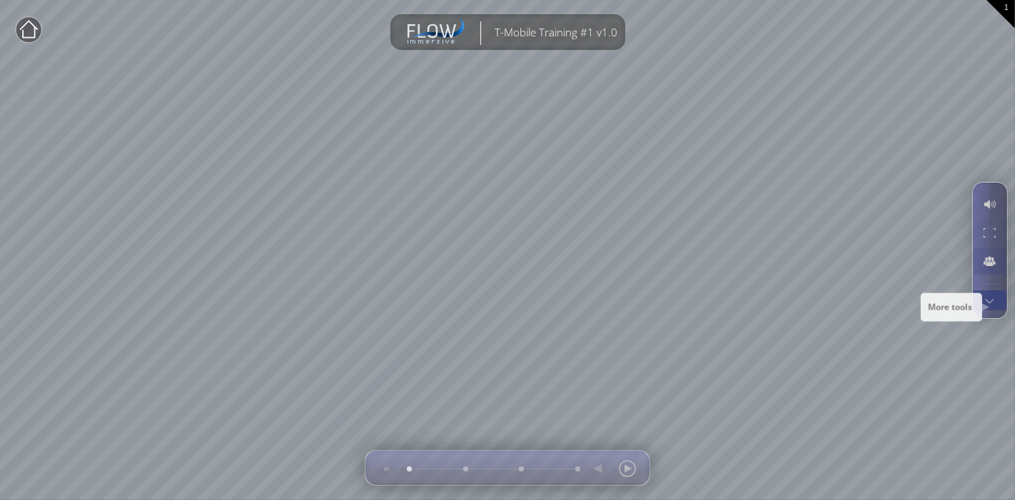
click at [997, 301] on div at bounding box center [990, 301] width 26 height 20
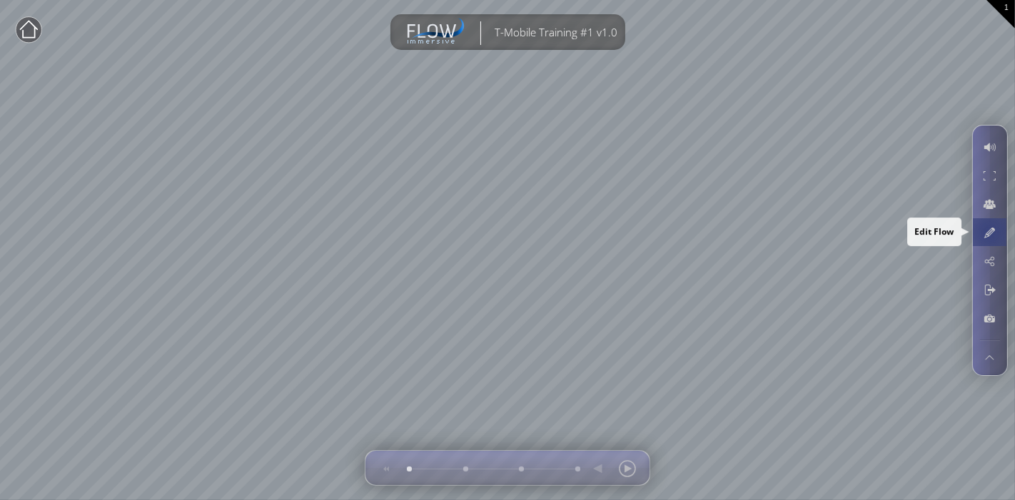
click at [989, 231] on div at bounding box center [990, 232] width 26 height 27
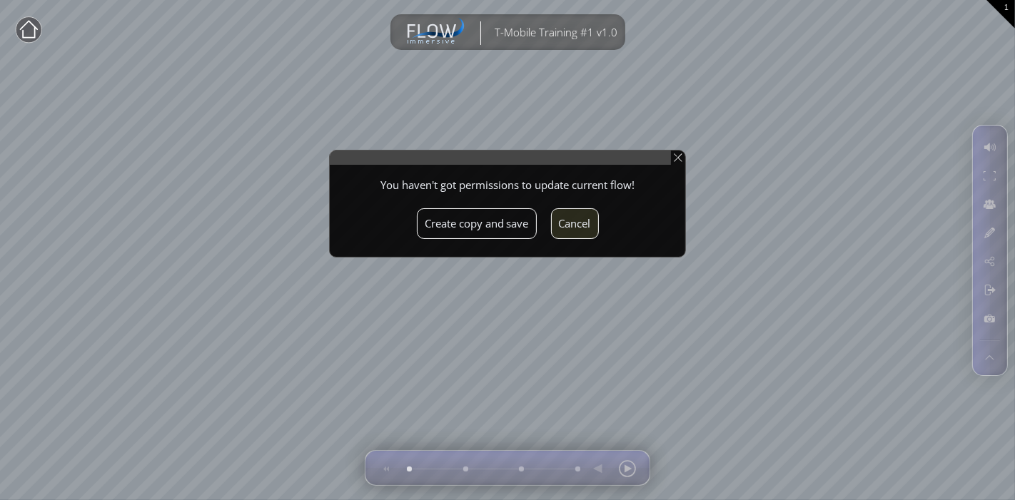
click at [592, 217] on button "Cancel" at bounding box center [575, 223] width 48 height 31
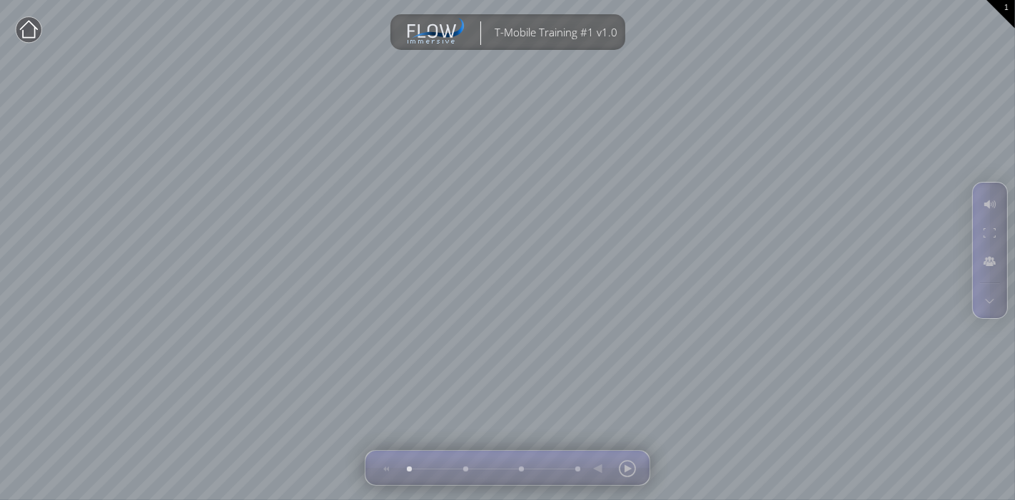
click at [27, 28] on circle at bounding box center [29, 30] width 26 height 26
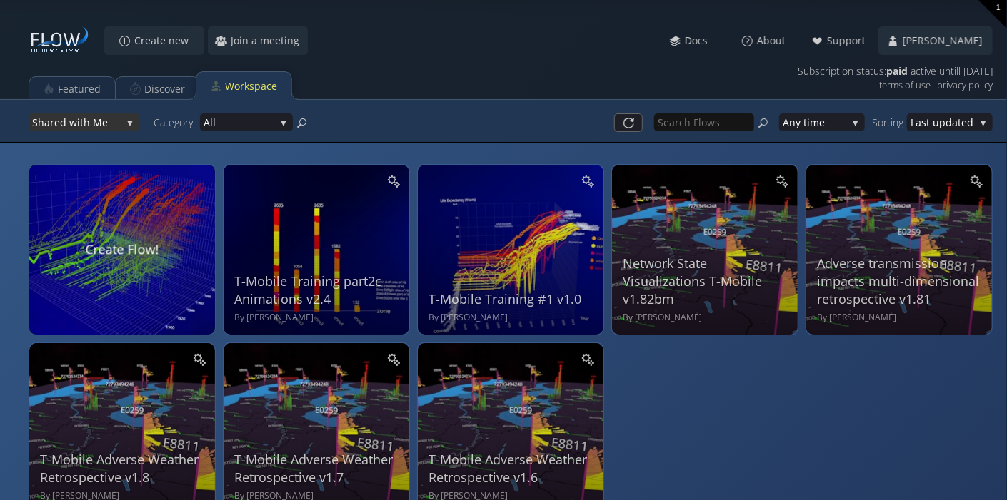
click at [89, 125] on span "ed with Me" at bounding box center [87, 123] width 67 height 18
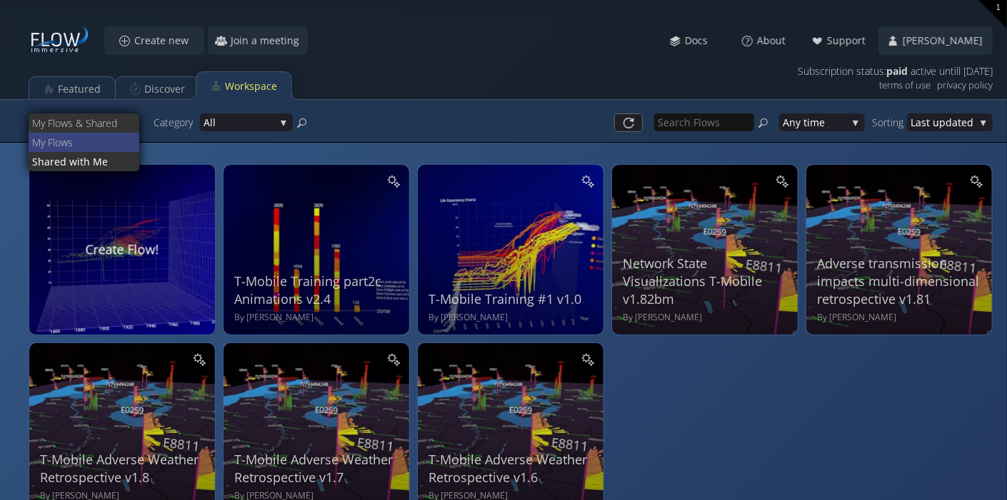
click at [89, 136] on span "ws" at bounding box center [95, 142] width 68 height 19
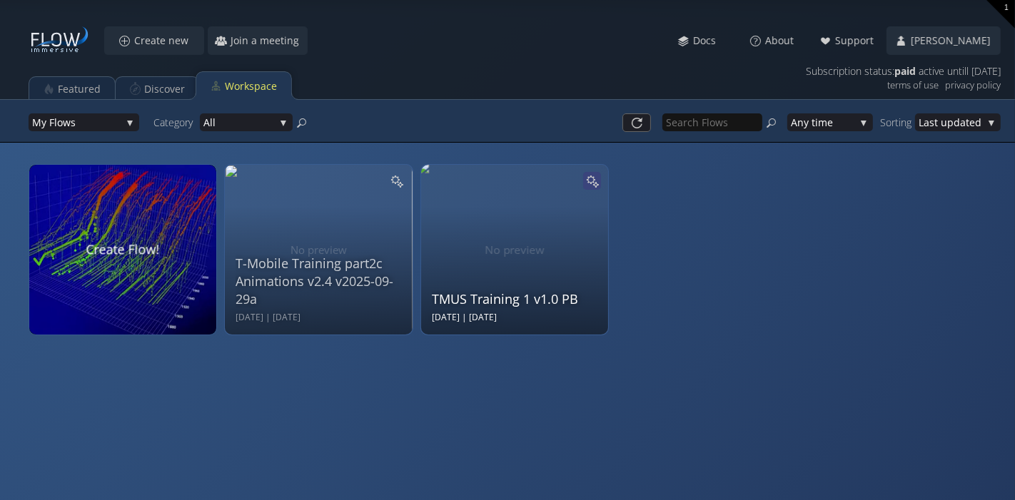
click at [589, 179] on icon at bounding box center [592, 181] width 14 height 14
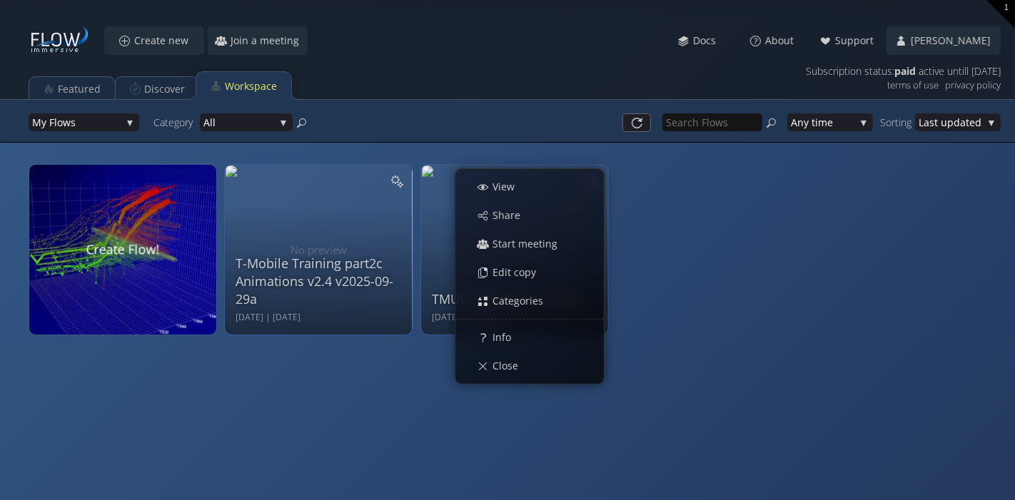
click at [721, 268] on div "T-Mobile Training part2c Animations v2.4 v2025-09-29a Mon Sep 29 2025 | Mon Sep…" at bounding box center [518, 253] width 979 height 193
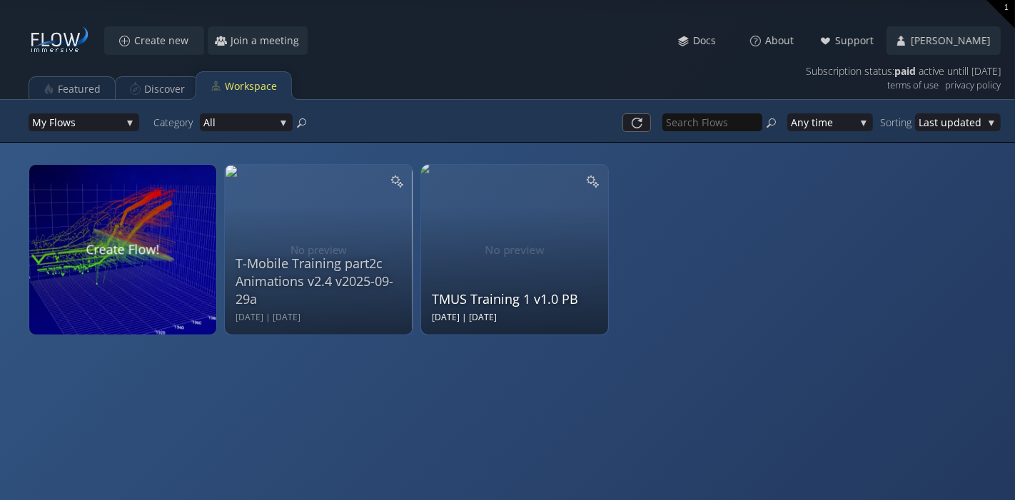
click at [508, 212] on div "TMUS Training 1 v1.0 PB Mon Sep 22 2025 | Mon Sep 29 2025" at bounding box center [516, 248] width 169 height 152
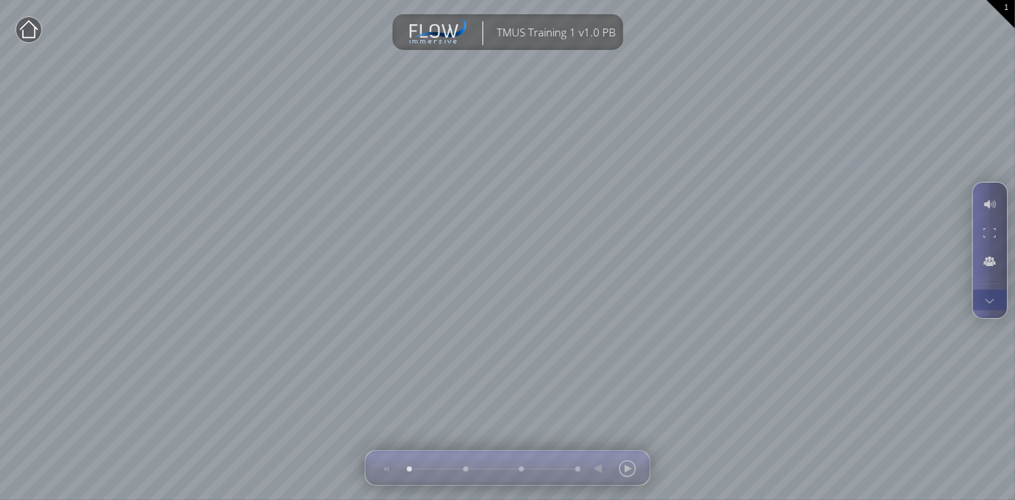
click at [991, 298] on div at bounding box center [990, 301] width 26 height 20
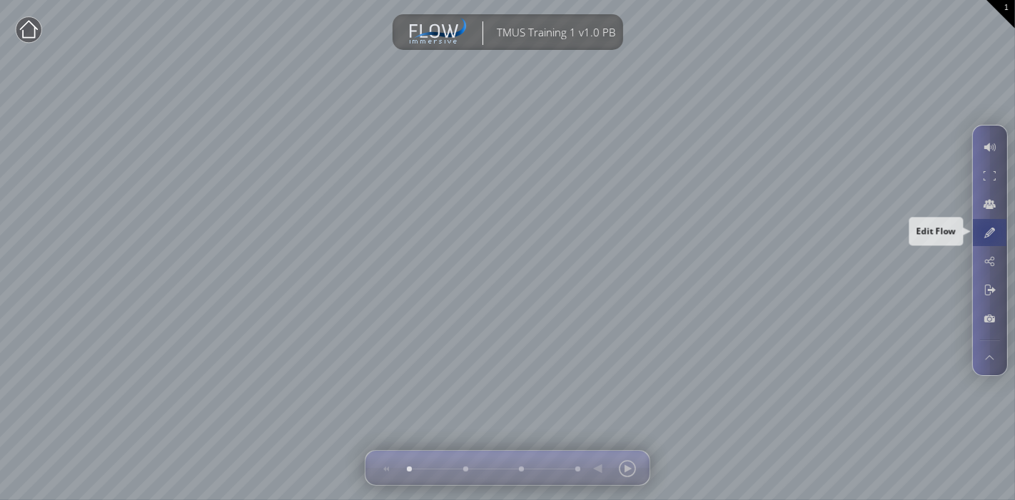
click at [988, 230] on div at bounding box center [990, 232] width 26 height 27
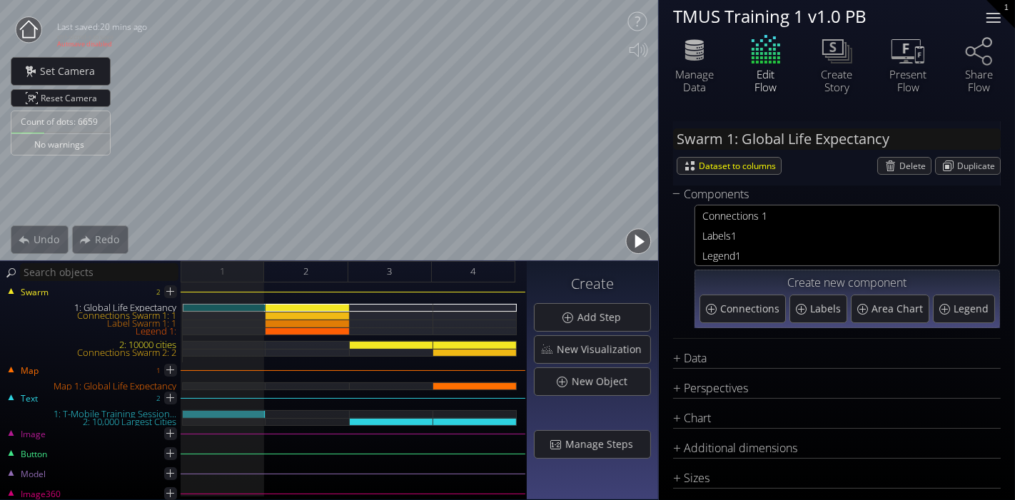
click at [999, 21] on div at bounding box center [994, 21] width 14 height 1
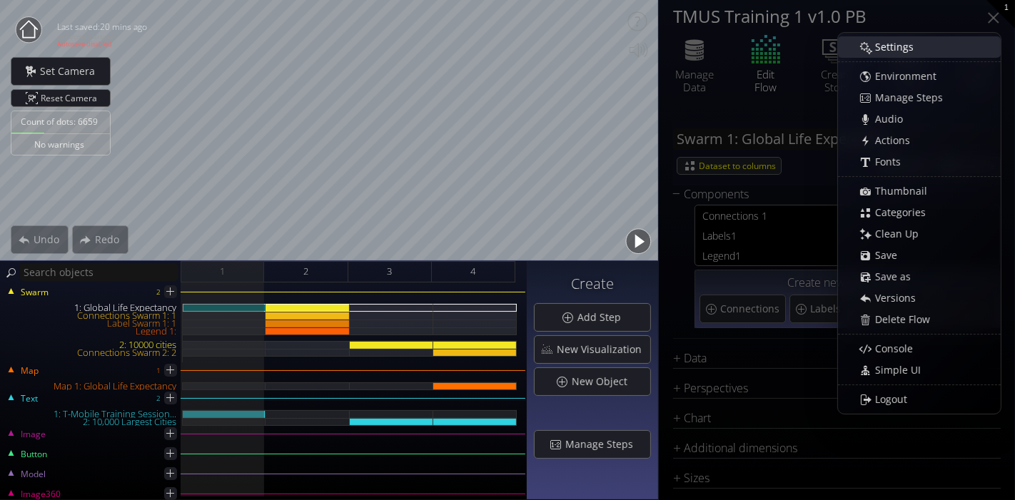
click at [895, 41] on span "Settings" at bounding box center [899, 47] width 48 height 14
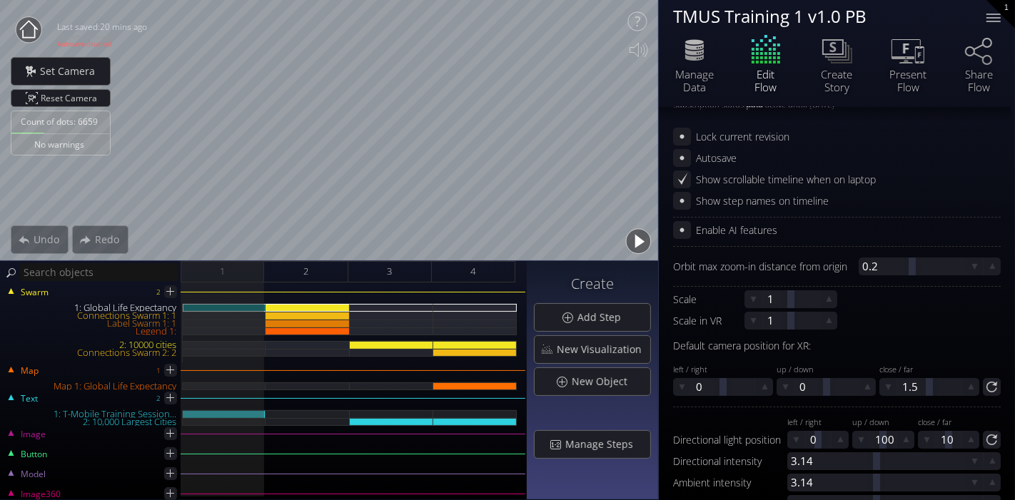
scroll to position [79, 0]
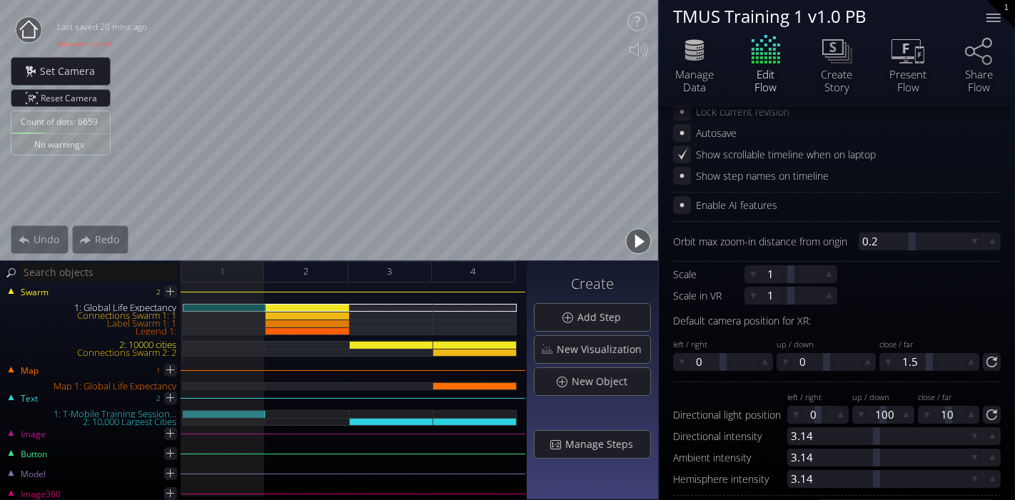
click at [26, 30] on circle at bounding box center [29, 30] width 26 height 26
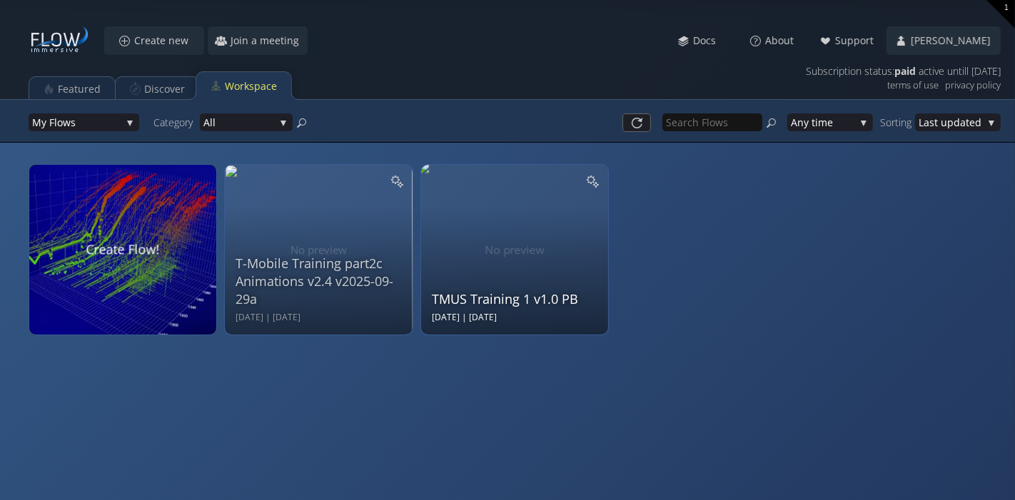
click at [595, 172] on div at bounding box center [592, 181] width 18 height 18
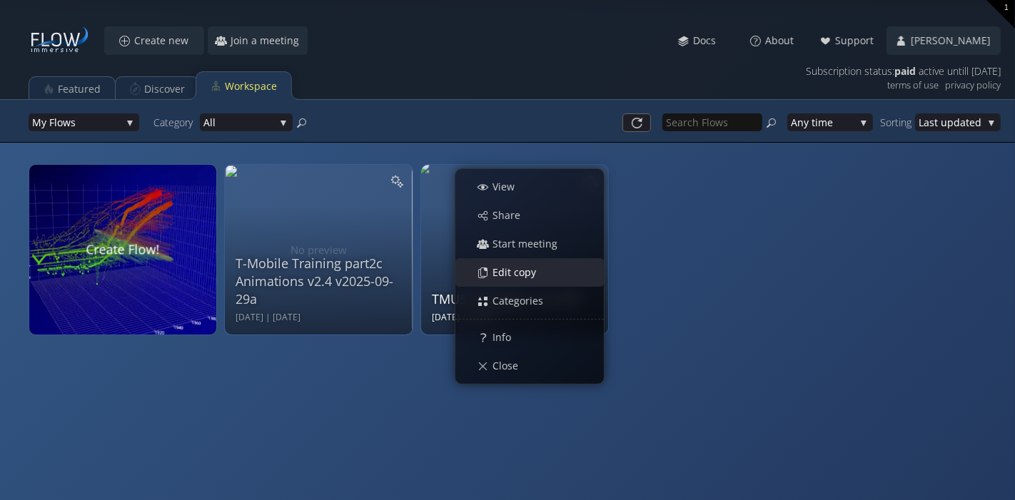
click at [568, 275] on div "Edit copy" at bounding box center [536, 272] width 133 height 27
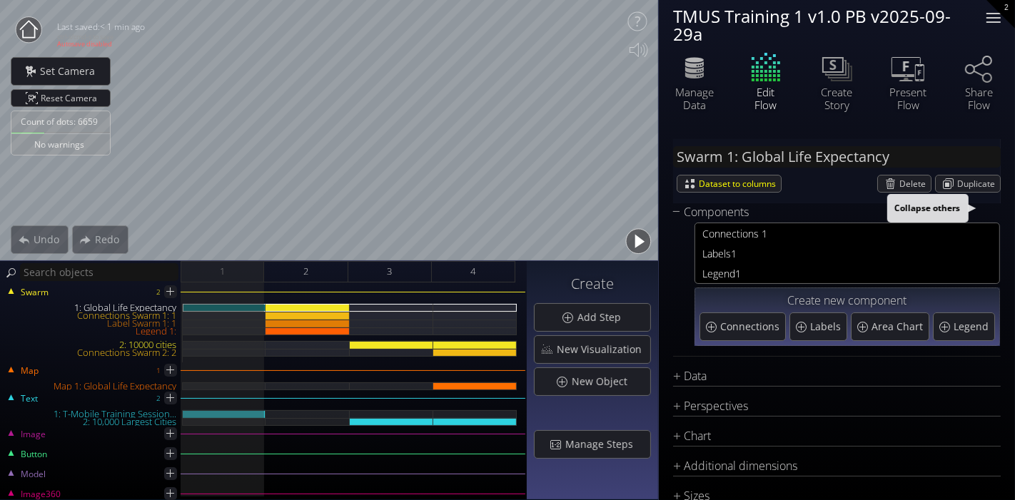
click at [997, 24] on div at bounding box center [993, 18] width 29 height 29
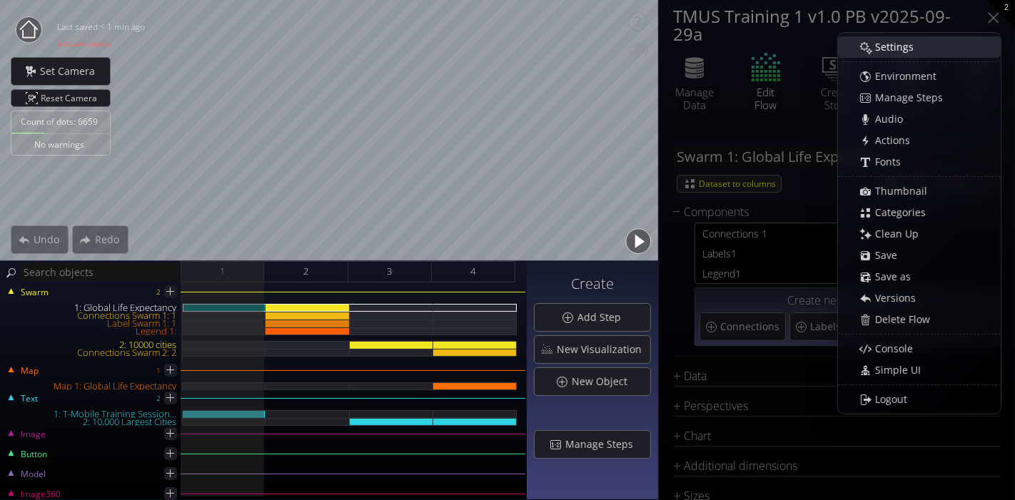
click at [962, 46] on div "Settings" at bounding box center [926, 47] width 147 height 20
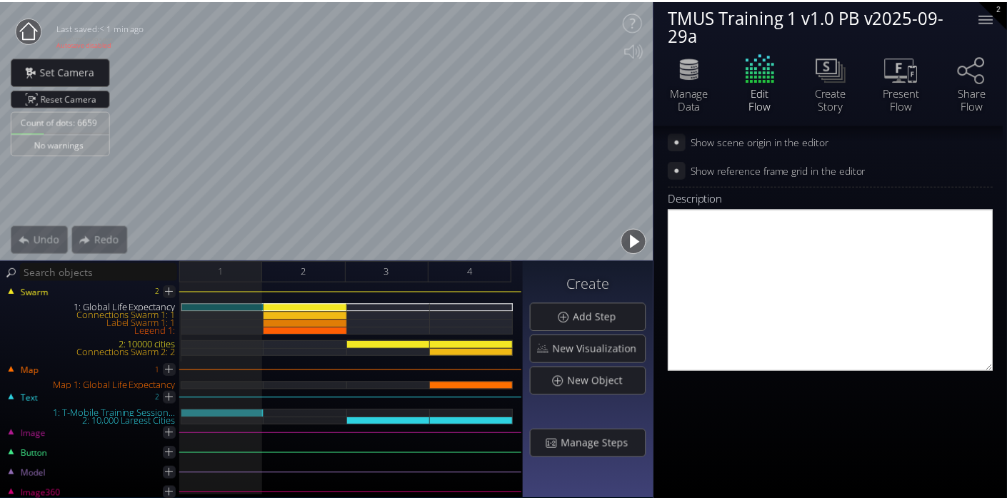
scroll to position [664, 0]
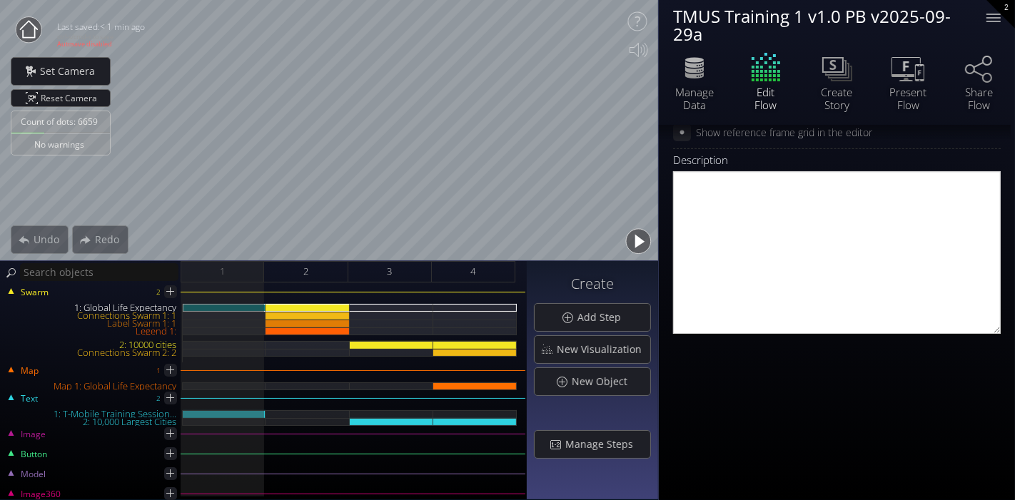
click at [25, 21] on circle at bounding box center [29, 30] width 26 height 26
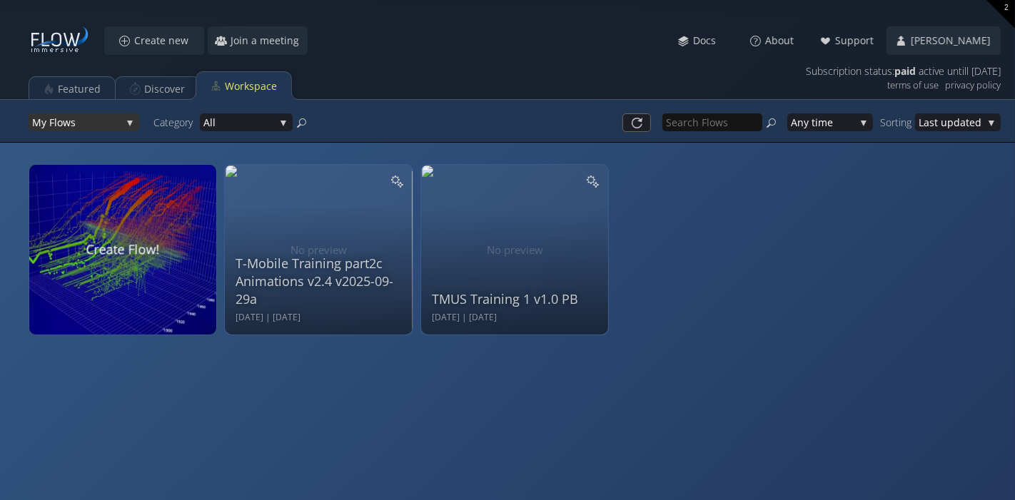
click at [100, 130] on span "ws" at bounding box center [92, 123] width 59 height 18
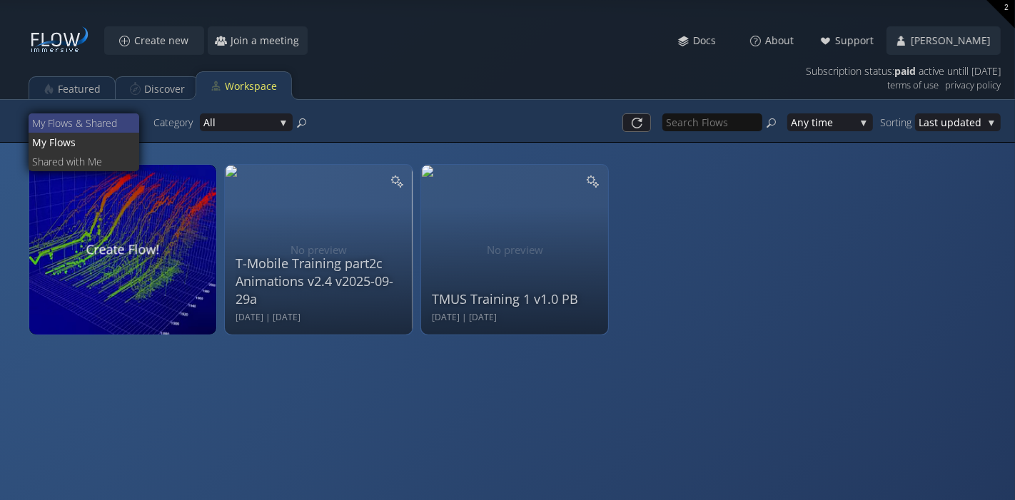
click at [106, 122] on span "s & Shared" at bounding box center [98, 123] width 61 height 19
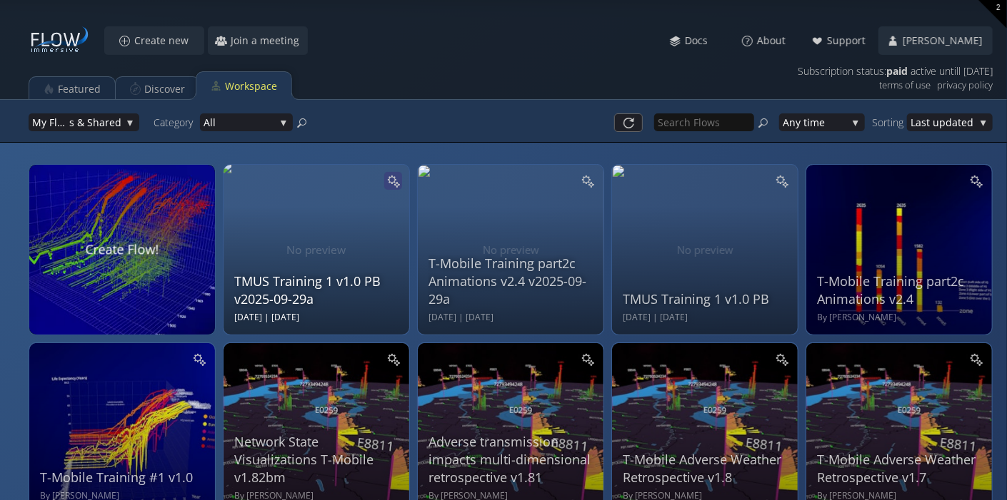
click at [396, 182] on icon at bounding box center [393, 181] width 14 height 14
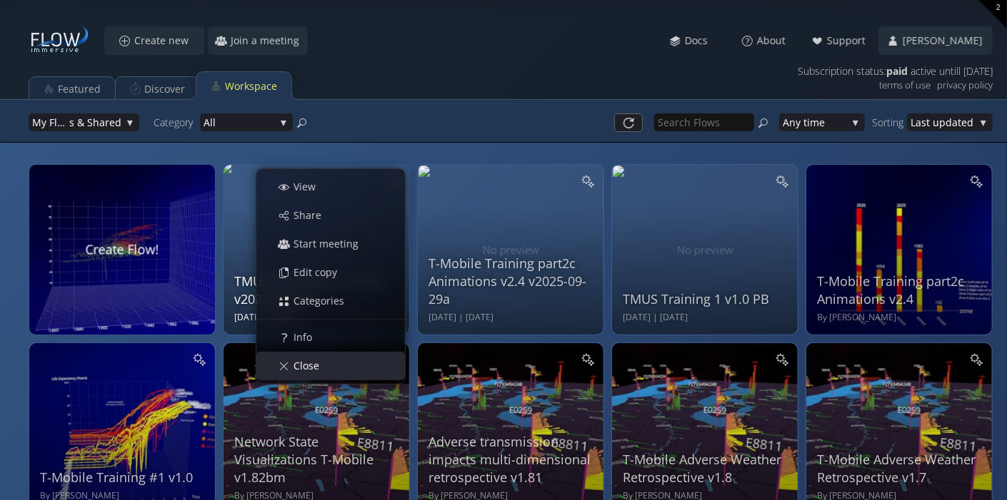
click at [358, 378] on div "Close" at bounding box center [337, 366] width 133 height 27
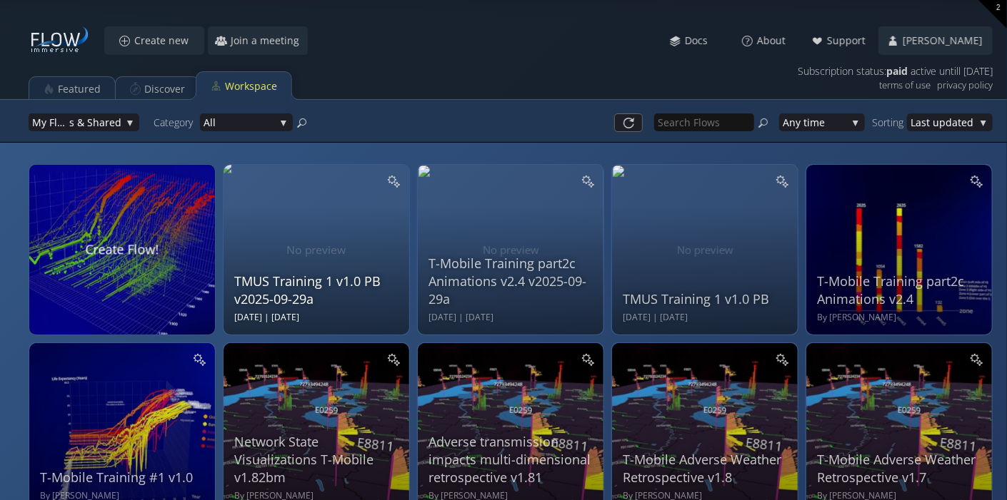
click at [324, 225] on div "TMUS Training 1 v1.0 PB v2025-09-29a Mon Sep 29 2025 | Mon Sep 29 2025" at bounding box center [318, 248] width 168 height 152
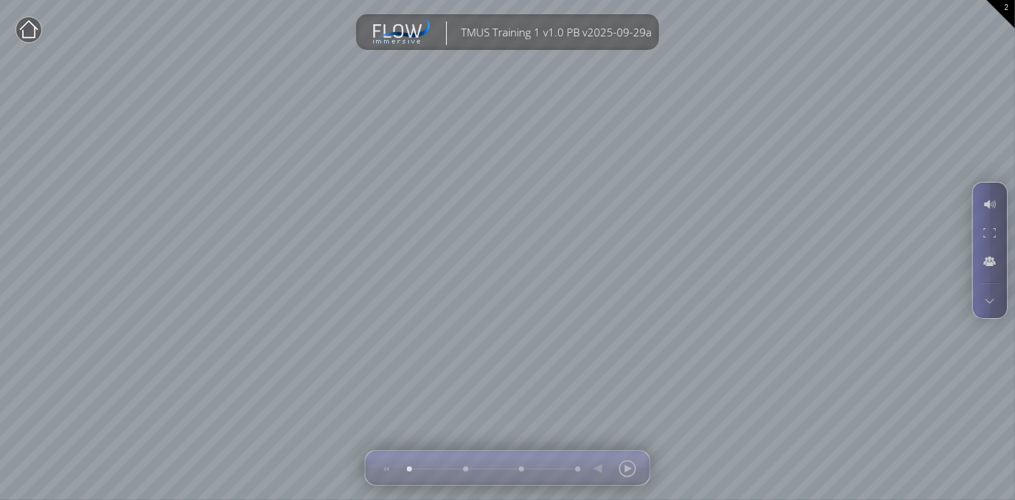
click at [991, 303] on div at bounding box center [990, 301] width 26 height 20
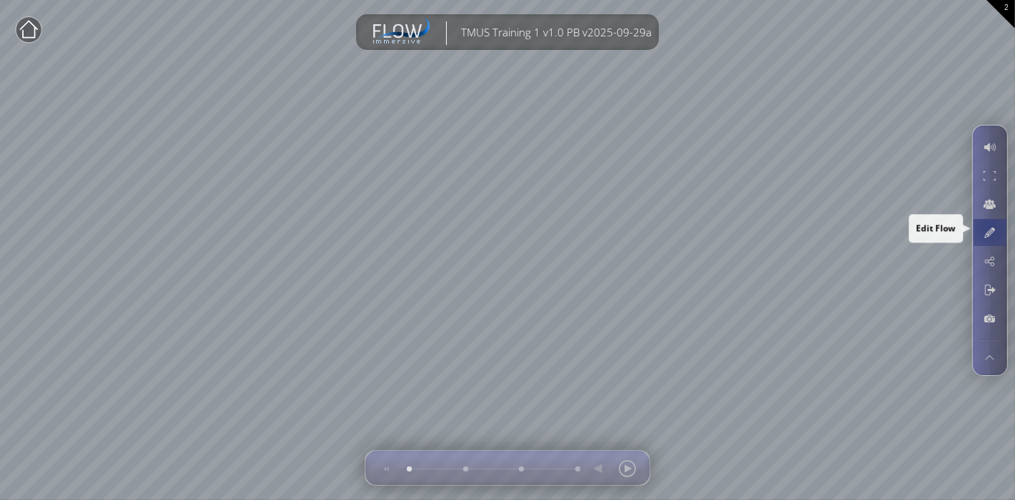
click at [989, 225] on div at bounding box center [990, 232] width 26 height 27
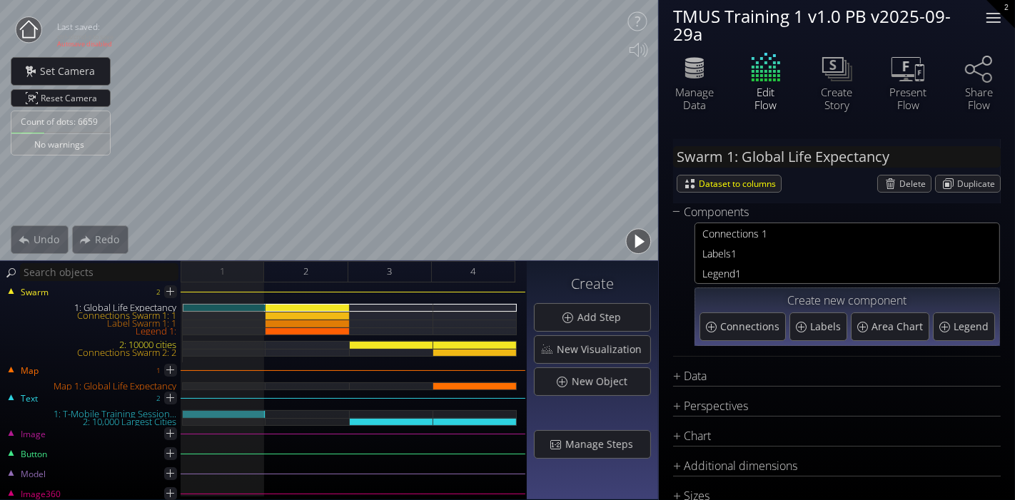
click at [1000, 18] on div at bounding box center [994, 17] width 14 height 1
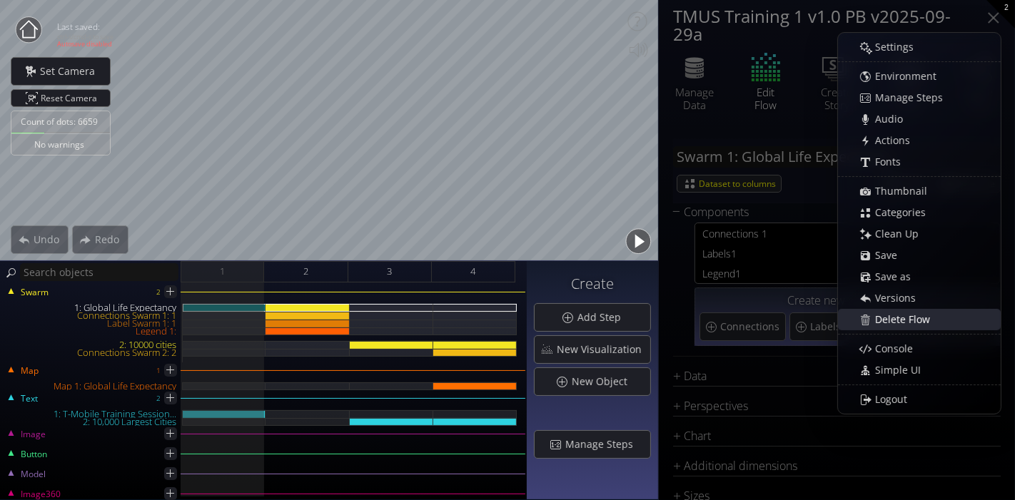
click at [905, 325] on span "Delete Flow" at bounding box center [907, 320] width 64 height 14
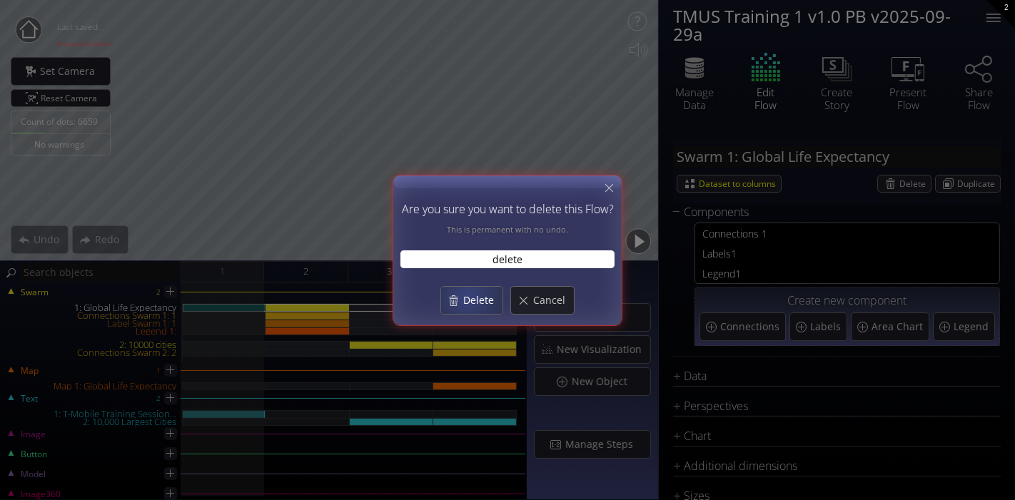
type input "delete"
click at [468, 296] on span "Delete" at bounding box center [483, 300] width 40 height 14
